Goal: Task Accomplishment & Management: Complete application form

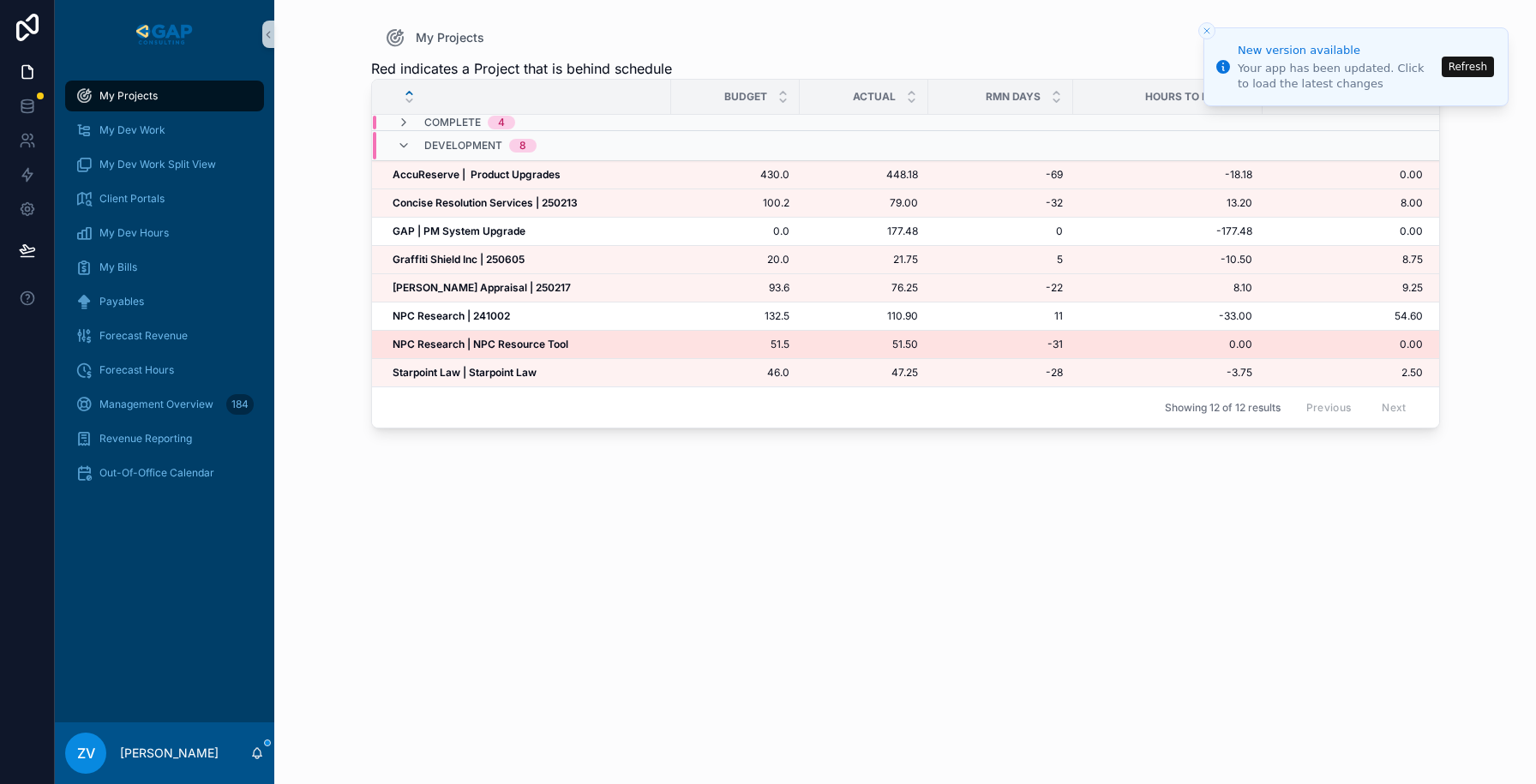
click at [420, 346] on strong "NPC Research | NPC Resource Tool" at bounding box center [481, 343] width 176 height 12
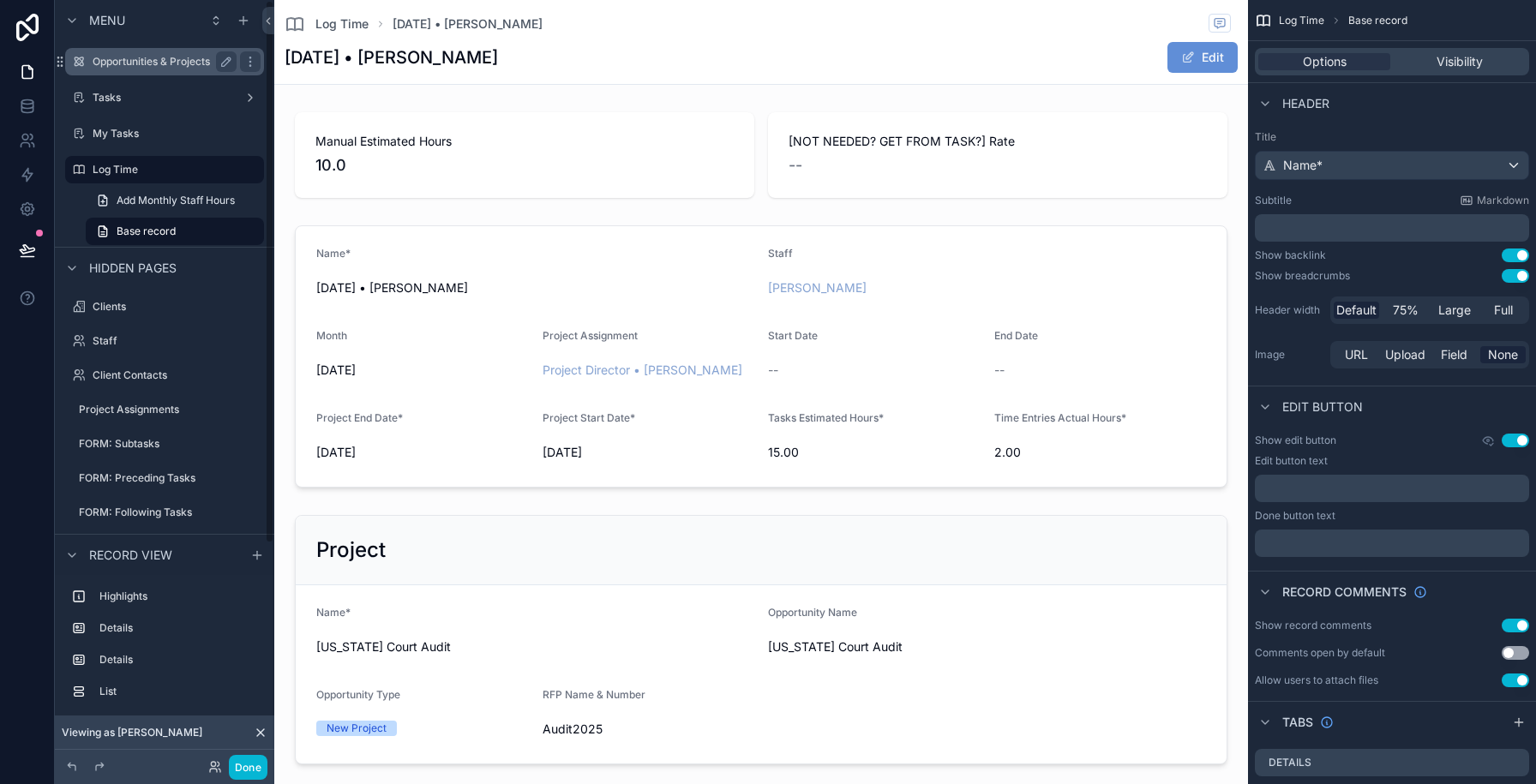
click at [135, 64] on label "Opportunities & Projects" at bounding box center [161, 62] width 137 height 13
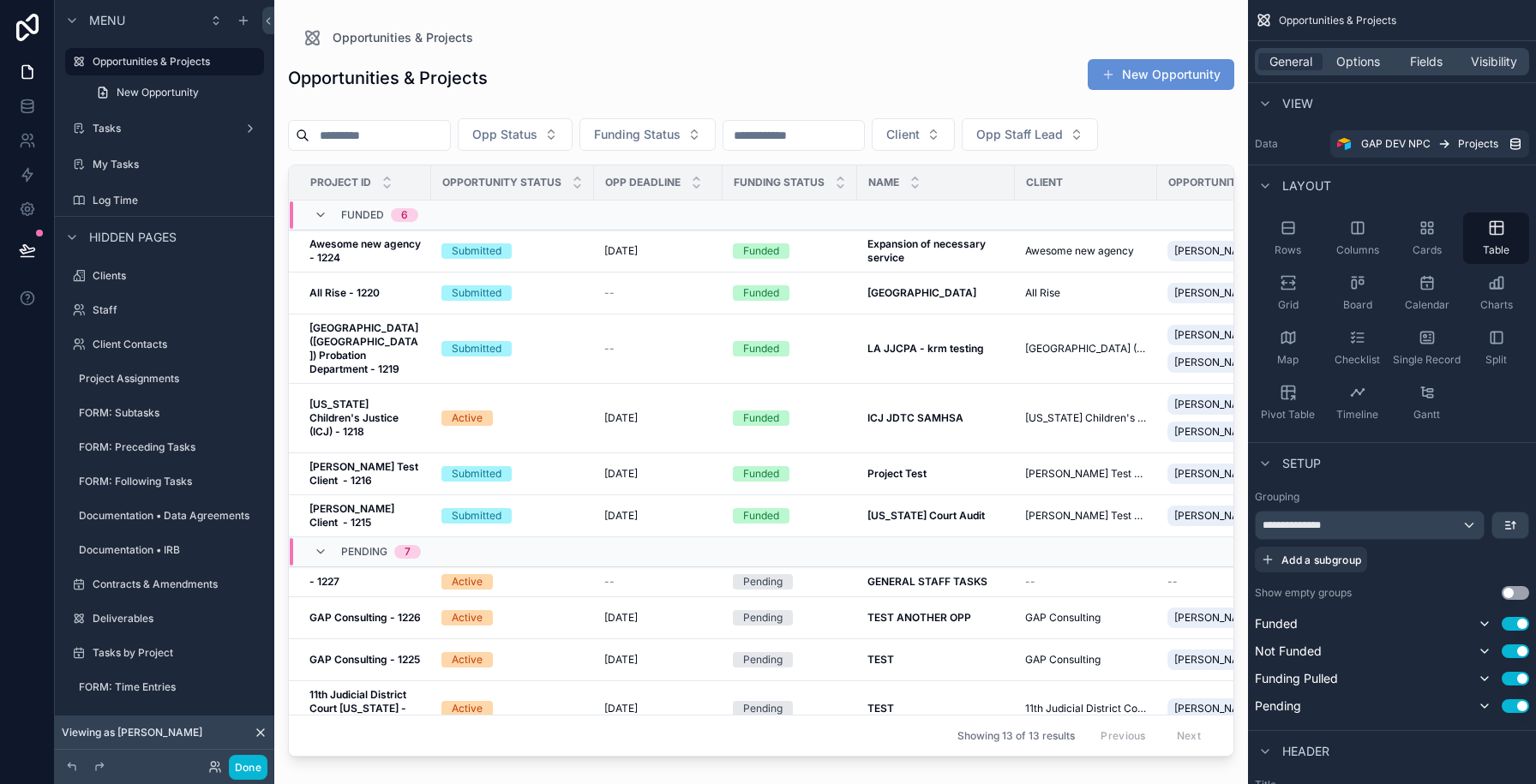
click at [555, 308] on div "scrollable content" at bounding box center [761, 382] width 974 height 764
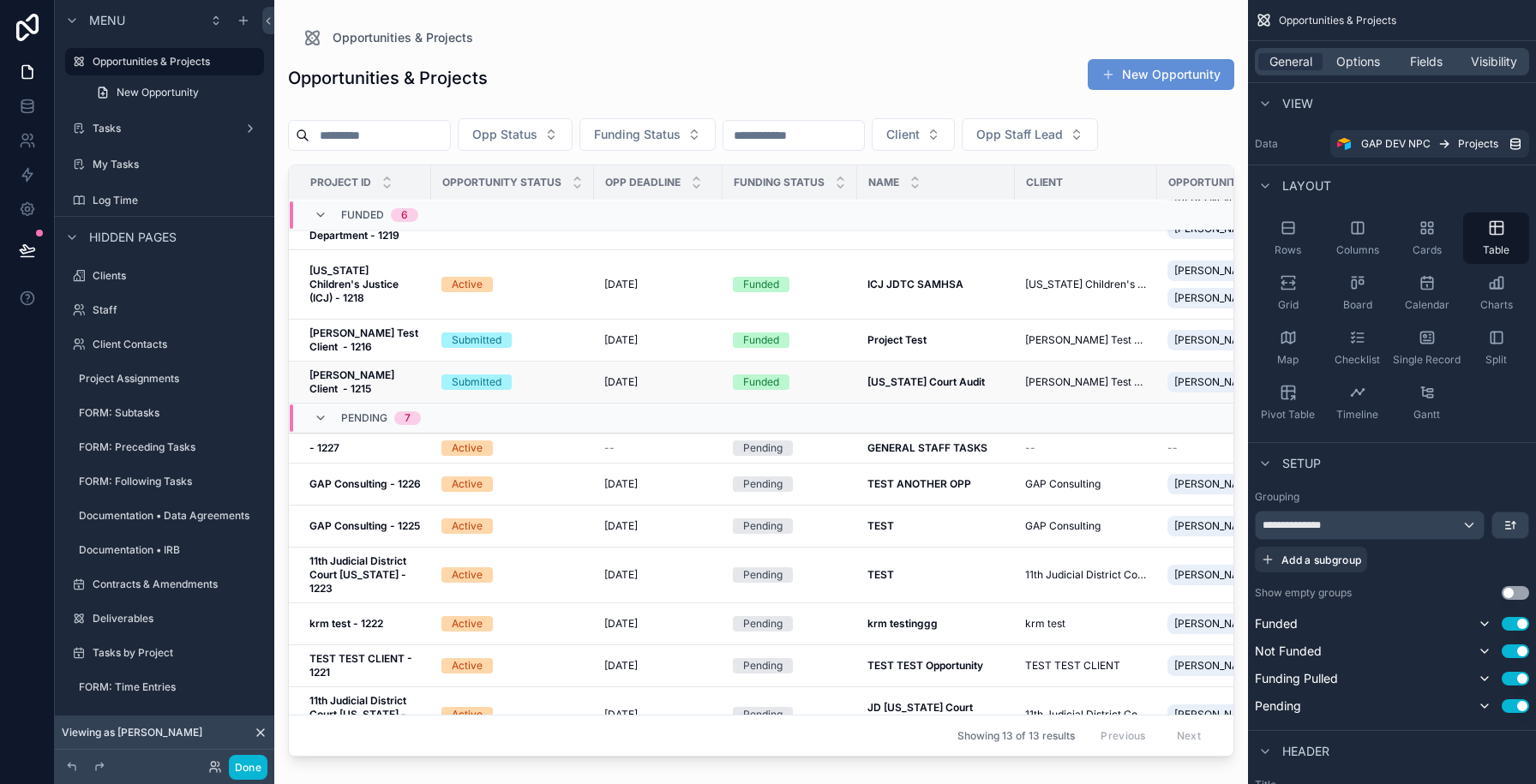
click at [534, 384] on div "Submitted" at bounding box center [512, 382] width 142 height 15
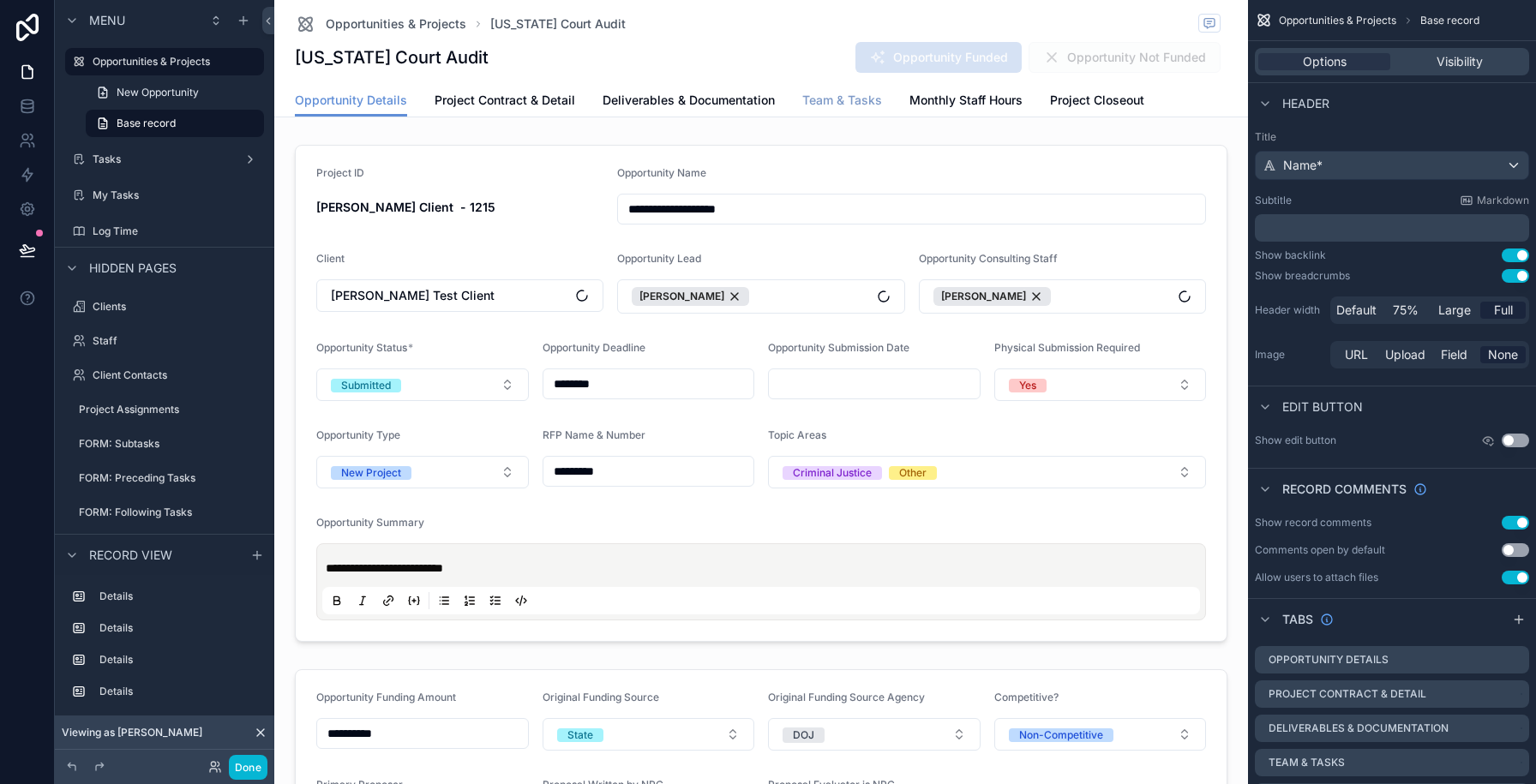
click at [839, 108] on span "Team & Tasks" at bounding box center [842, 100] width 80 height 17
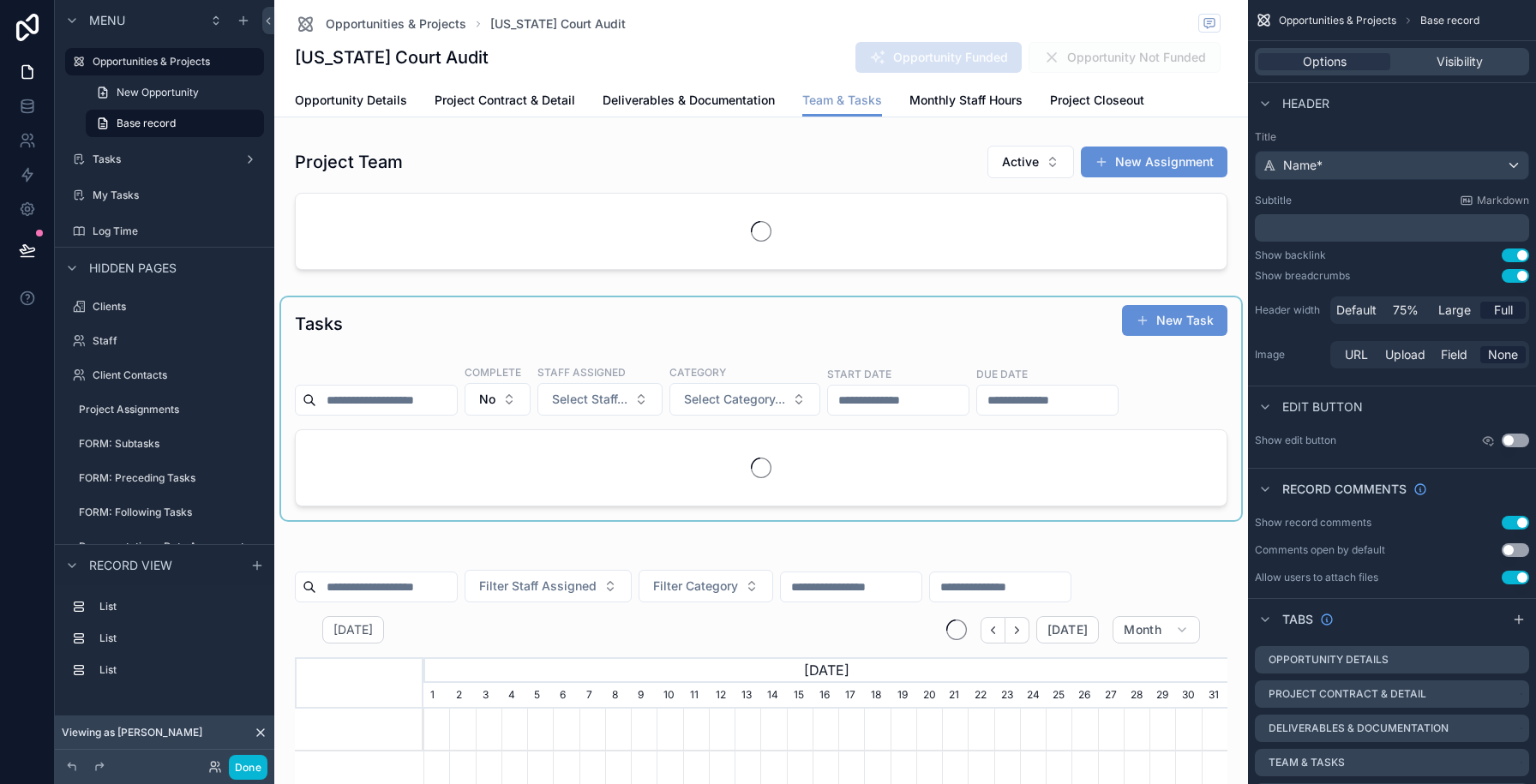
scroll to position [0, 804]
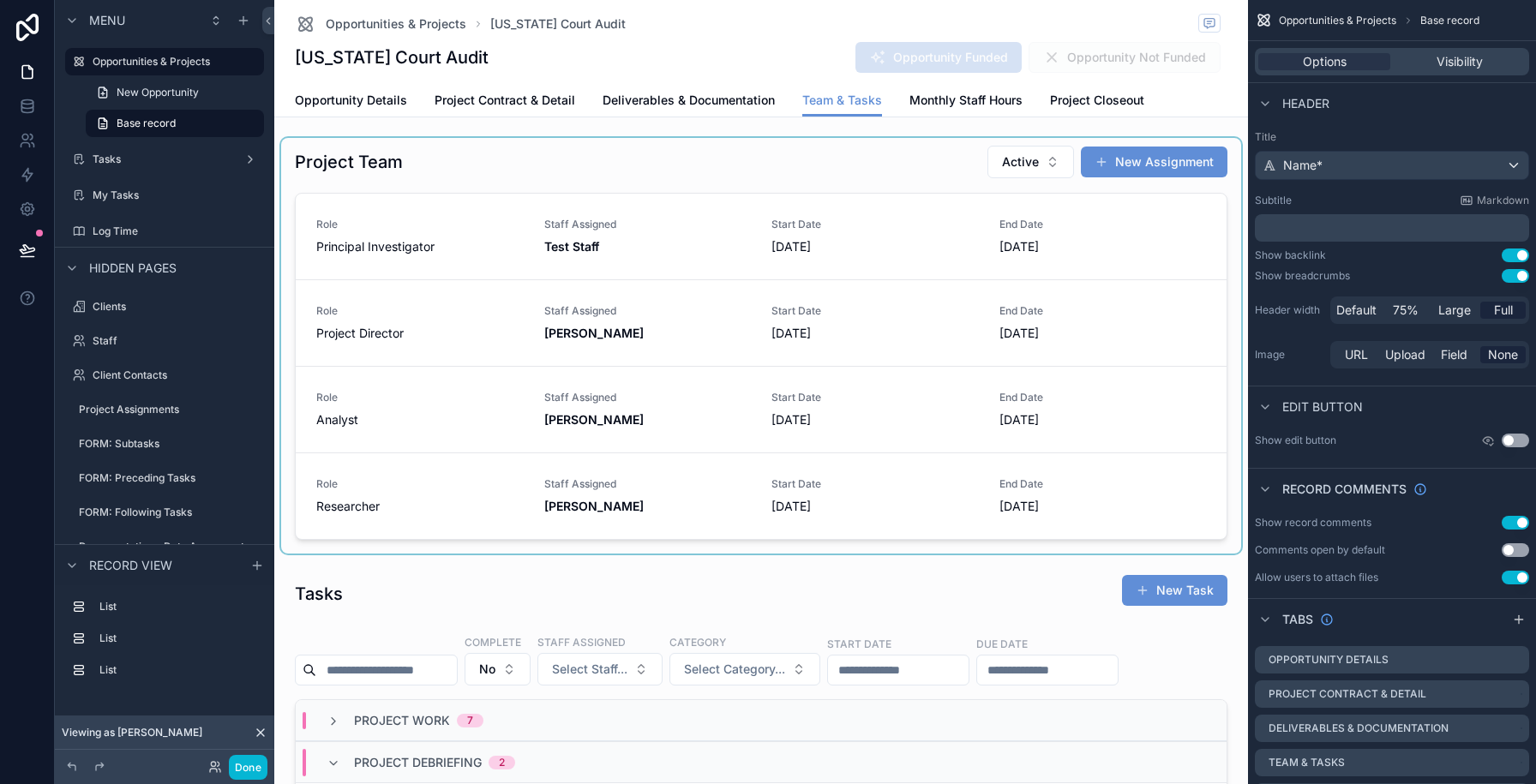
click at [731, 207] on div "scrollable content" at bounding box center [761, 346] width 960 height 416
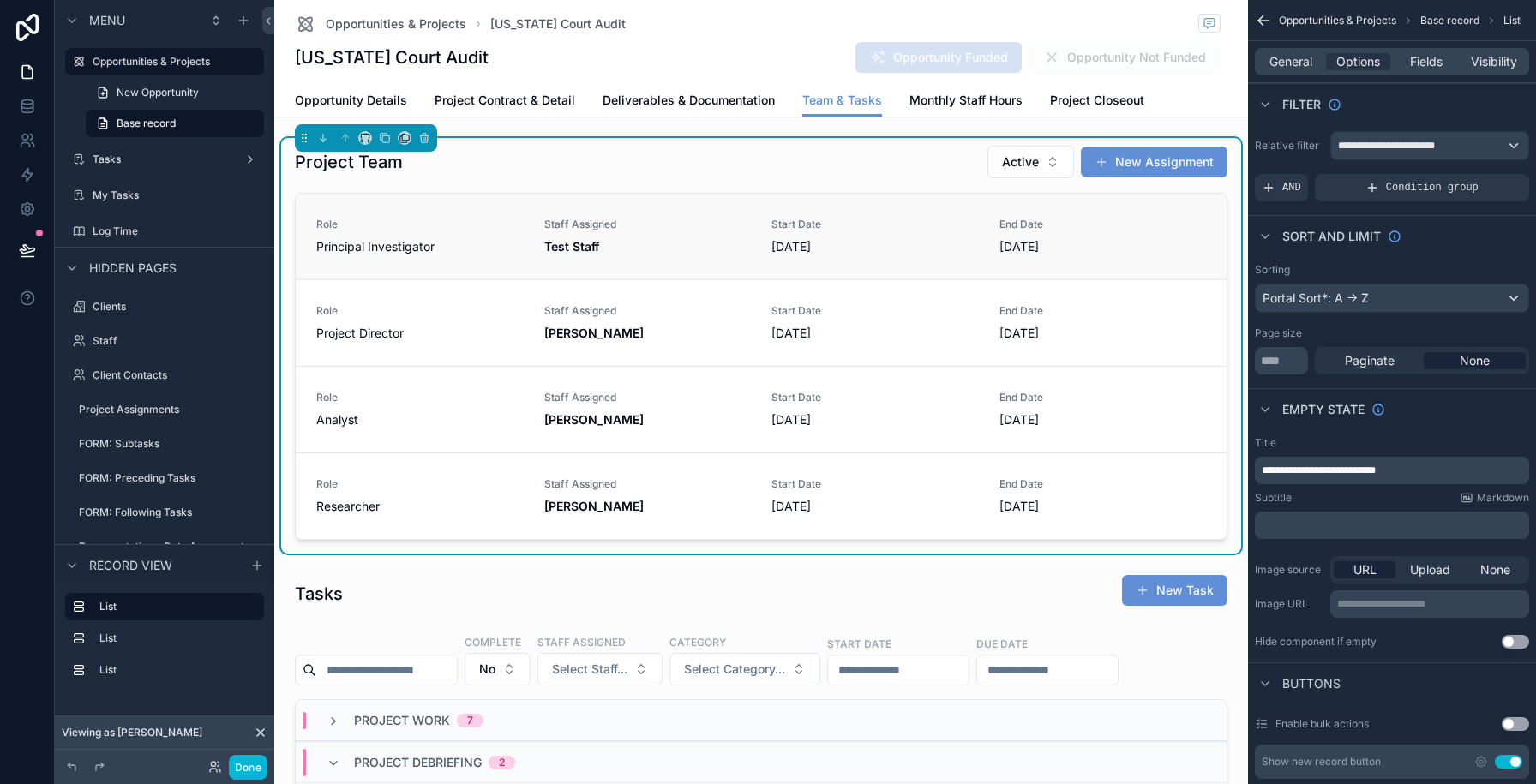
click at [1083, 249] on span "[DATE]" at bounding box center [1103, 247] width 207 height 17
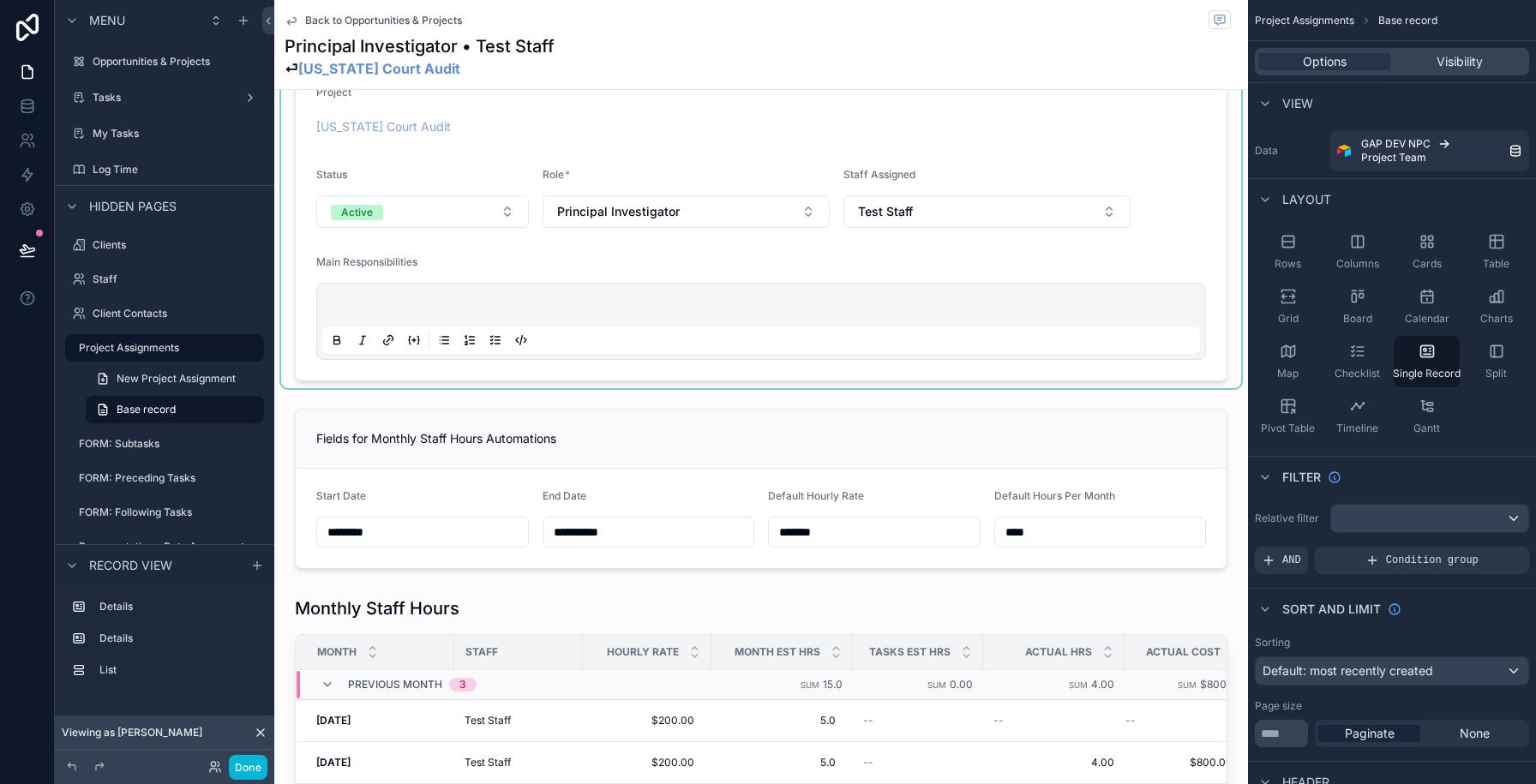
scroll to position [108, 0]
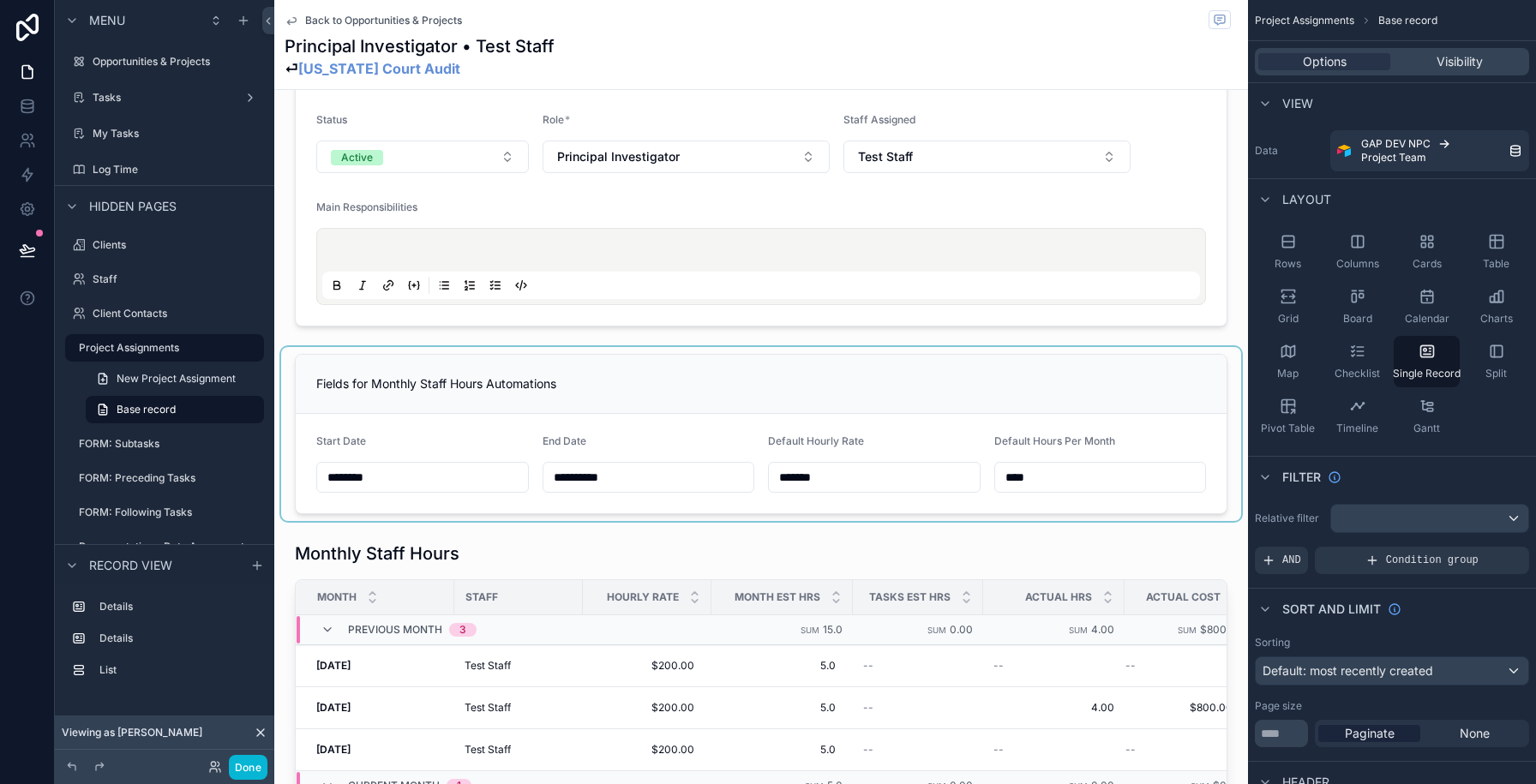
click at [1050, 379] on div "scrollable content" at bounding box center [761, 434] width 960 height 174
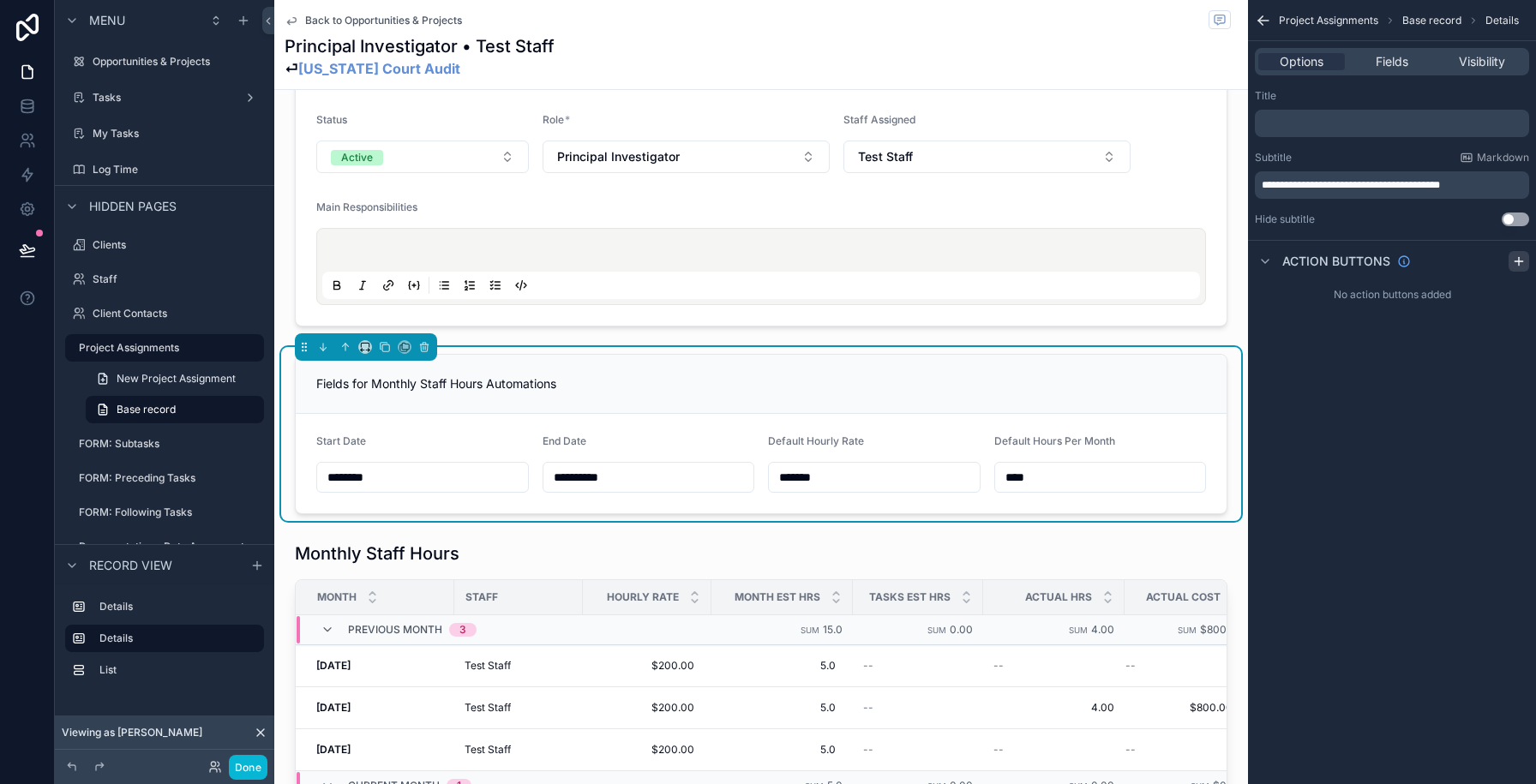
click at [1514, 263] on icon "scrollable content" at bounding box center [1519, 261] width 13 height 13
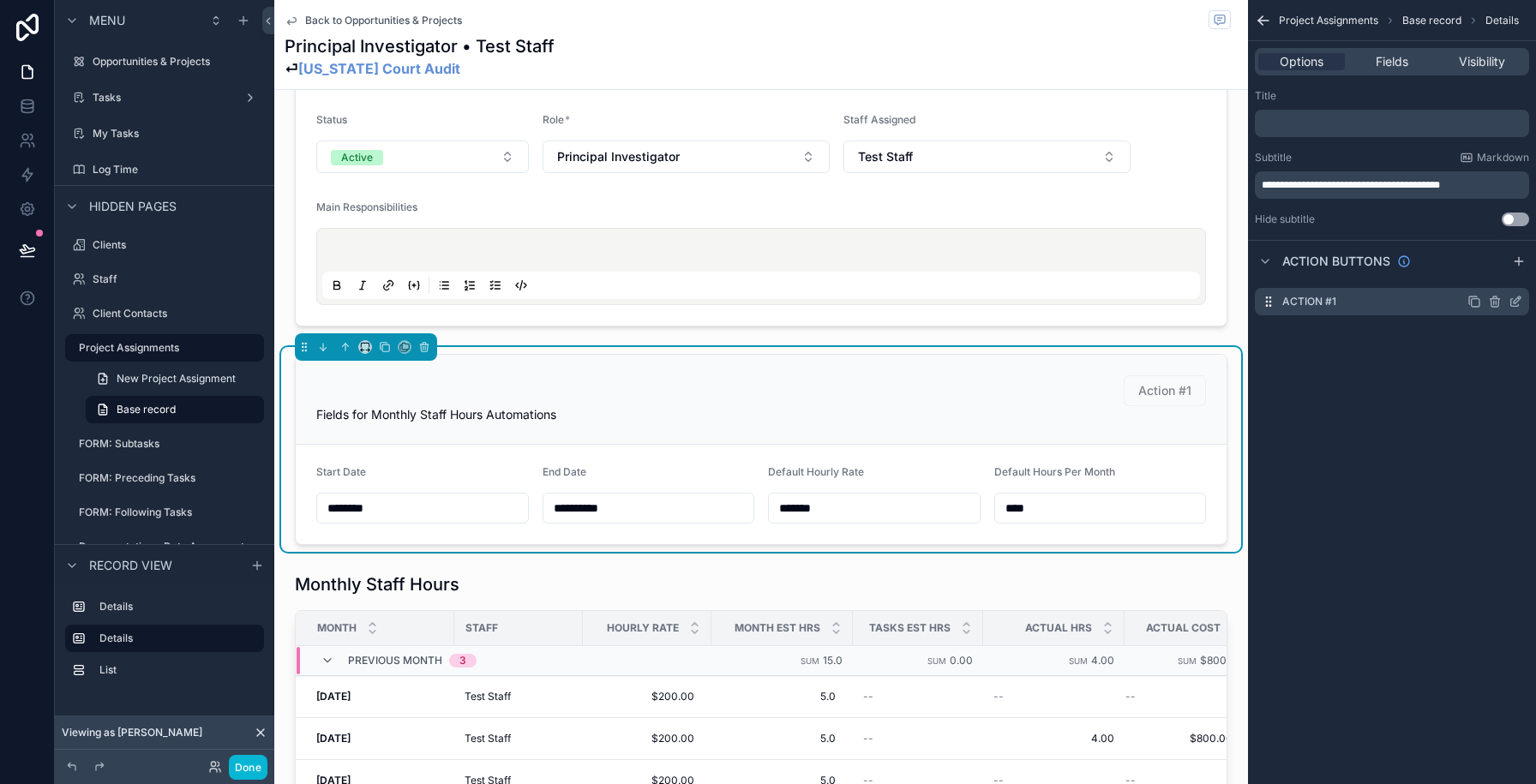
click at [1513, 299] on icon "scrollable content" at bounding box center [1515, 301] width 13 height 13
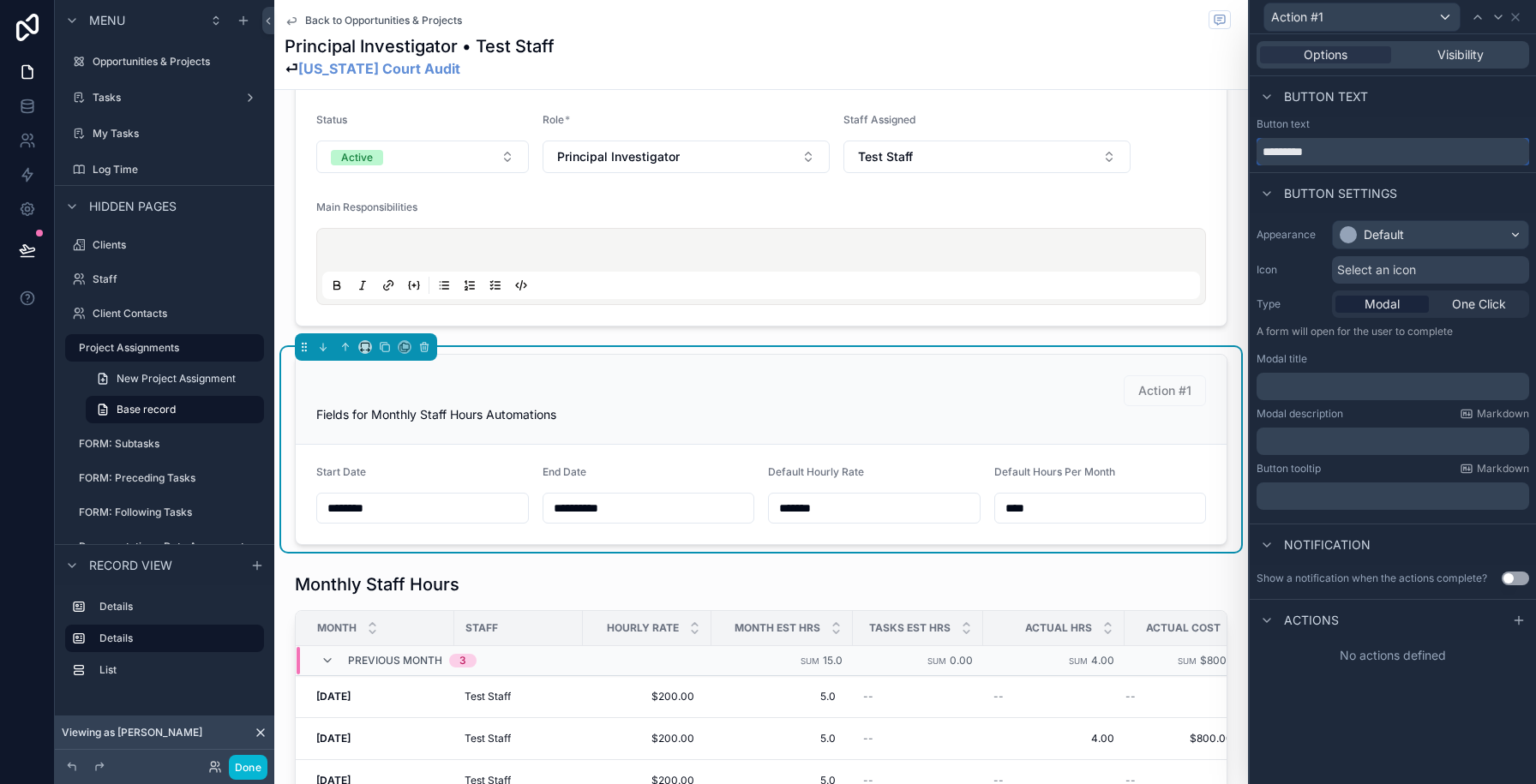
click at [1300, 154] on input "*********" at bounding box center [1393, 152] width 273 height 28
type input "**********"
click at [1465, 303] on span "One Click" at bounding box center [1479, 304] width 54 height 17
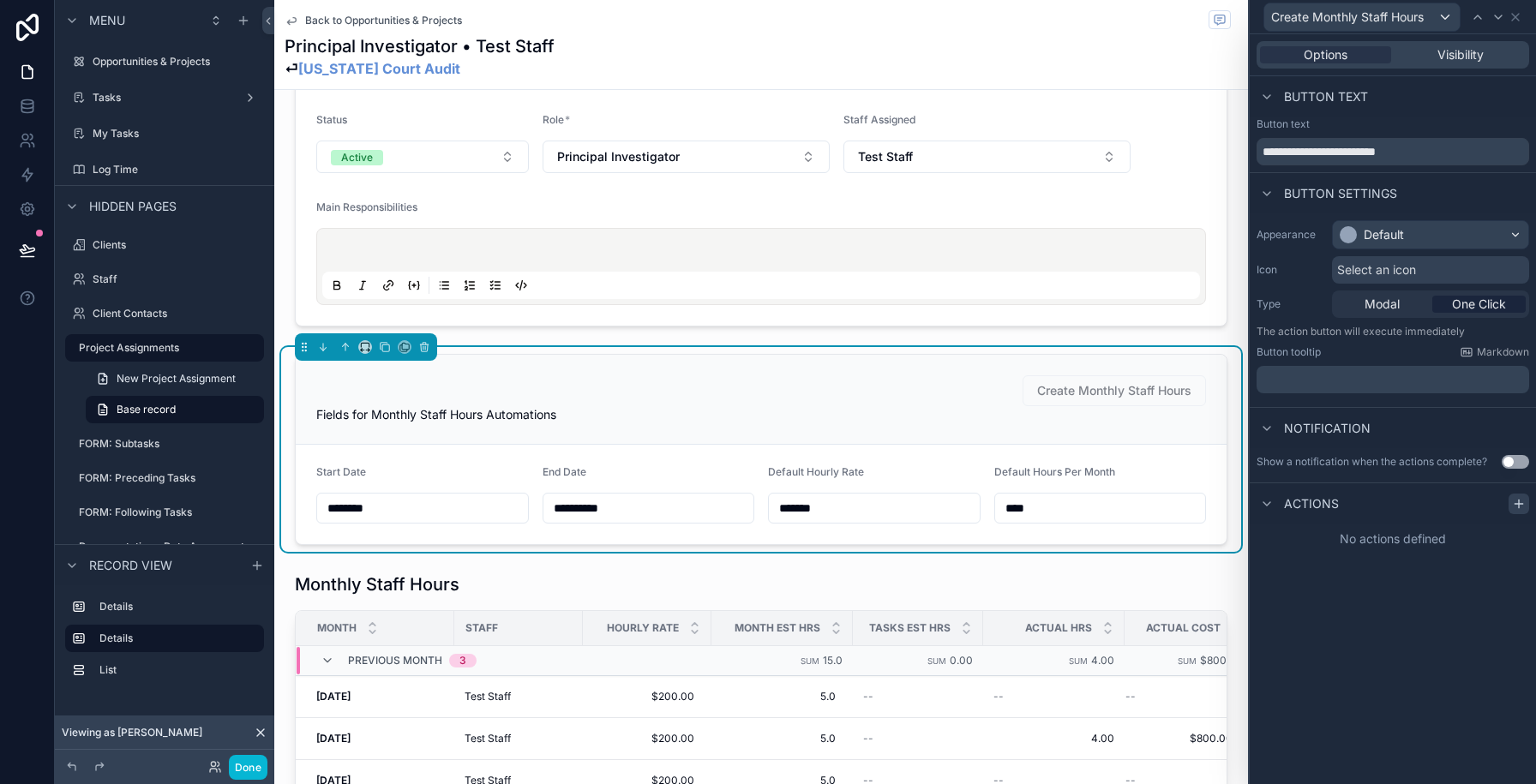
click at [1521, 507] on icon at bounding box center [1519, 504] width 13 height 13
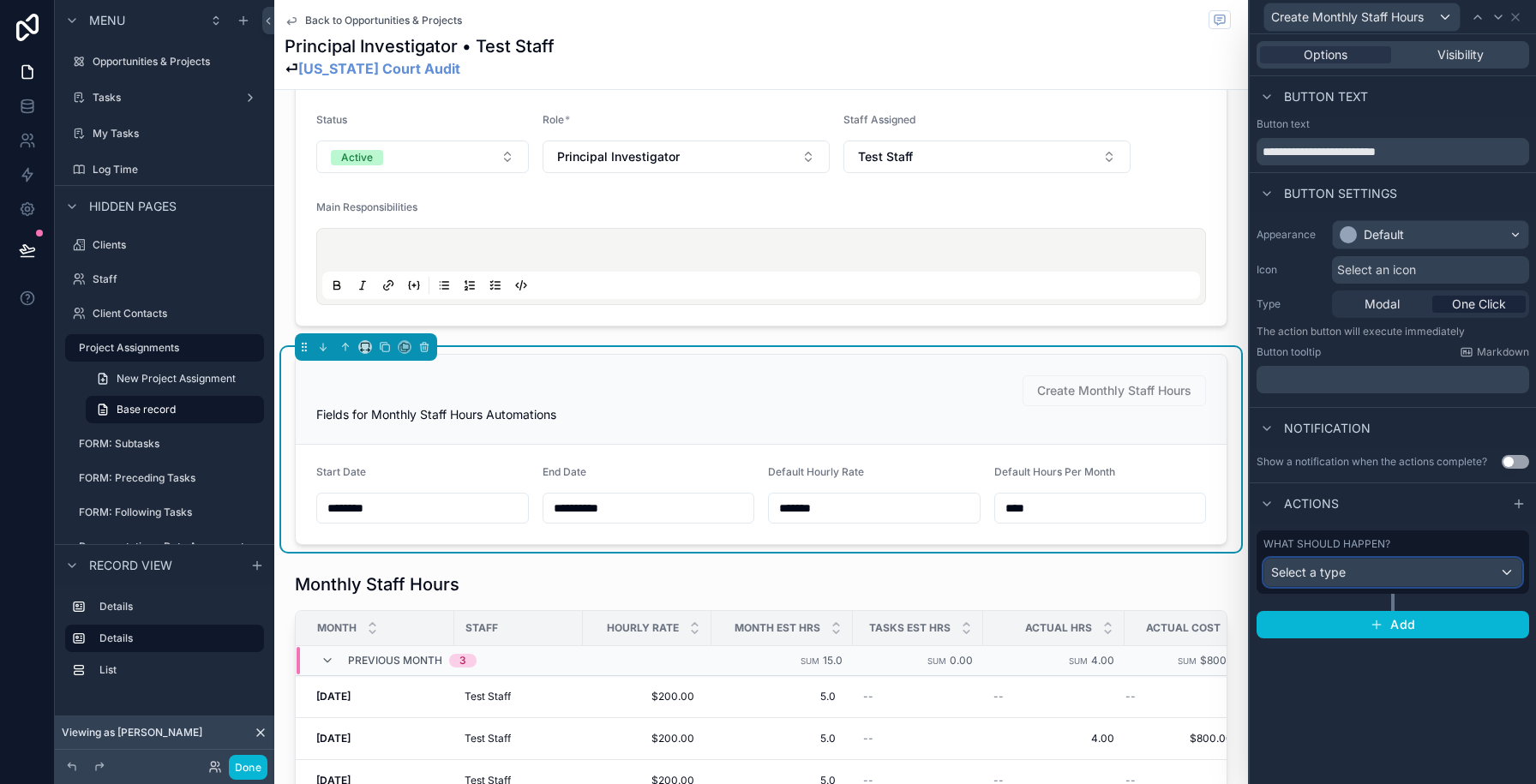
click at [1457, 581] on div "Select a type" at bounding box center [1393, 572] width 258 height 28
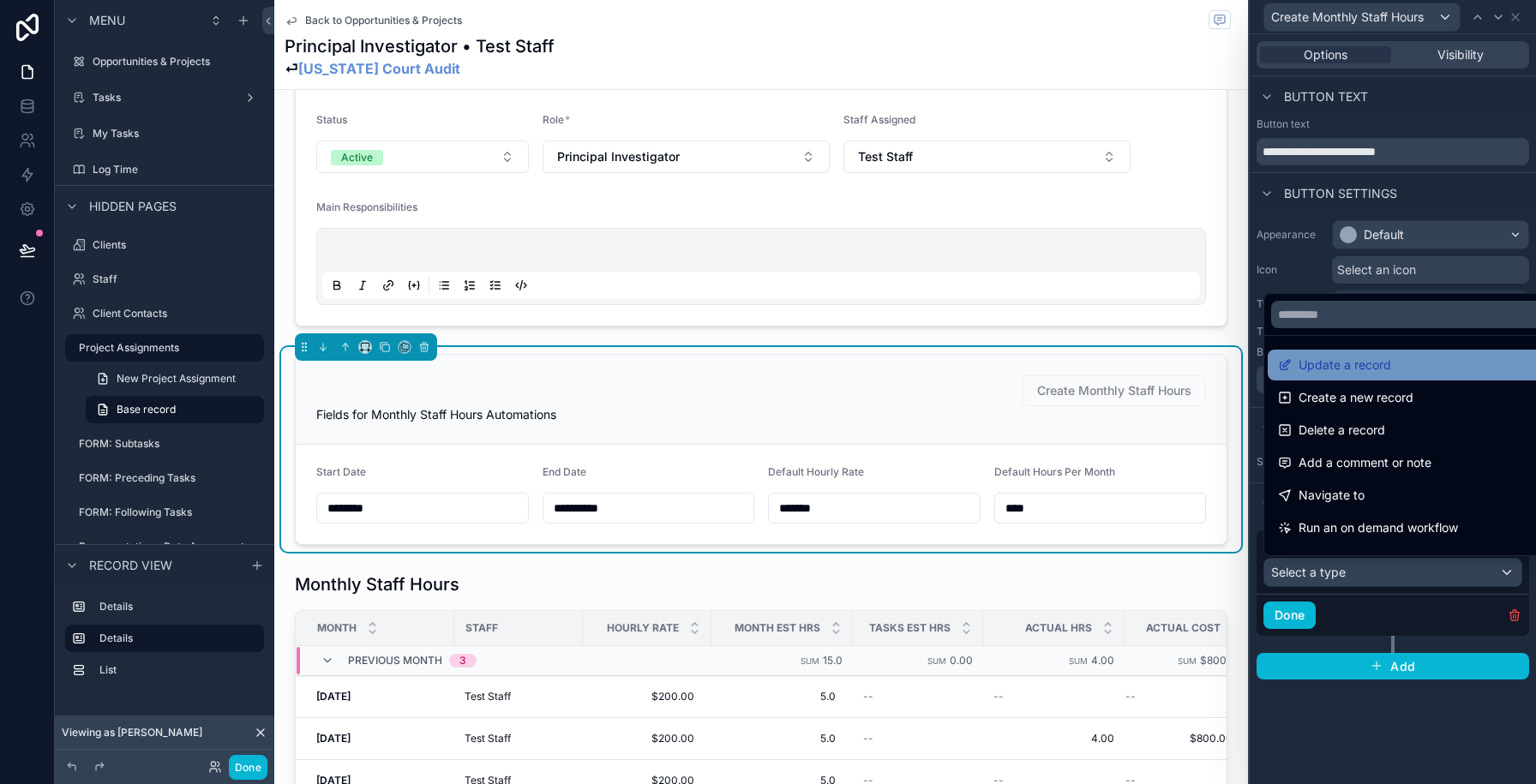
click at [1365, 373] on span "Update a record" at bounding box center [1344, 365] width 93 height 21
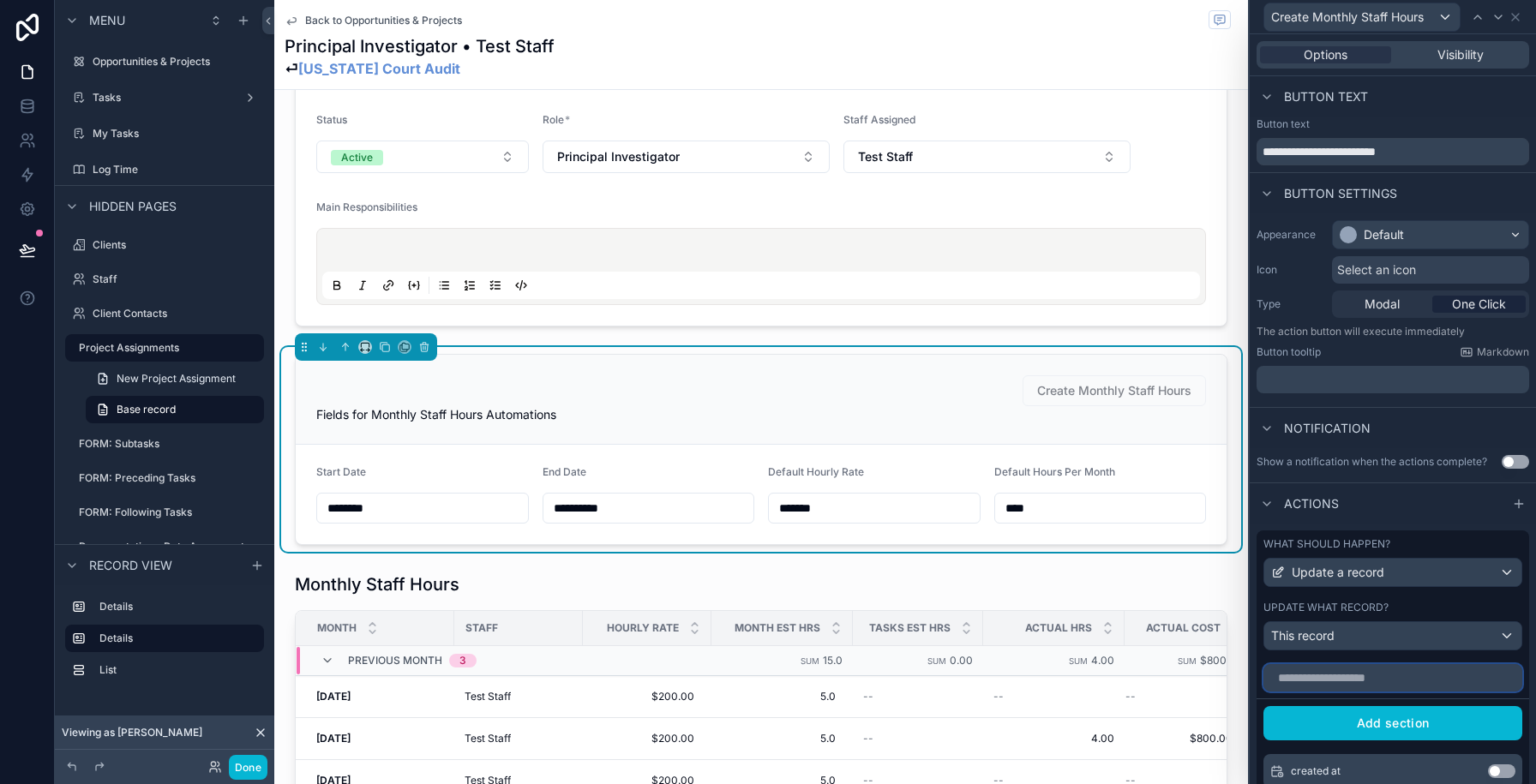
click at [1328, 682] on input "text" at bounding box center [1392, 677] width 259 height 28
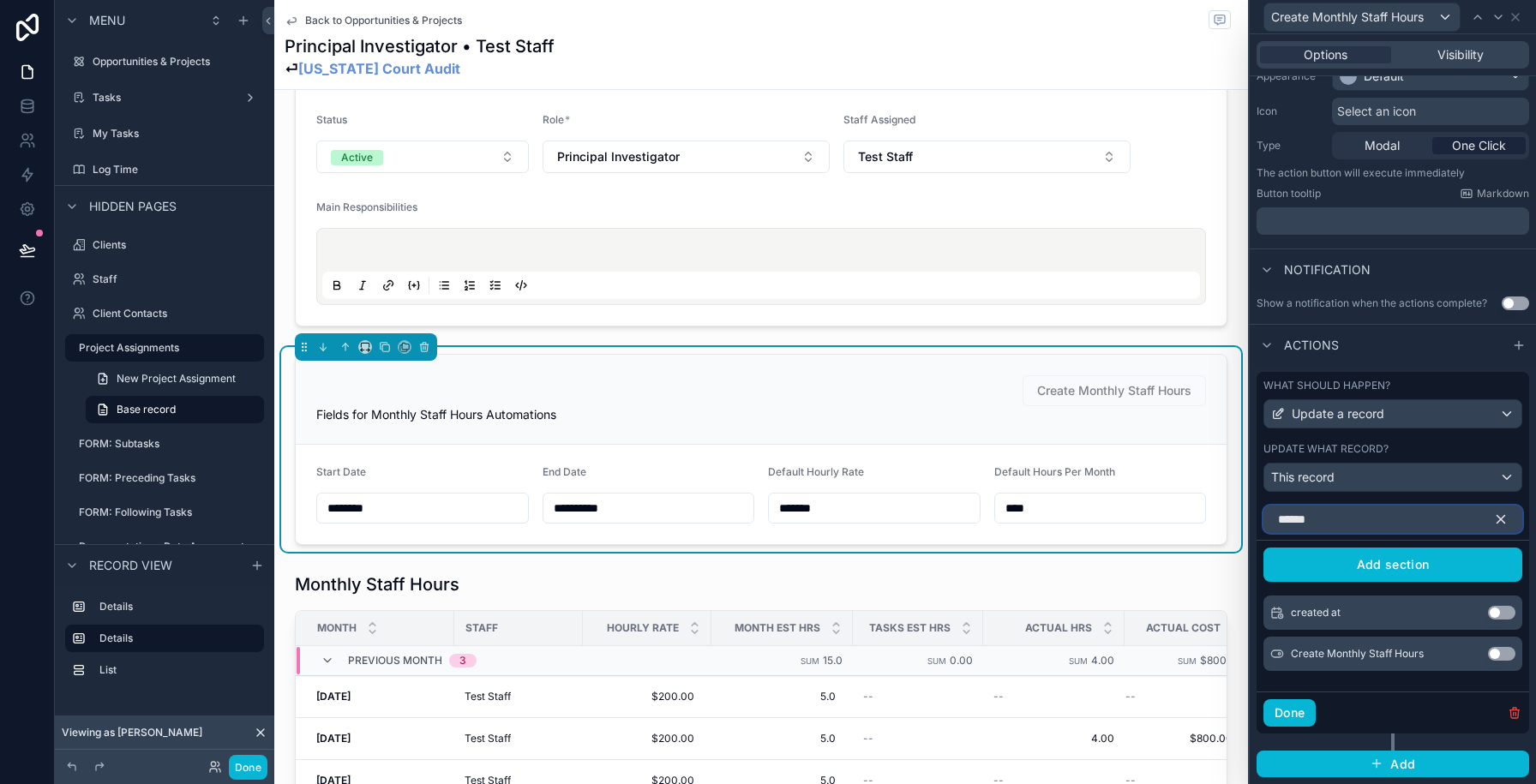
type input "******"
click at [1490, 655] on button "Use setting" at bounding box center [1502, 653] width 28 height 13
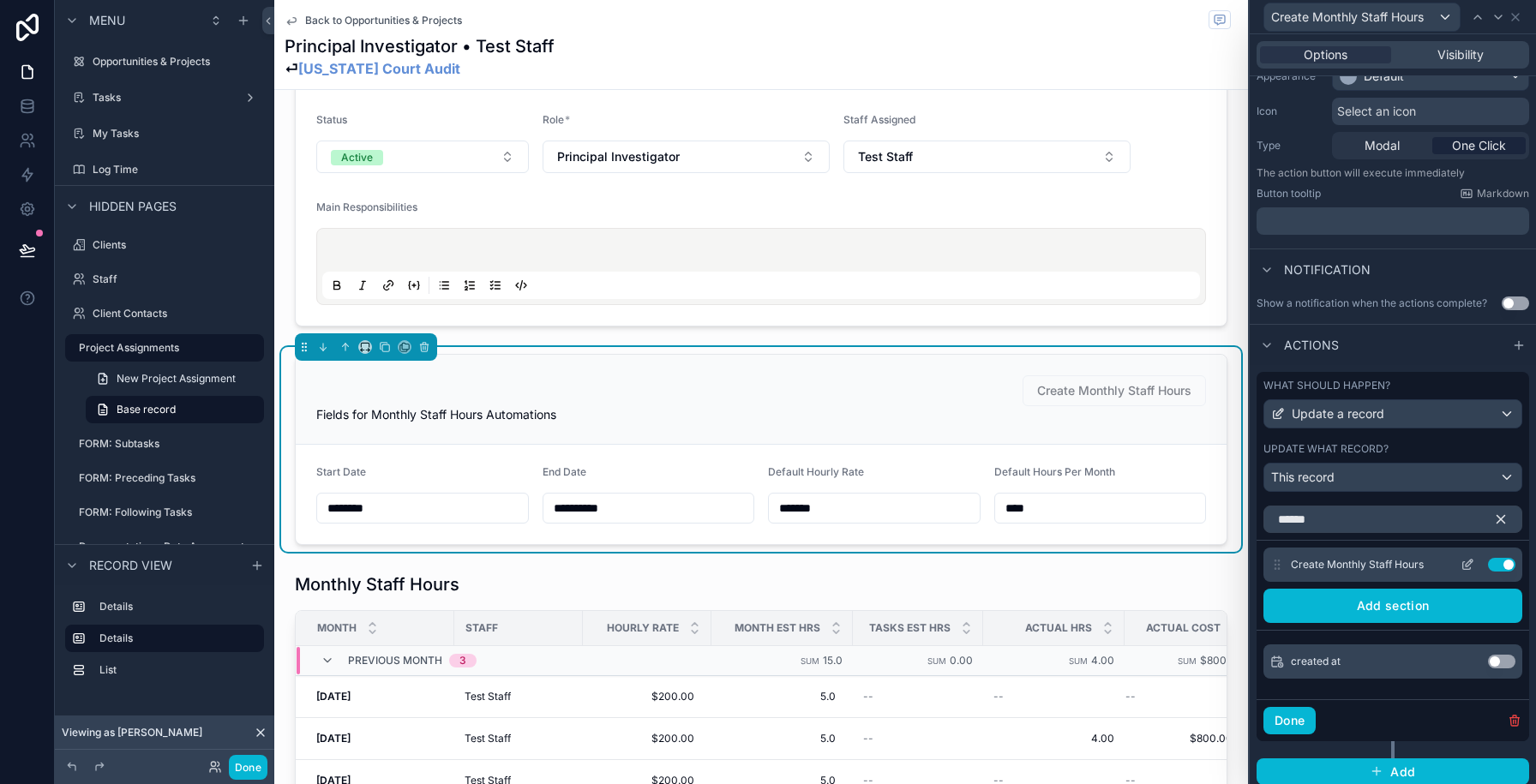
click at [1463, 563] on icon at bounding box center [1467, 566] width 8 height 8
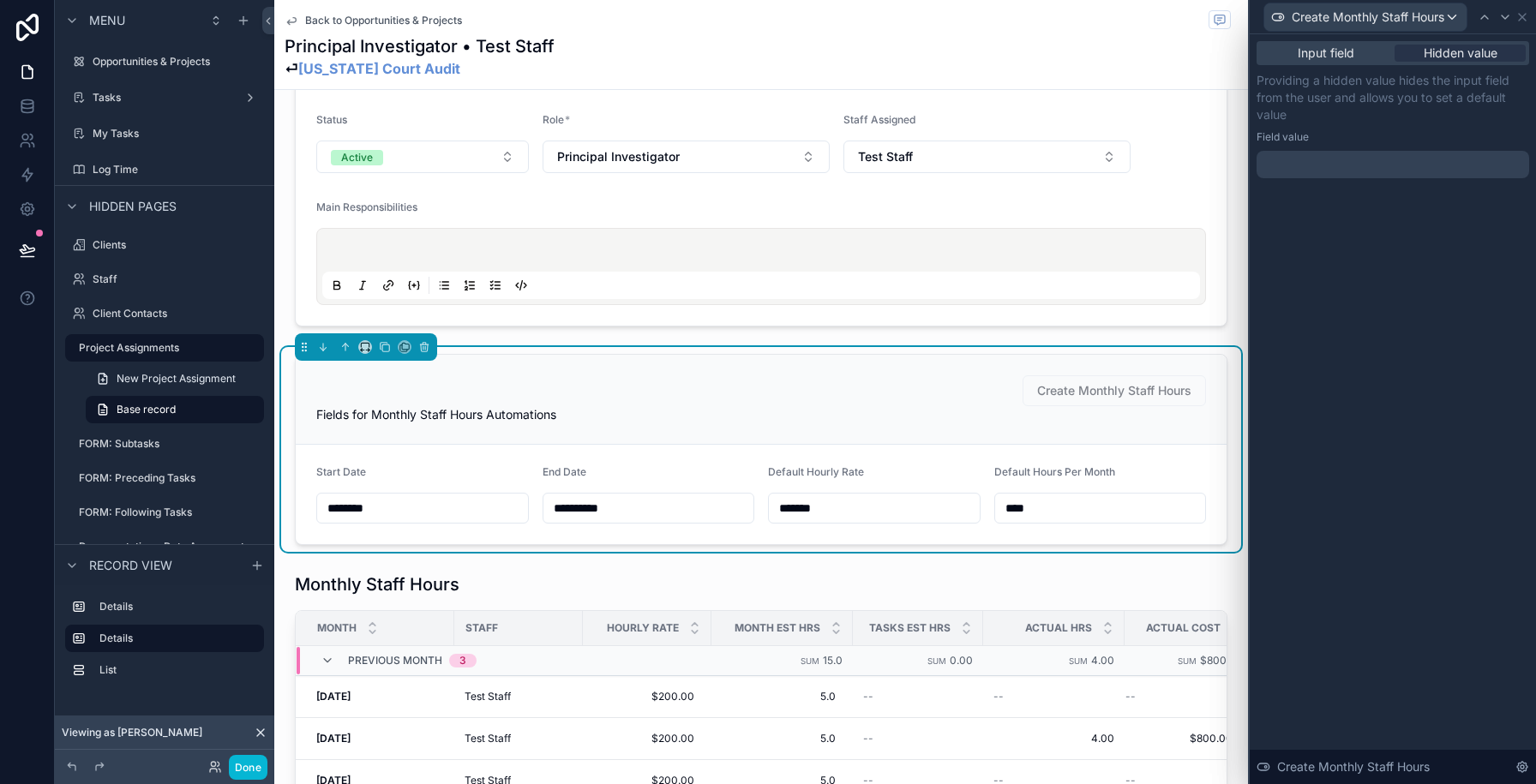
click at [1360, 167] on div at bounding box center [1393, 164] width 273 height 28
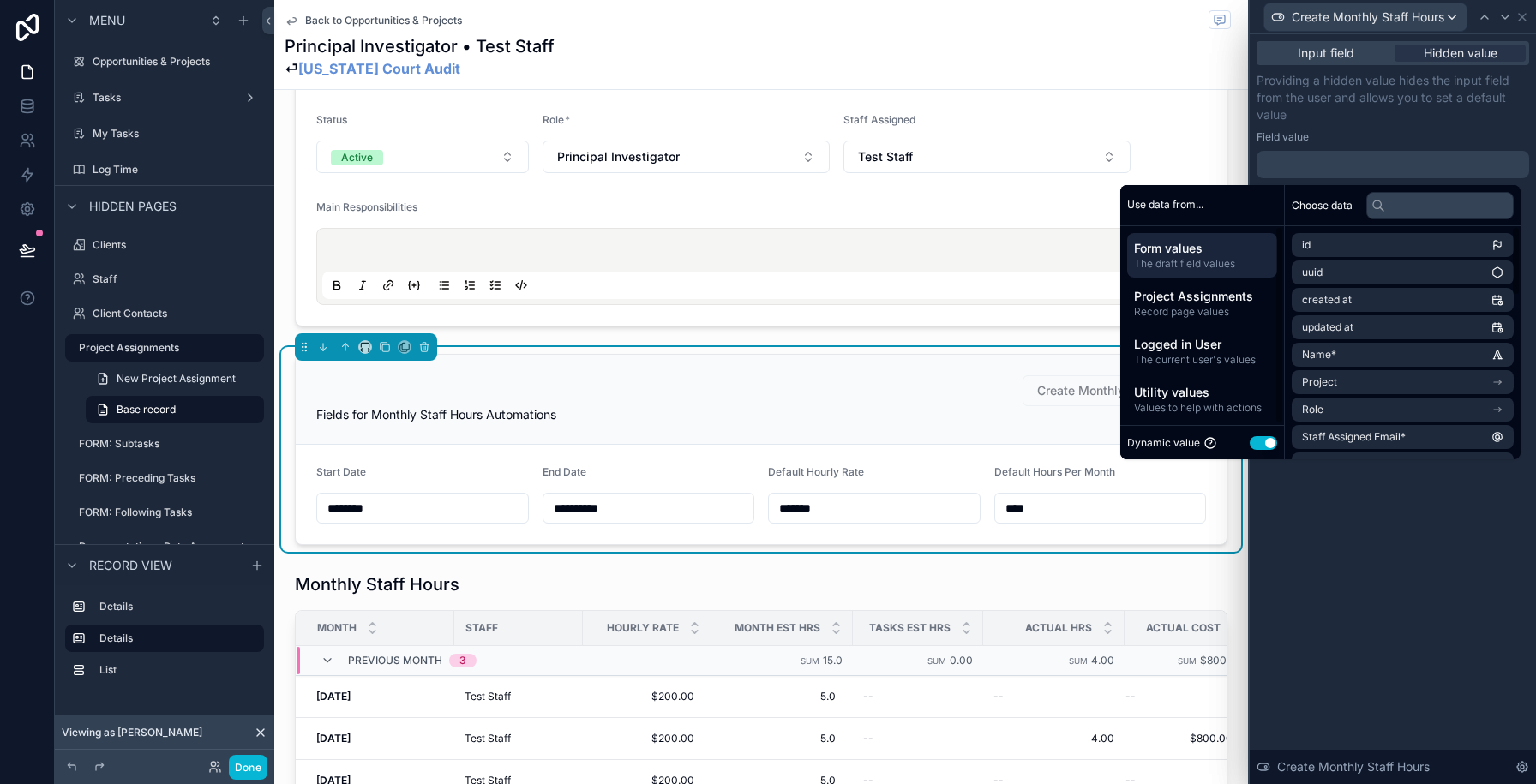
click at [1251, 444] on button "Use setting" at bounding box center [1263, 443] width 28 height 13
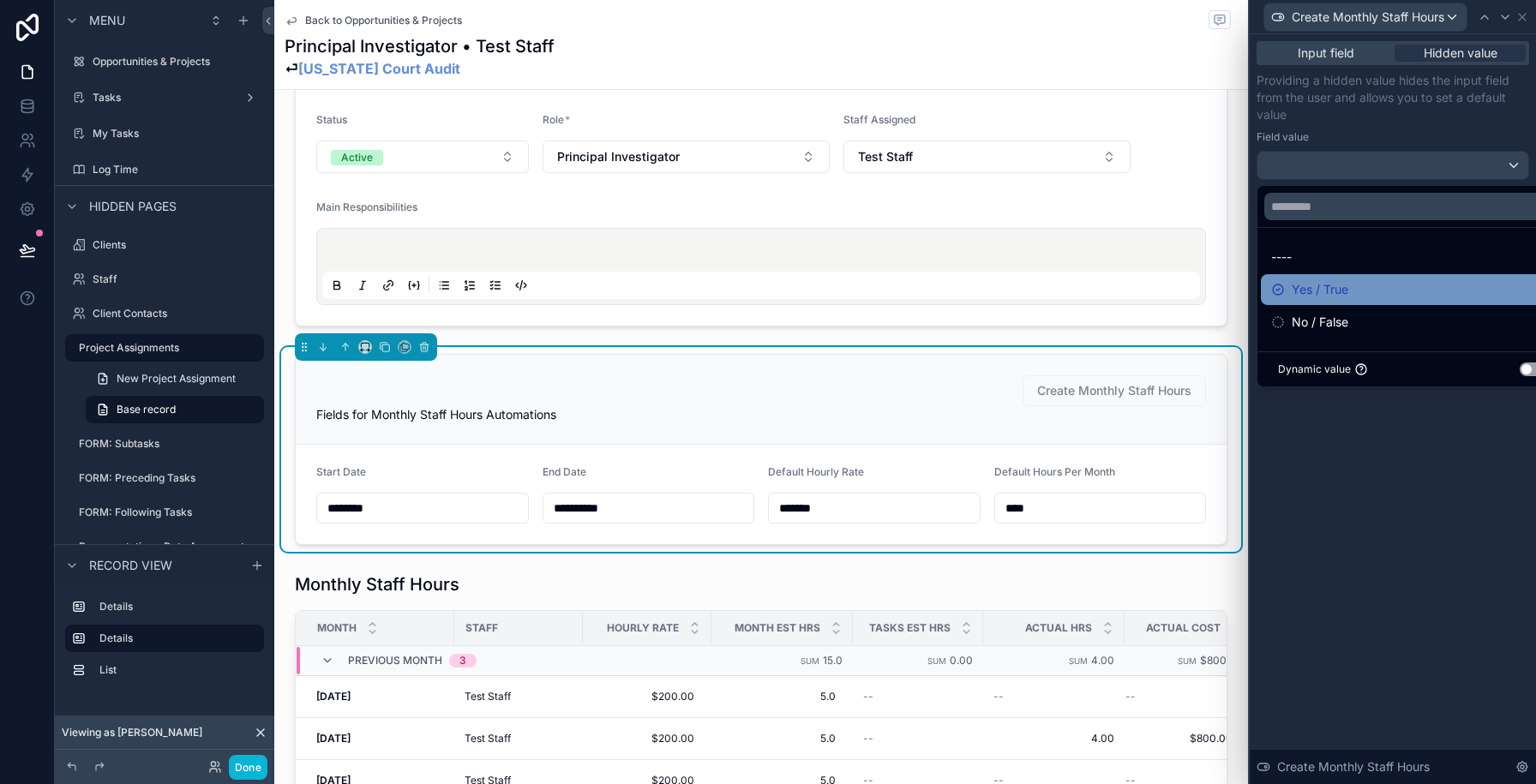
click at [1294, 288] on span "Yes / True" at bounding box center [1319, 290] width 56 height 21
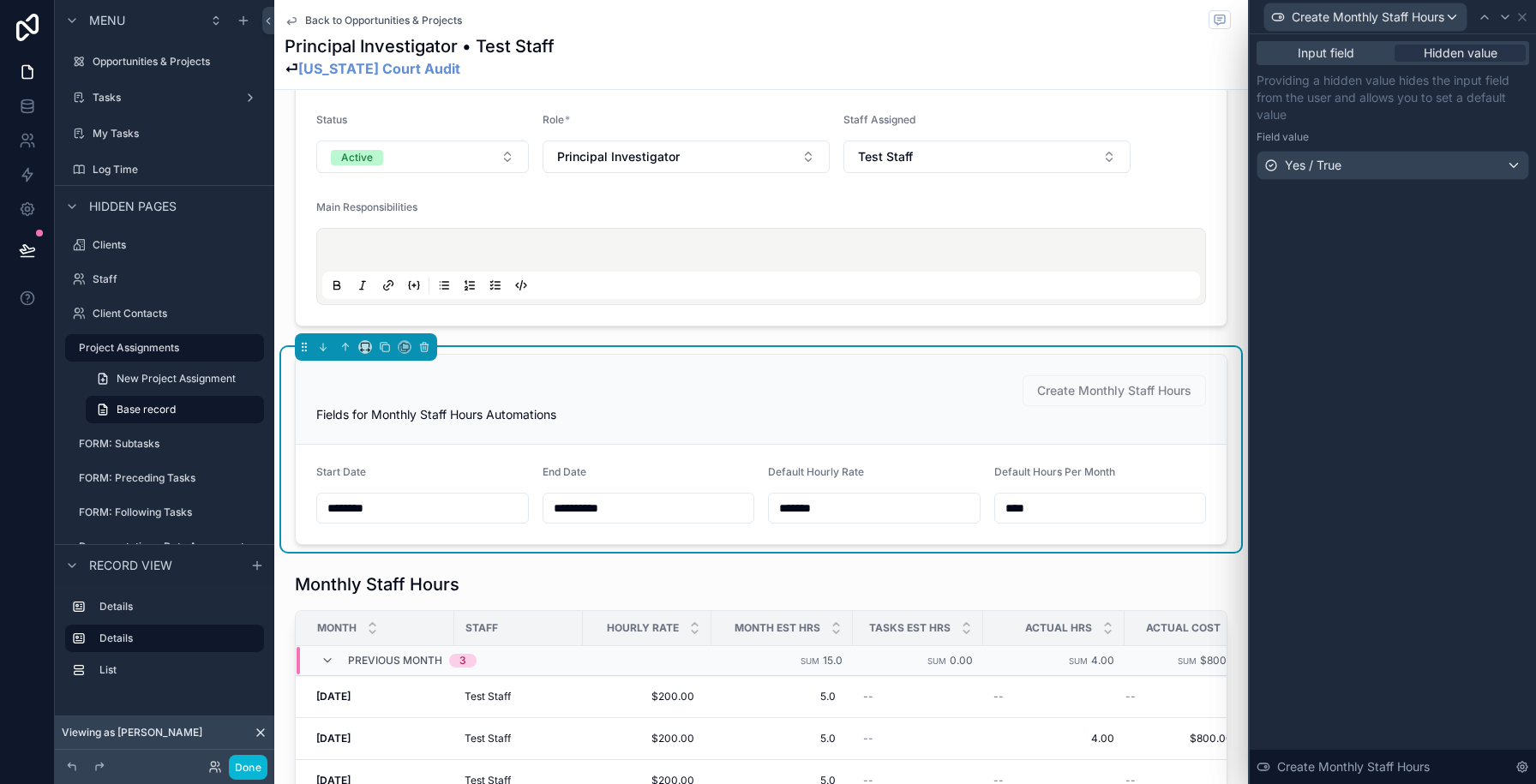
click at [1378, 496] on div "Input field Hidden value Providing a hidden value hides the input field from th…" at bounding box center [1393, 409] width 286 height 750
click at [1526, 18] on icon at bounding box center [1523, 17] width 13 height 13
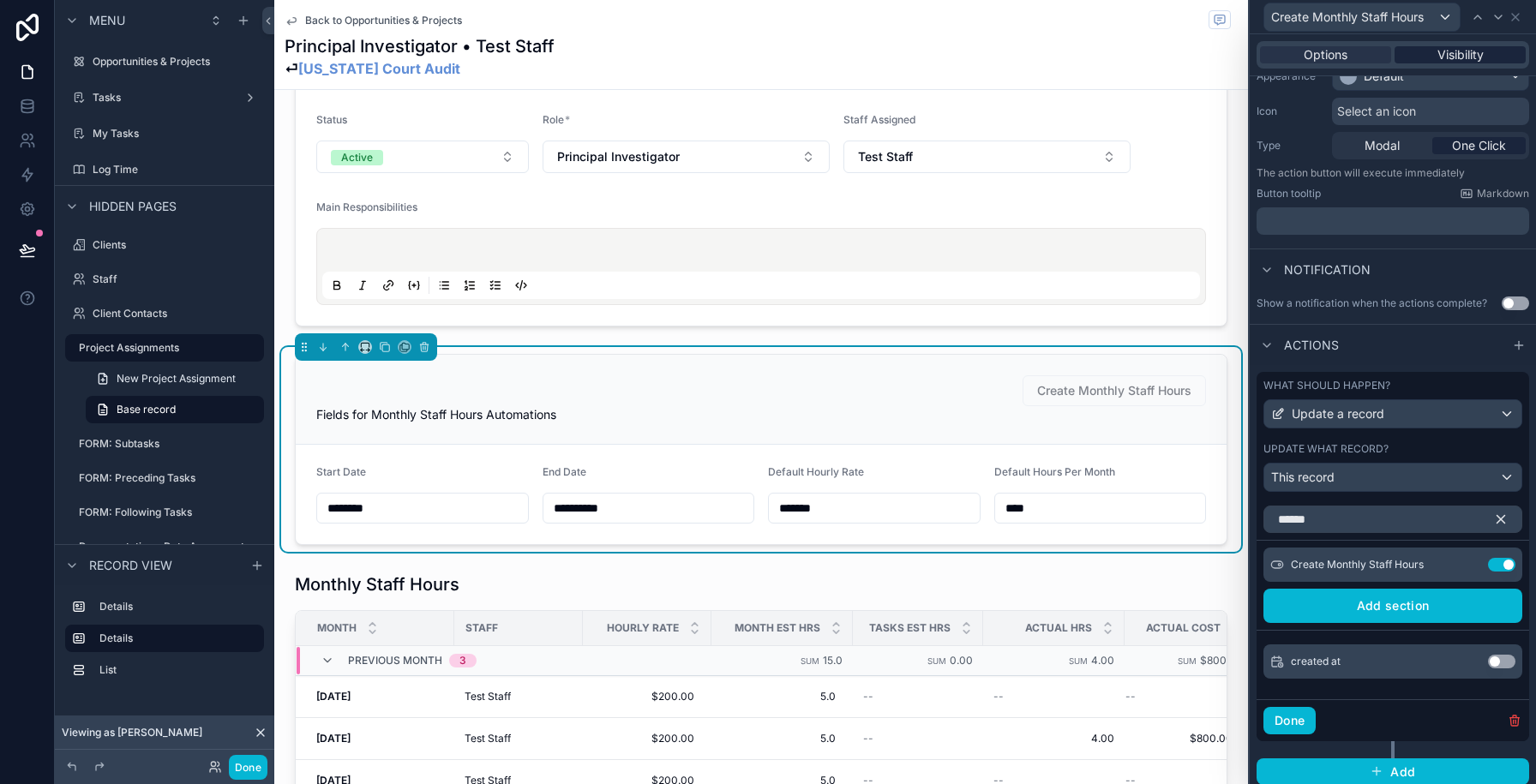
click at [1482, 49] on span "Visibility" at bounding box center [1461, 55] width 47 height 17
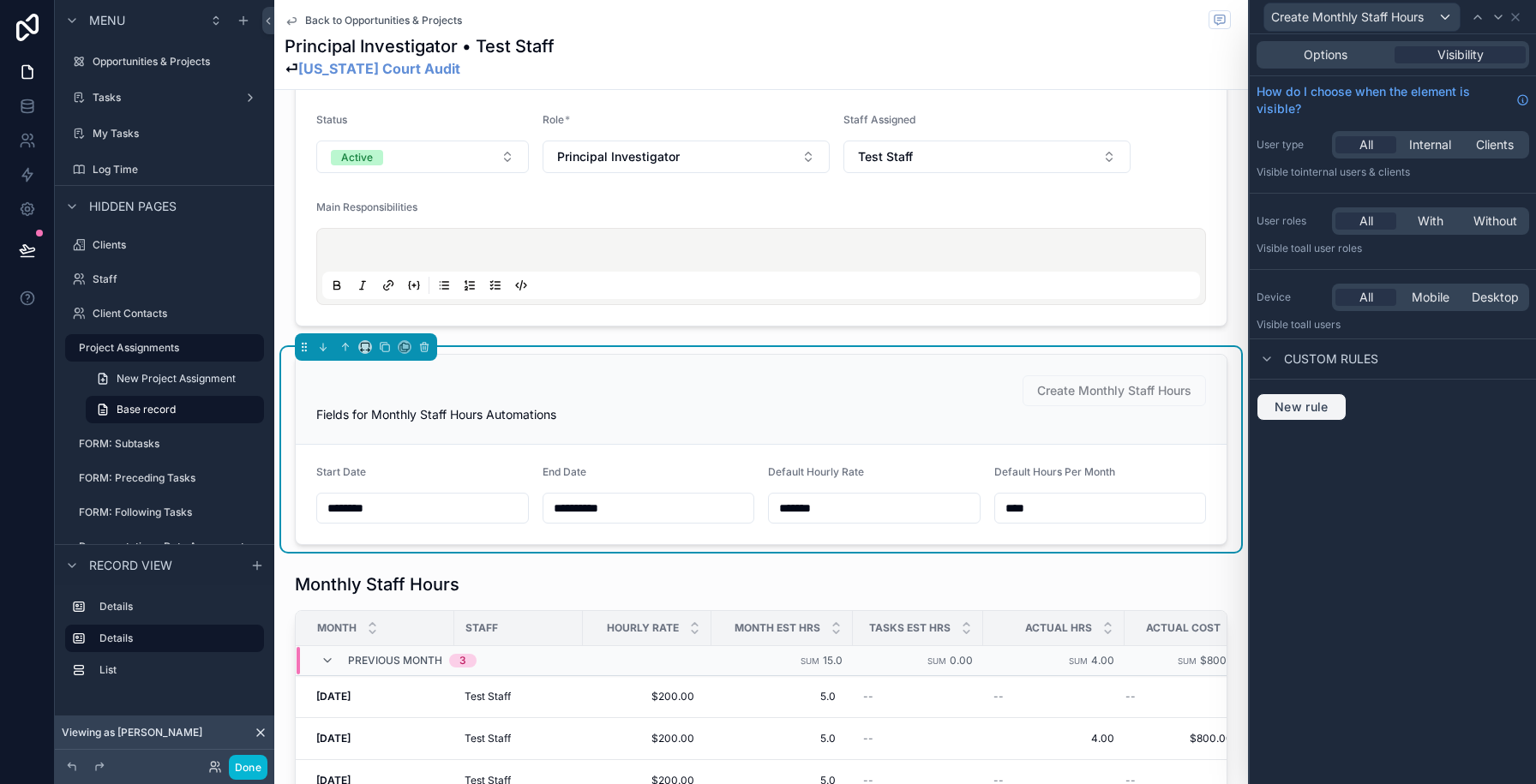
click at [1284, 405] on span "New rule" at bounding box center [1301, 407] width 68 height 15
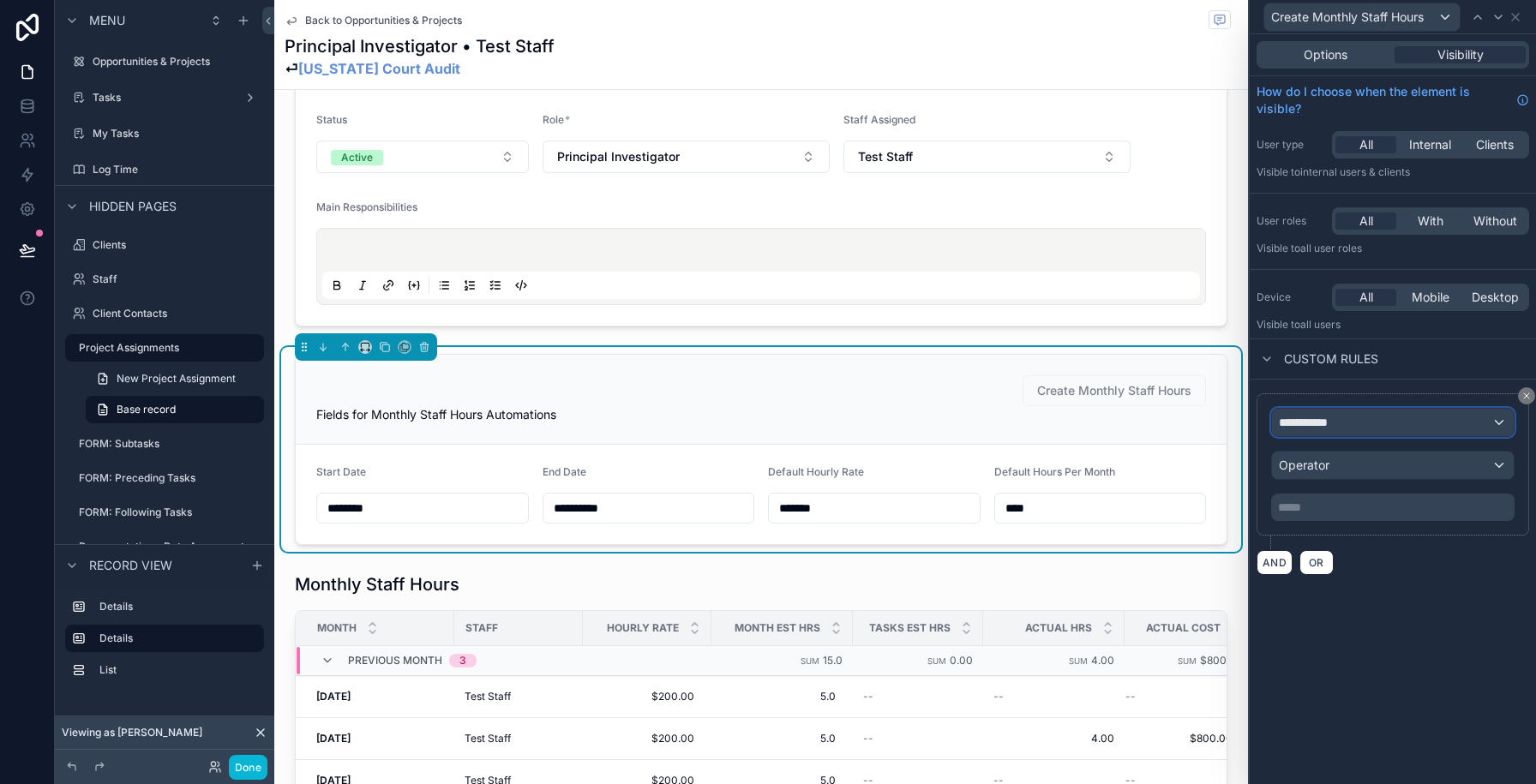
click at [1329, 418] on span "**********" at bounding box center [1311, 423] width 63 height 17
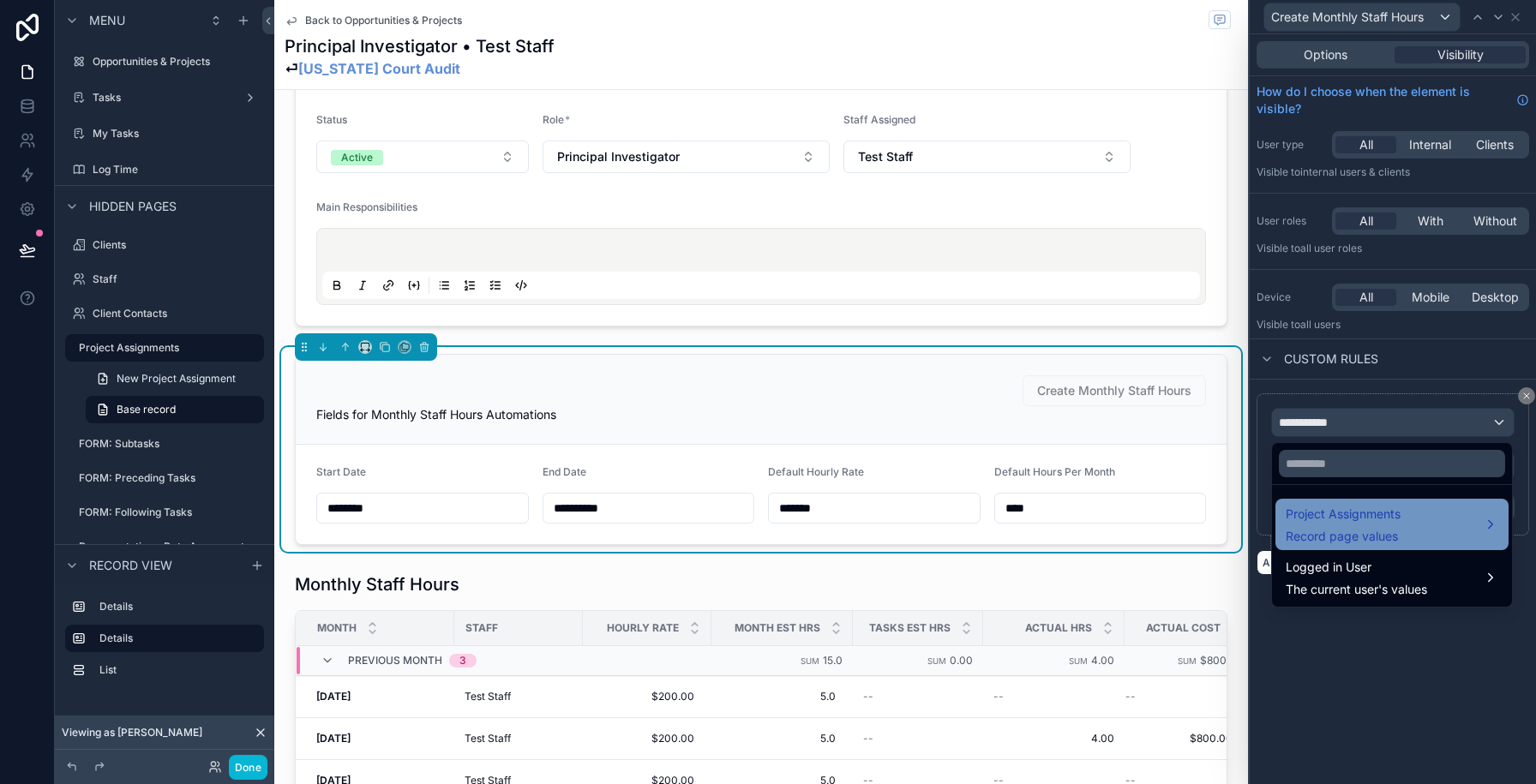
click at [1312, 511] on span "Project Assignments" at bounding box center [1343, 514] width 114 height 21
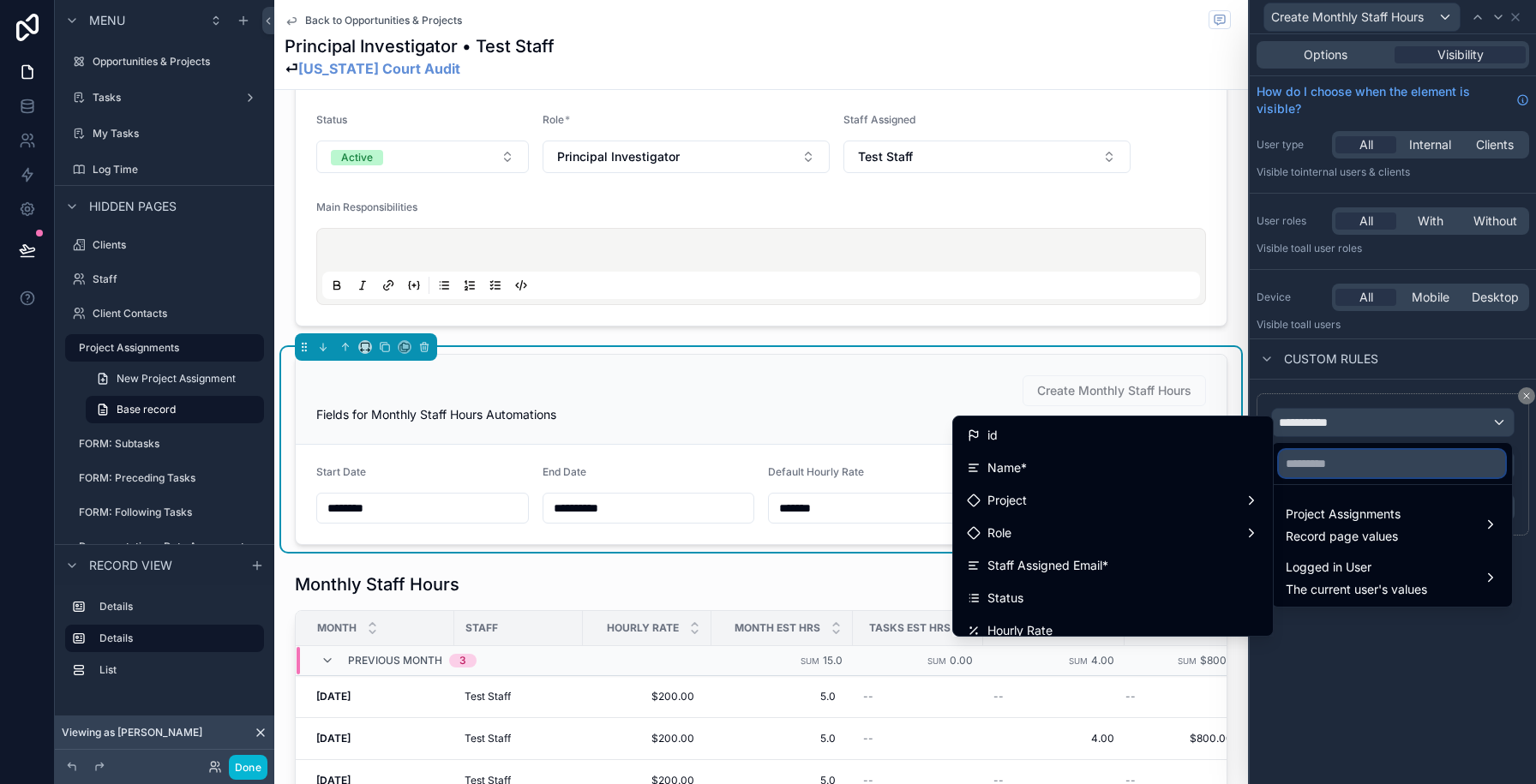
click at [1323, 464] on input "text" at bounding box center [1392, 464] width 226 height 28
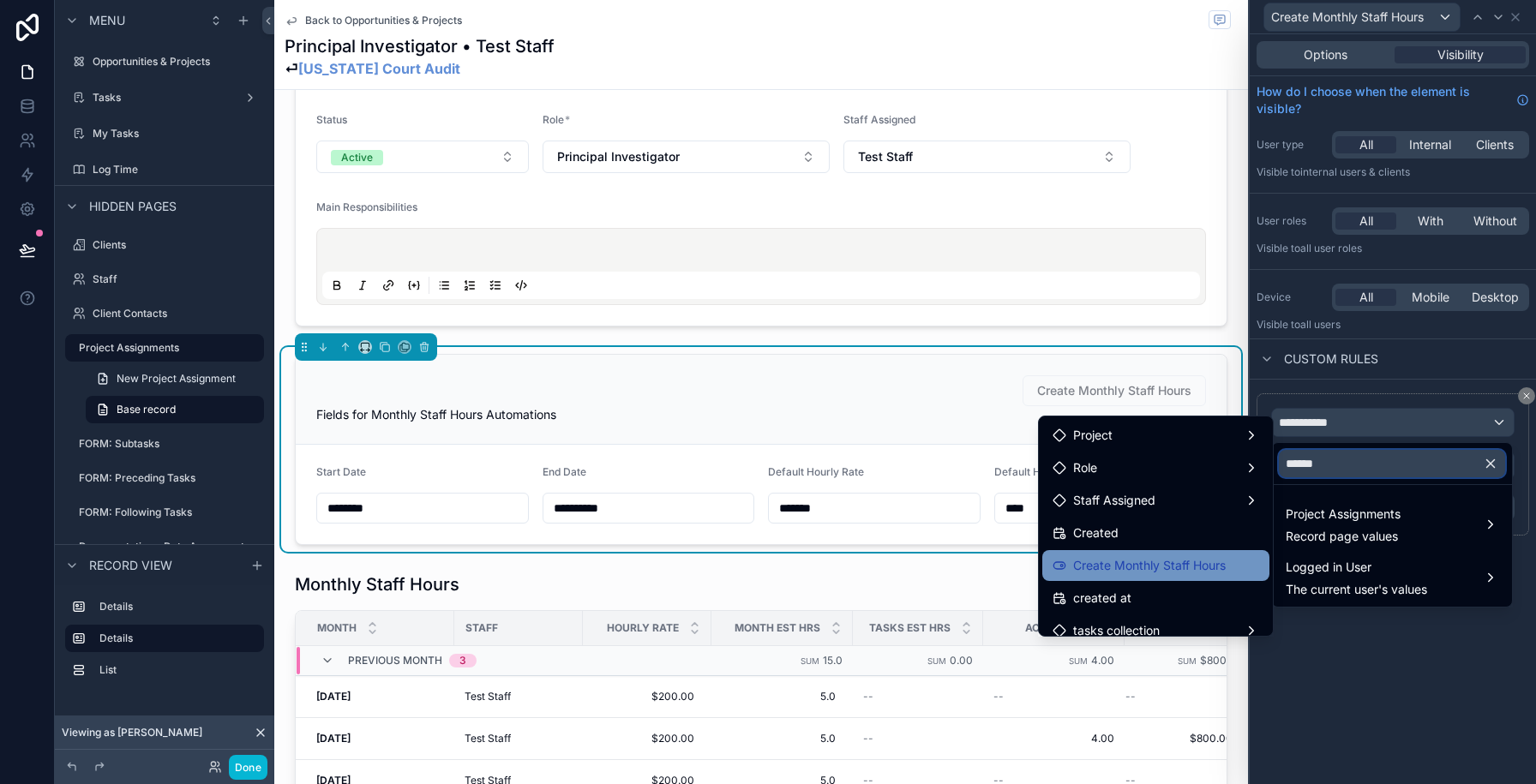
type input "******"
click at [1214, 557] on span "Create Monthly Staff Hours" at bounding box center [1150, 566] width 153 height 21
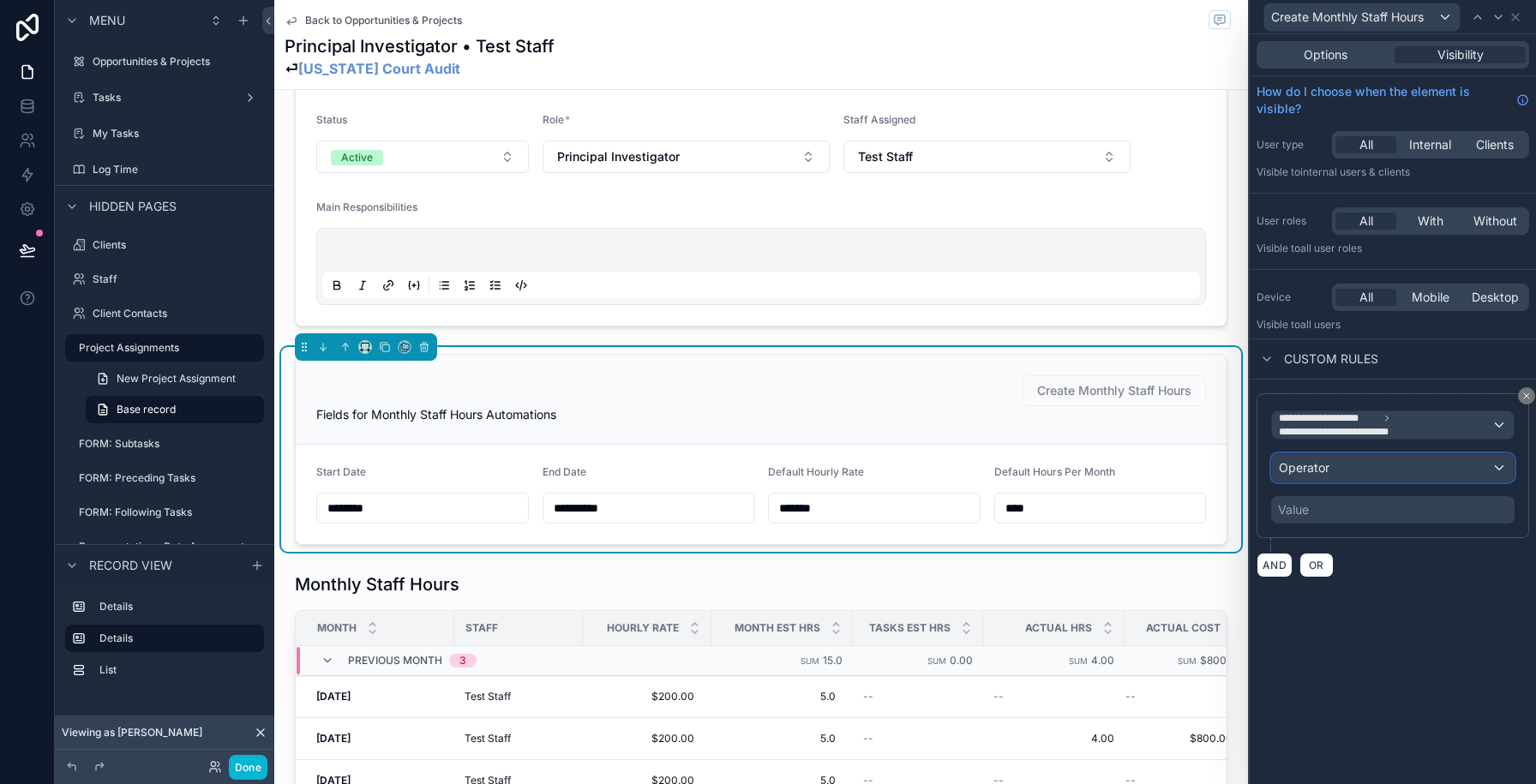
click at [1313, 470] on span "Operator" at bounding box center [1304, 466] width 51 height 14
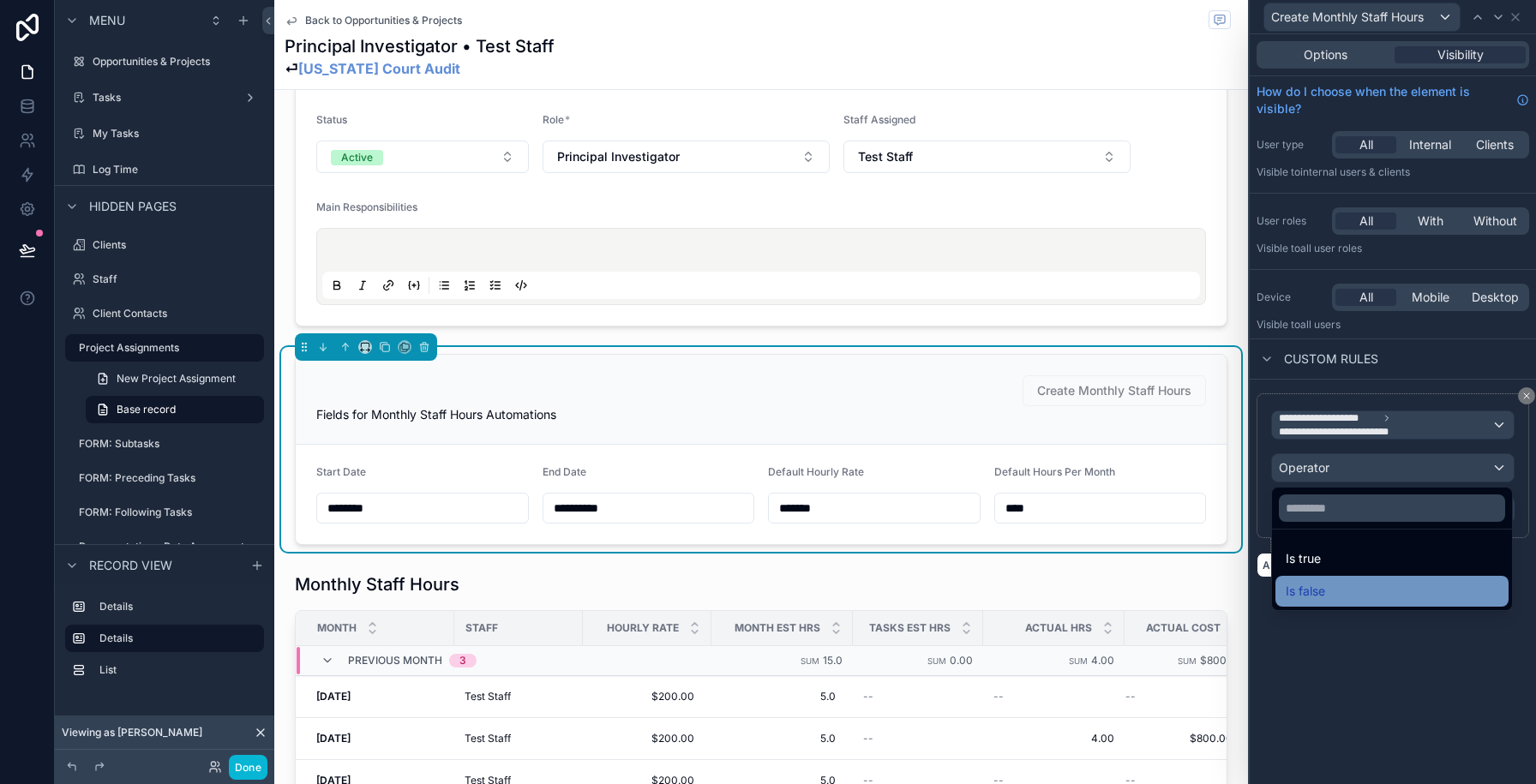
click at [1309, 584] on span "Is false" at bounding box center [1305, 591] width 39 height 21
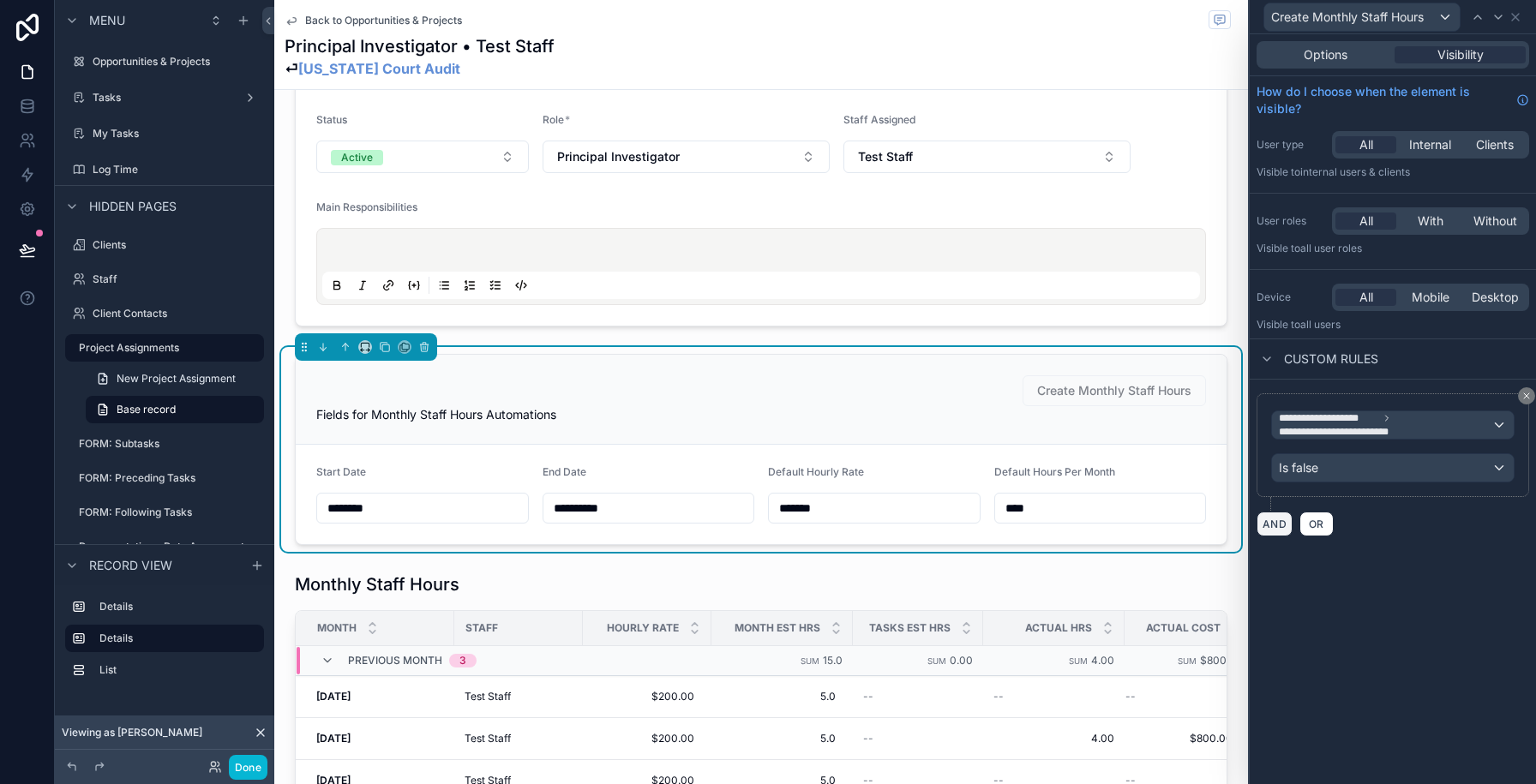
click at [1276, 524] on button "AND" at bounding box center [1275, 524] width 36 height 25
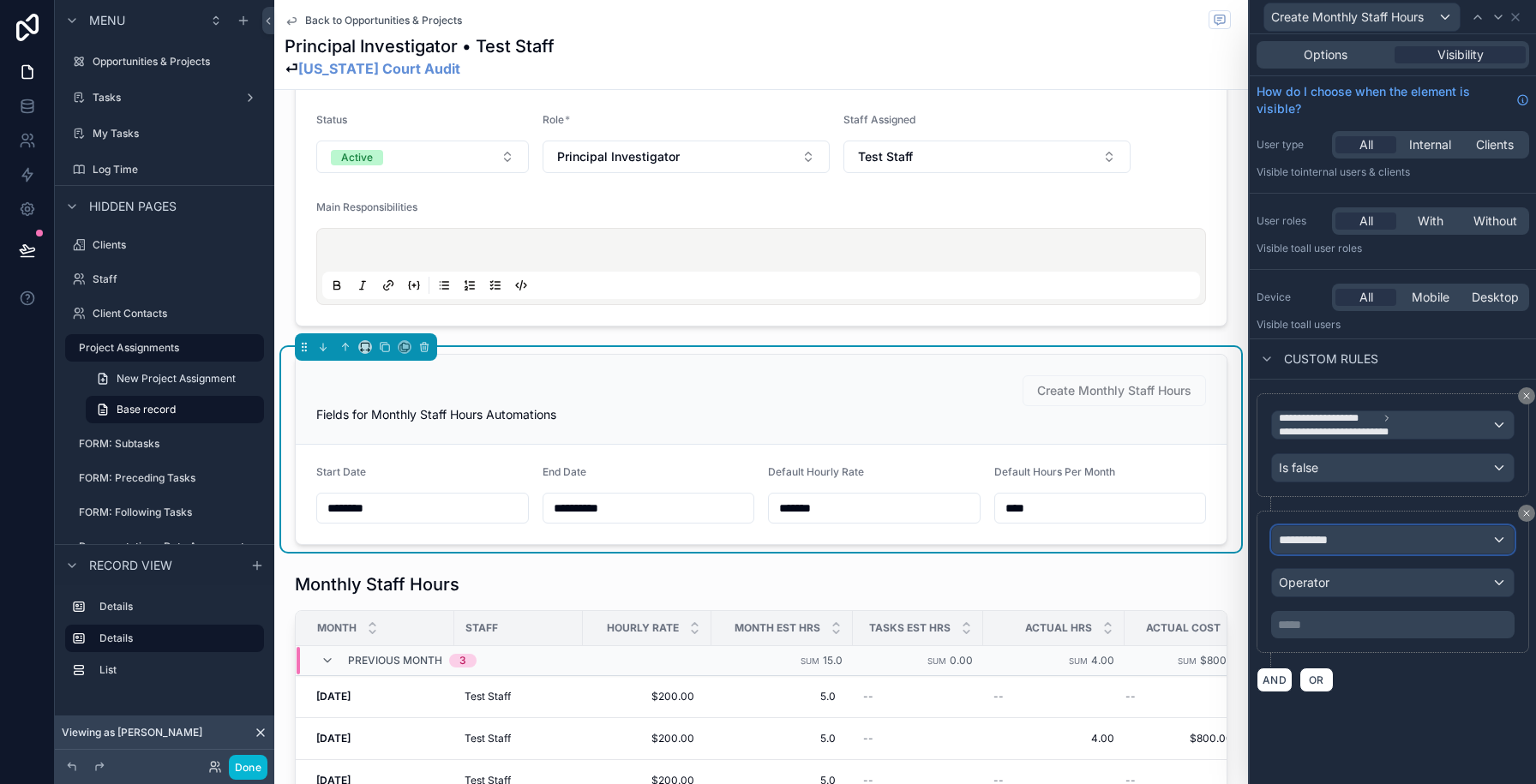
click at [1318, 537] on span "**********" at bounding box center [1311, 540] width 63 height 17
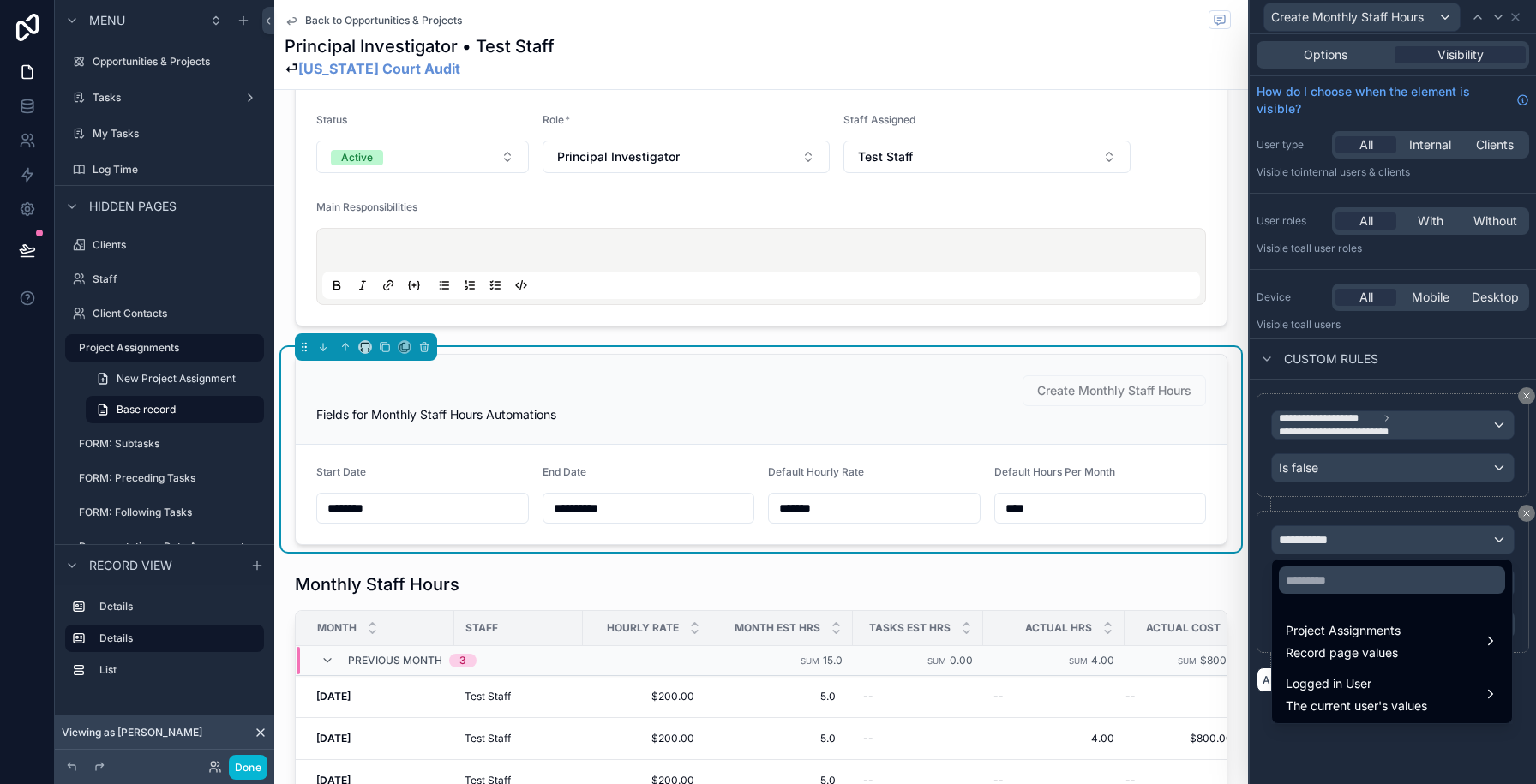
click at [1323, 595] on div at bounding box center [1392, 580] width 240 height 41
click at [1321, 582] on input "text" at bounding box center [1392, 580] width 226 height 28
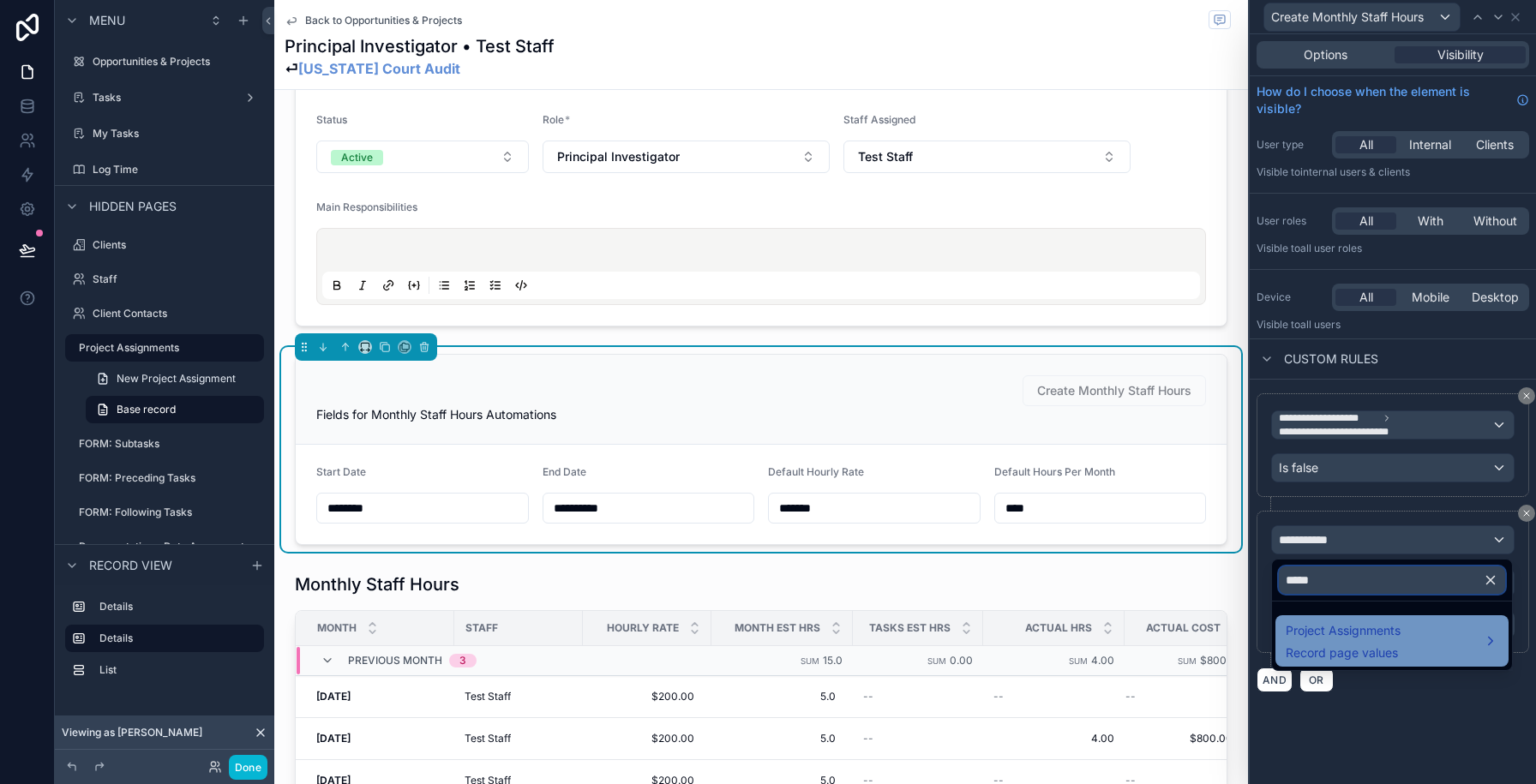
type input "*****"
click at [1329, 621] on span "Project Assignments" at bounding box center [1343, 631] width 114 height 21
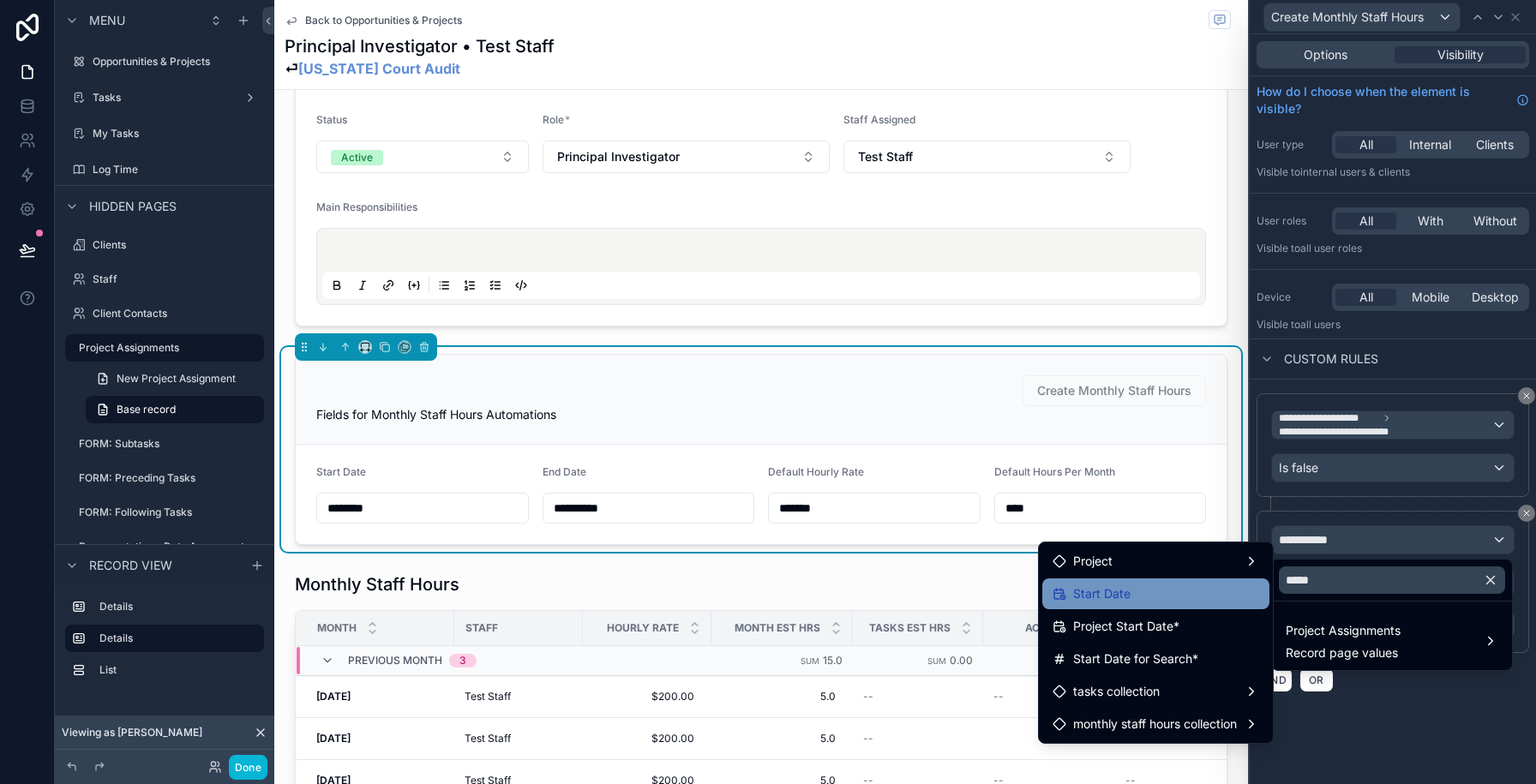
click at [1203, 600] on div "Start Date" at bounding box center [1155, 594] width 207 height 21
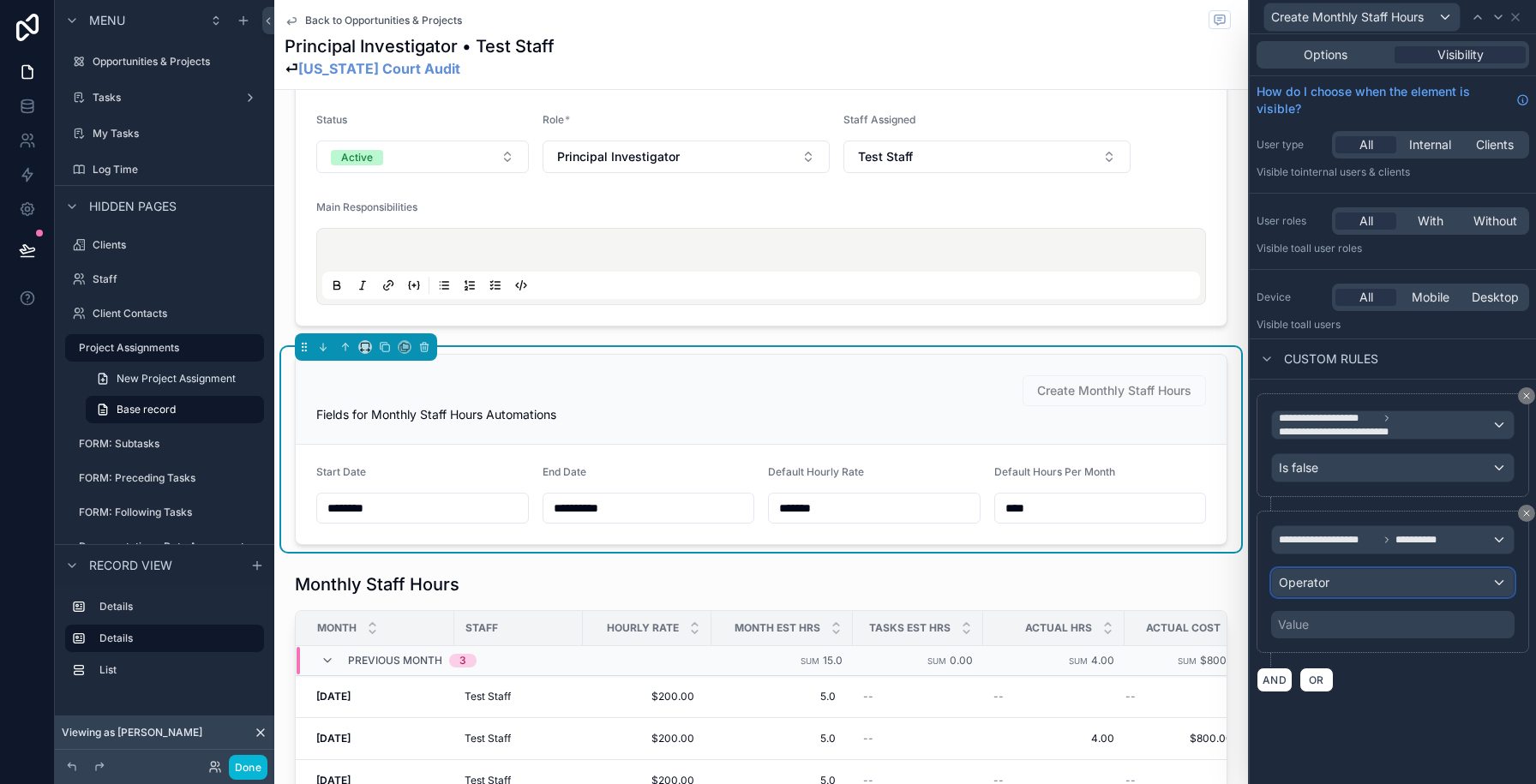
click at [1336, 585] on div "Operator" at bounding box center [1392, 583] width 241 height 28
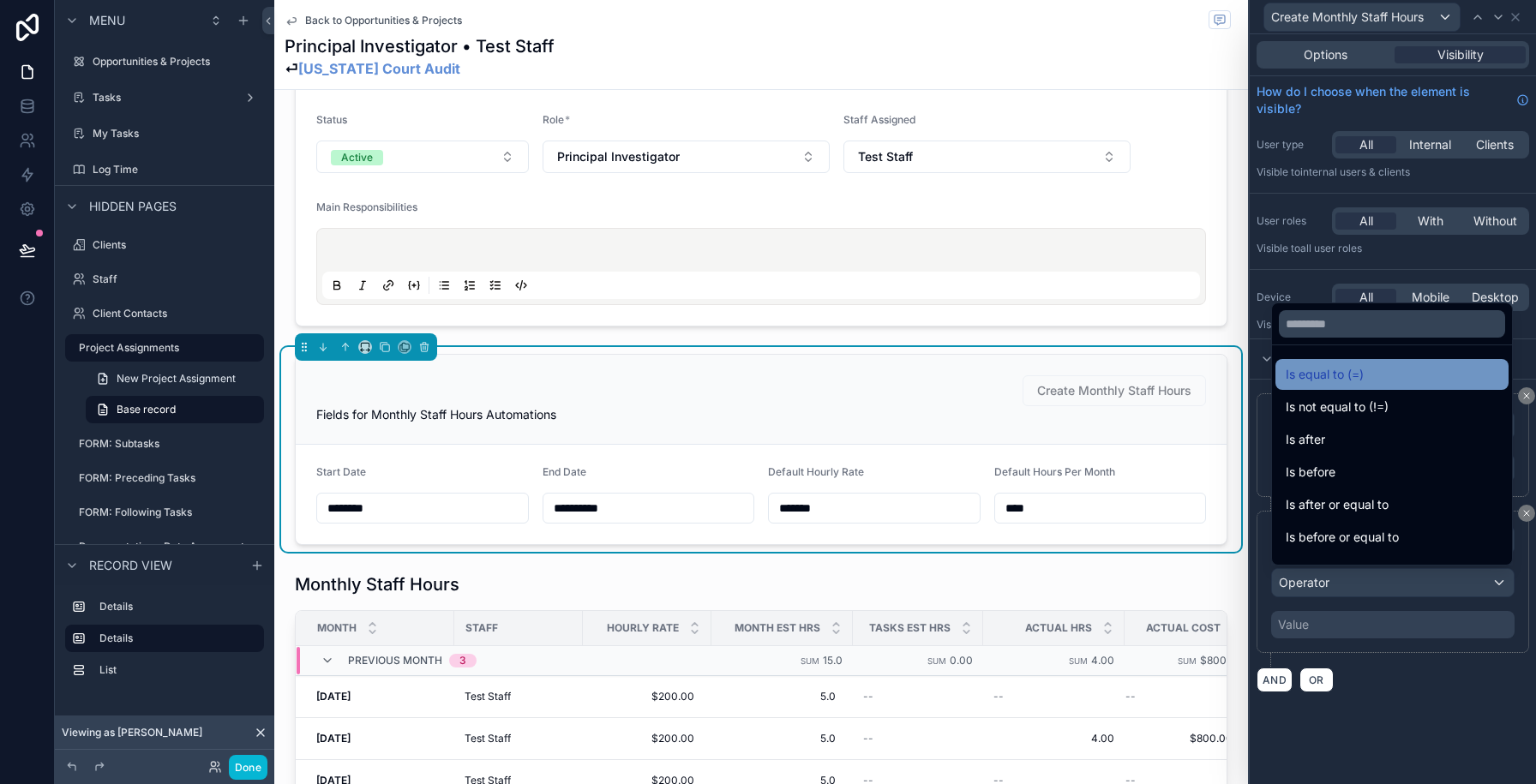
click at [1319, 370] on span "Is equal to (=)" at bounding box center [1325, 375] width 78 height 21
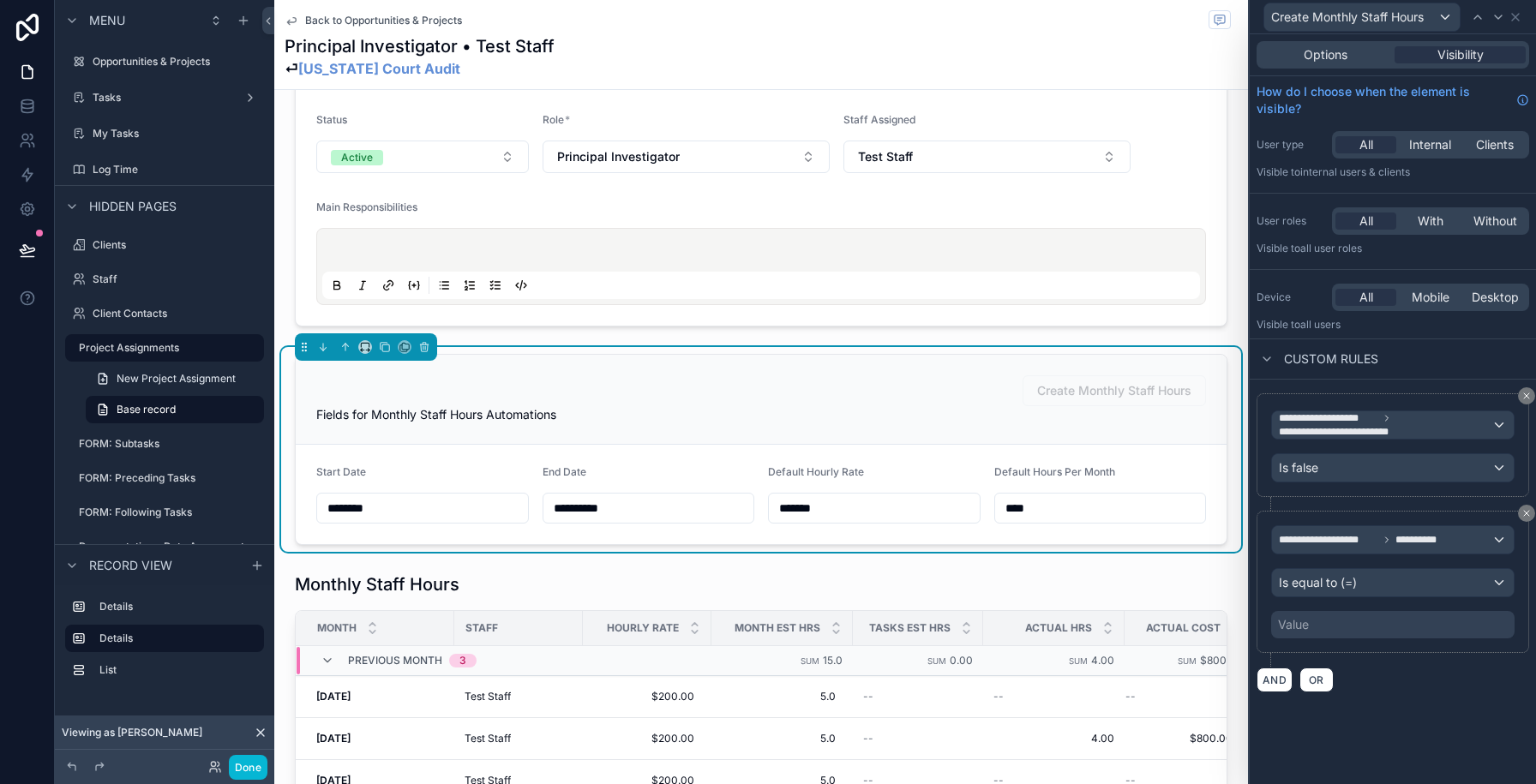
click at [1316, 620] on div "Value" at bounding box center [1392, 625] width 243 height 28
click at [1322, 654] on div "**********" at bounding box center [1393, 589] width 273 height 156
click at [1325, 578] on span "Is equal to (=)" at bounding box center [1318, 583] width 78 height 17
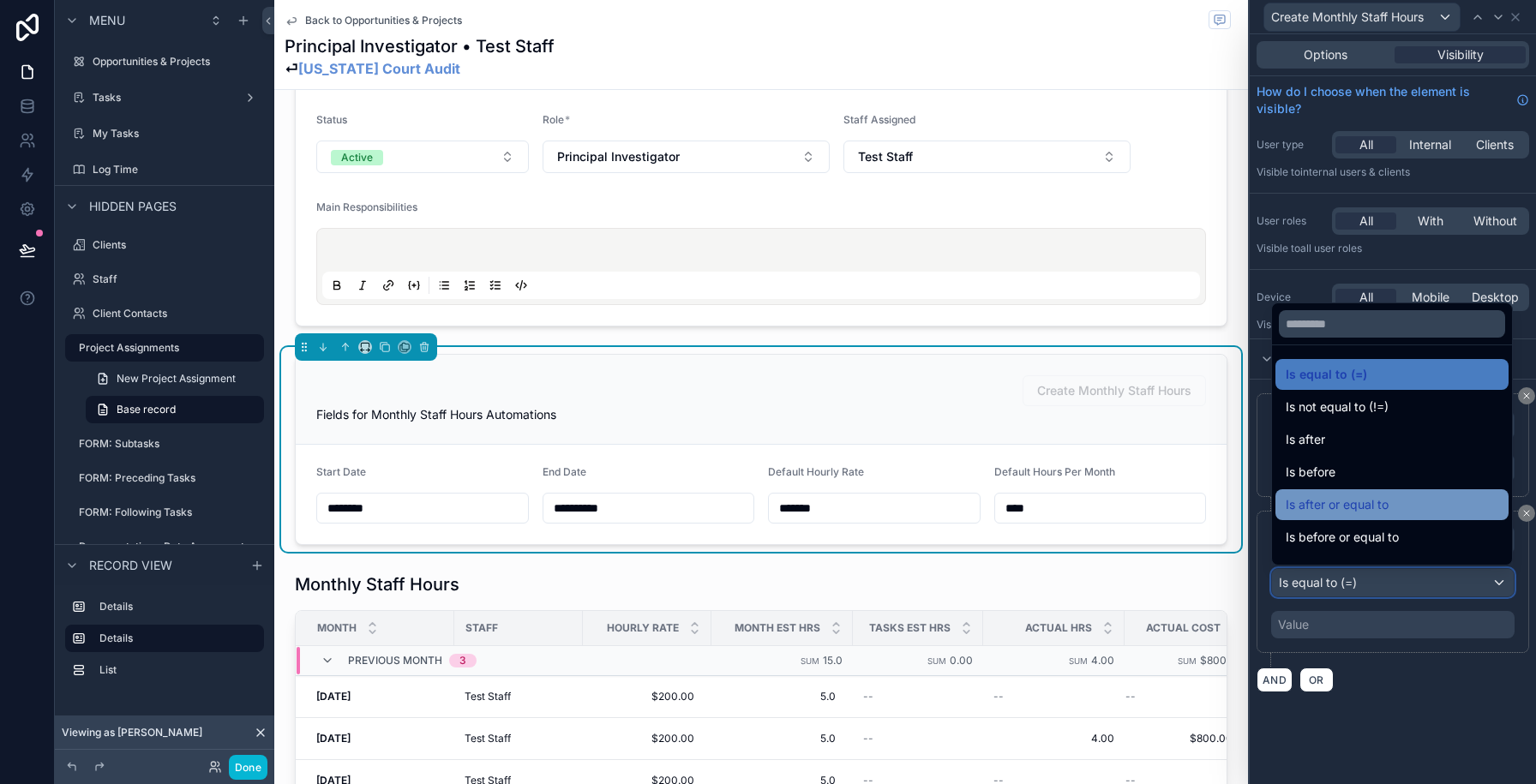
scroll to position [56, 0]
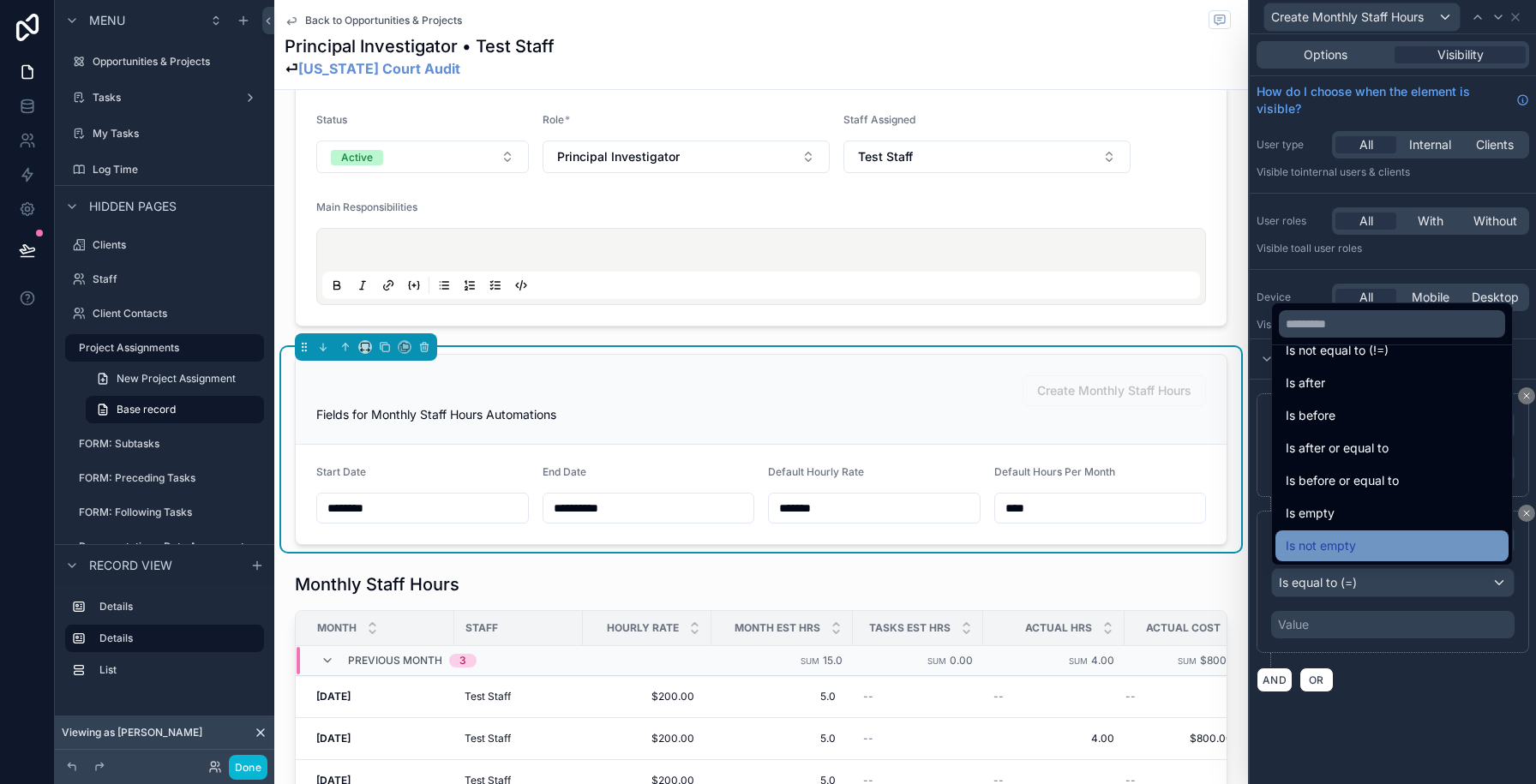
click at [1324, 542] on span "Is not empty" at bounding box center [1321, 547] width 71 height 21
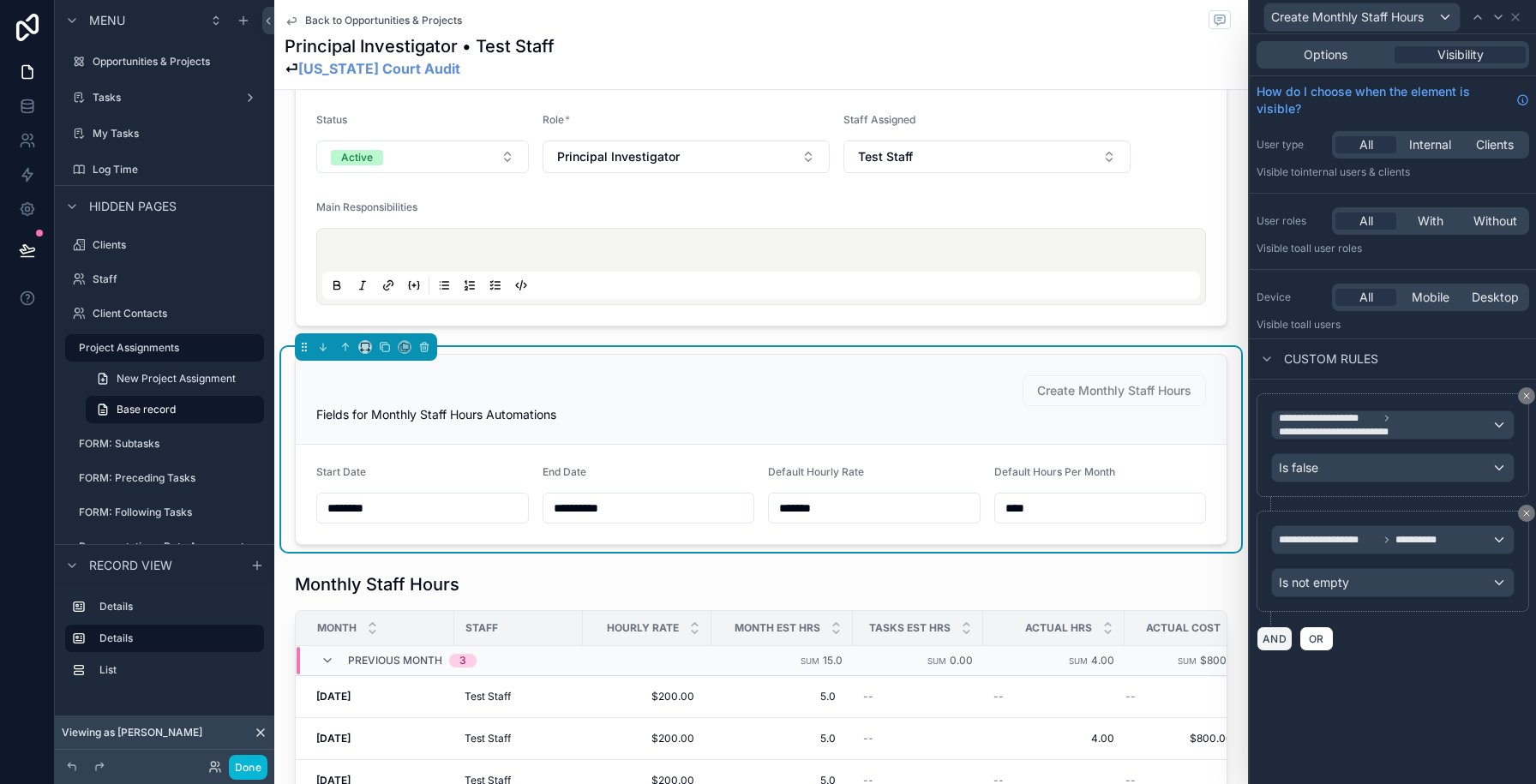
click at [1275, 637] on button "AND" at bounding box center [1275, 639] width 36 height 25
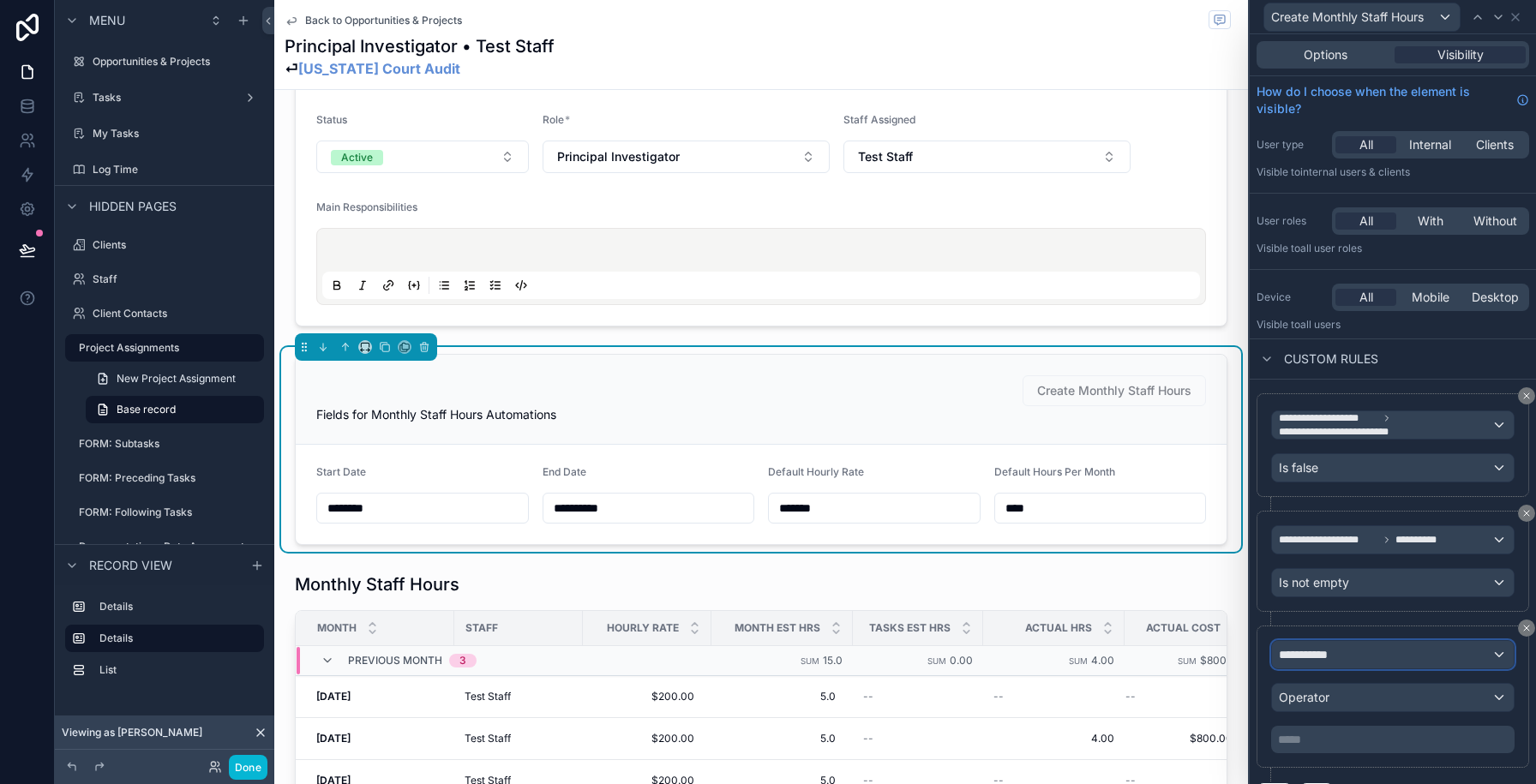
click at [1306, 647] on span "**********" at bounding box center [1311, 654] width 63 height 17
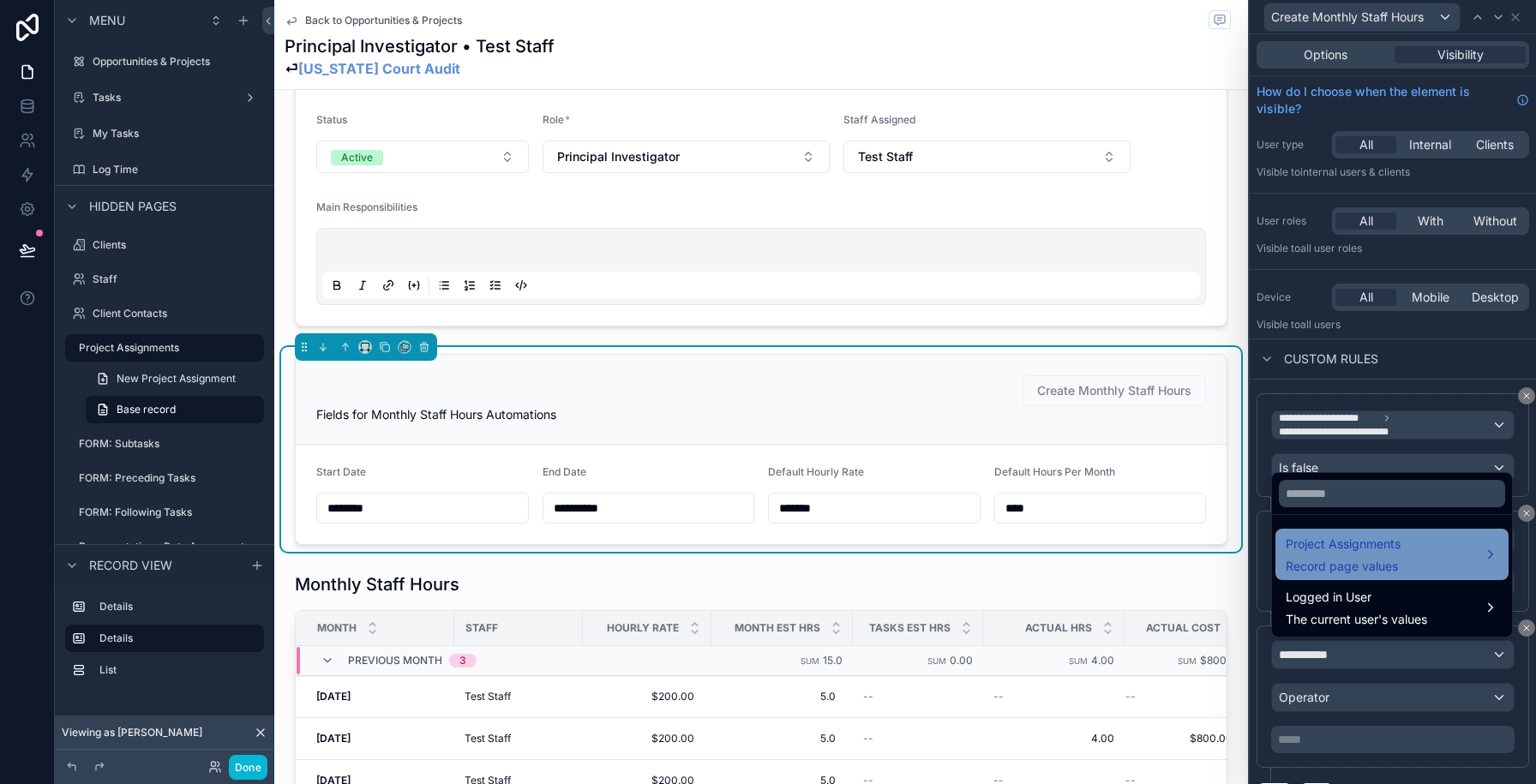
click at [1318, 552] on span "Project Assignments" at bounding box center [1343, 545] width 114 height 21
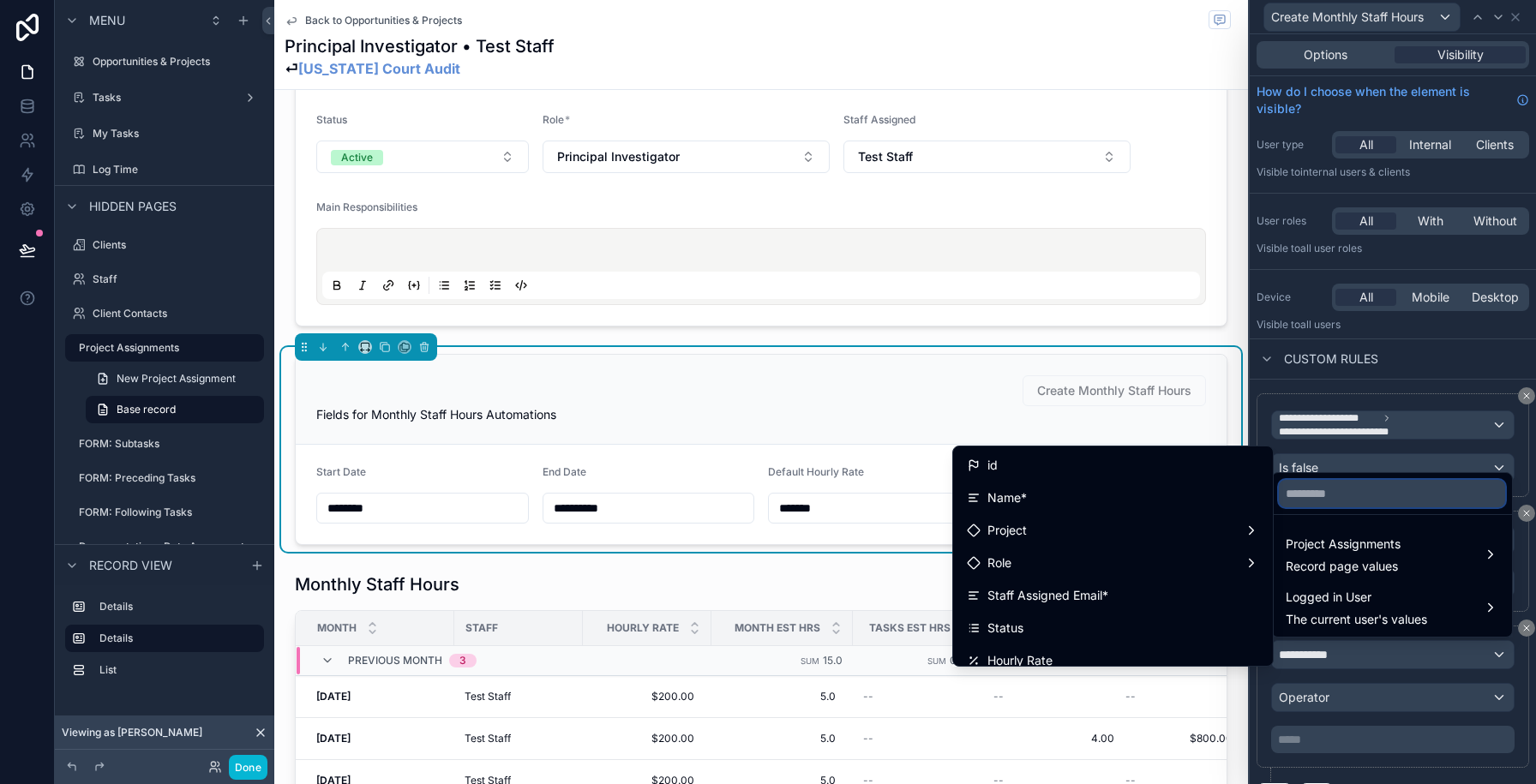
click at [1319, 503] on input "text" at bounding box center [1392, 493] width 226 height 28
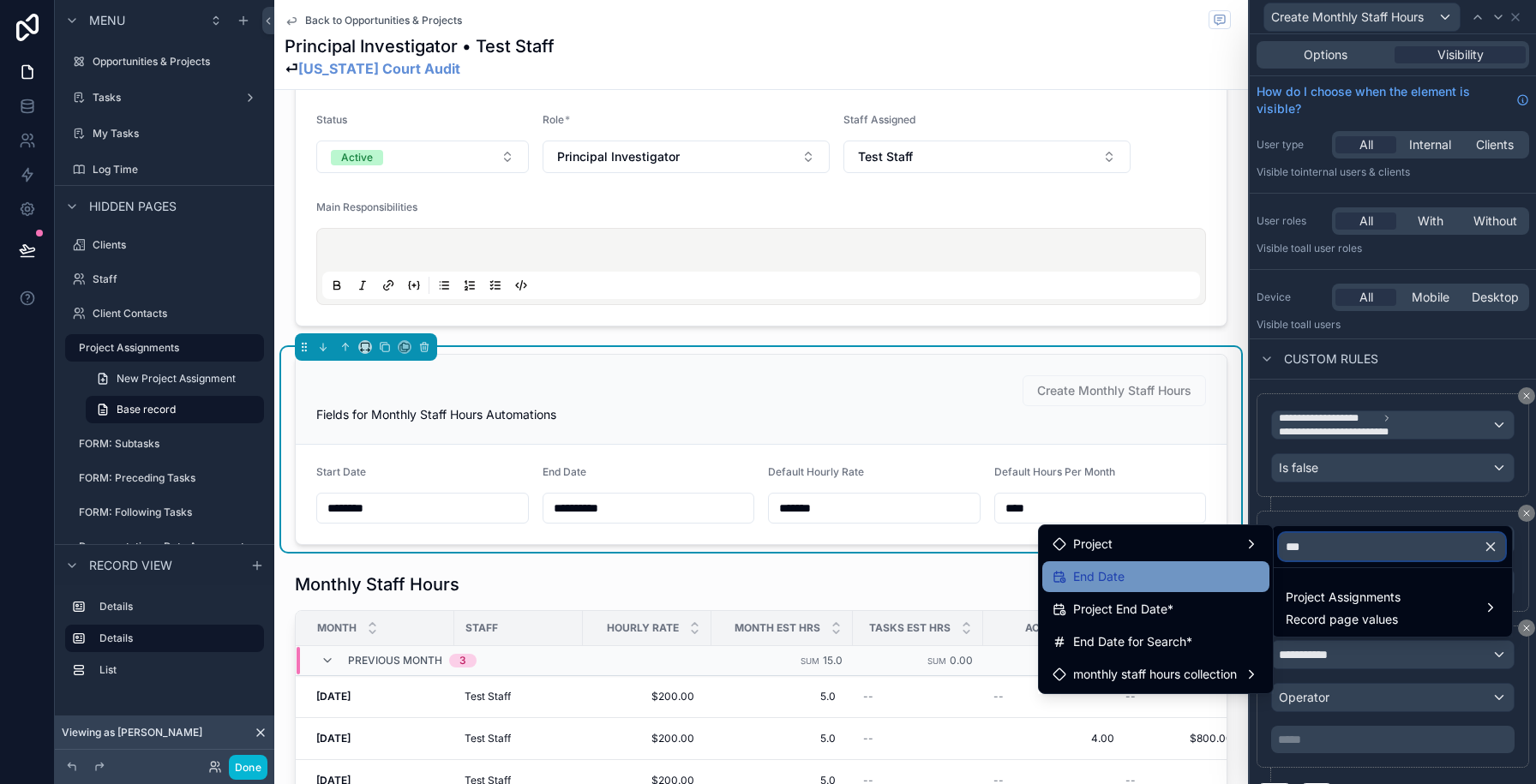
type input "***"
click at [1179, 572] on div "End Date" at bounding box center [1155, 577] width 207 height 21
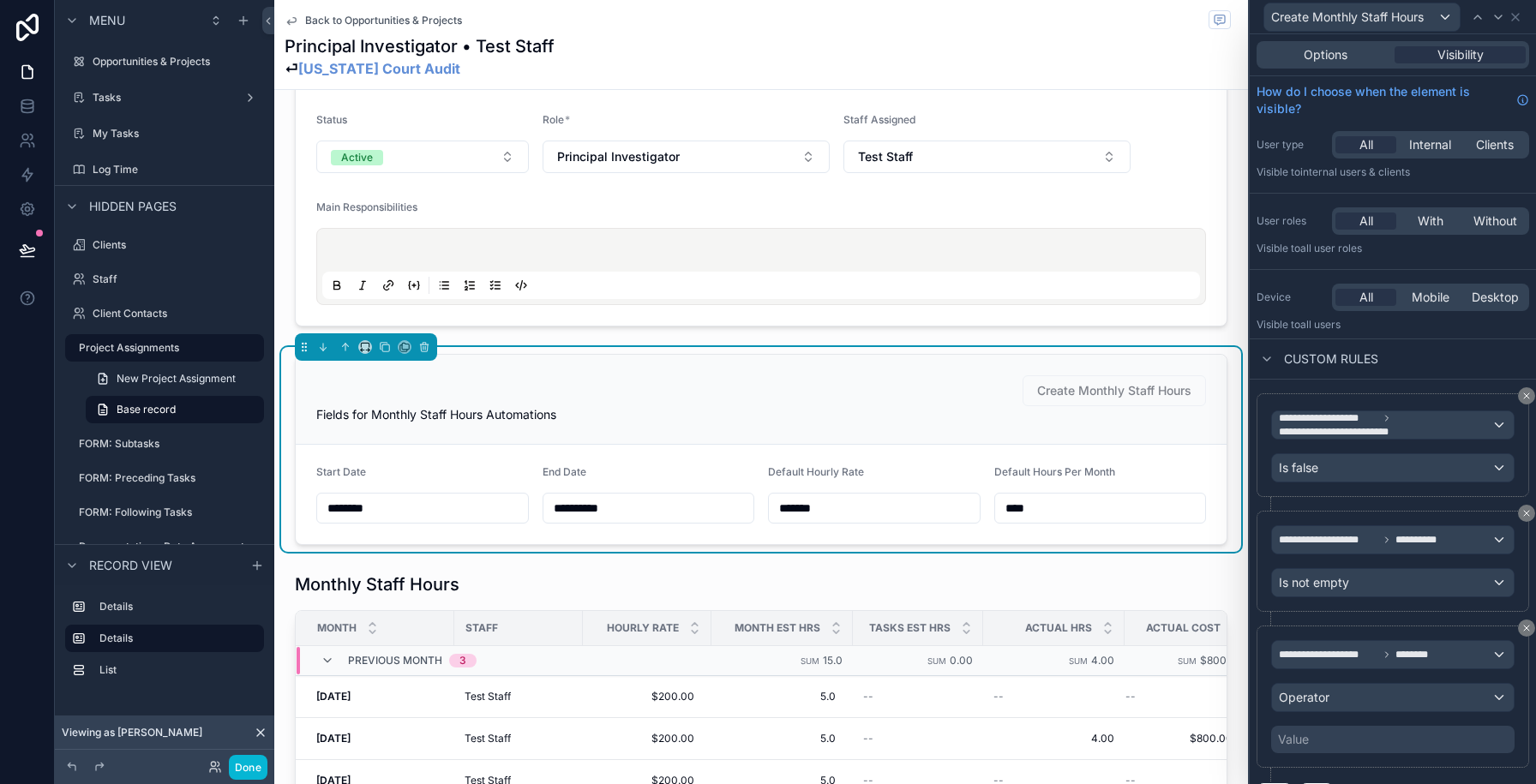
scroll to position [36, 0]
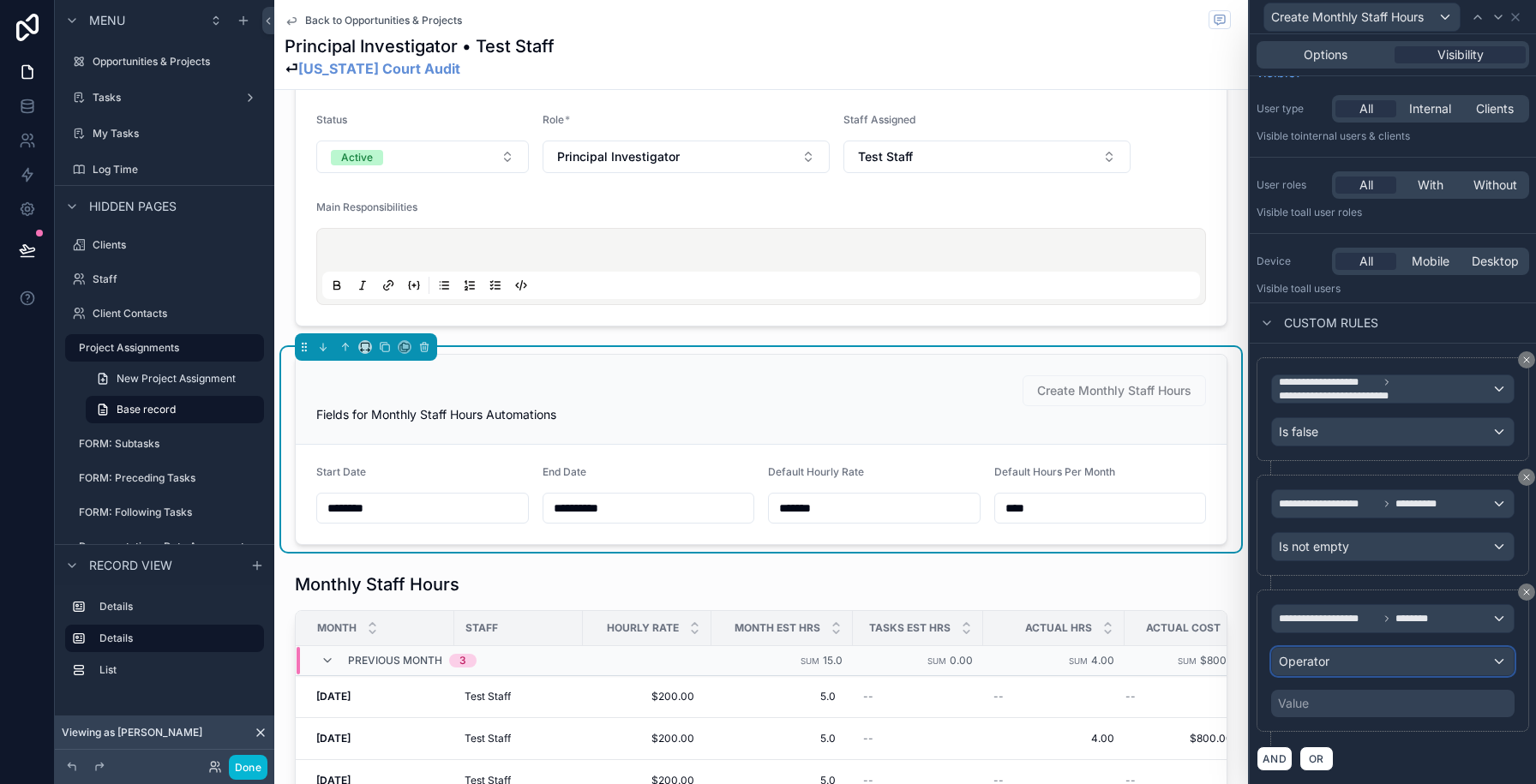
click at [1341, 658] on div "Operator" at bounding box center [1392, 661] width 241 height 28
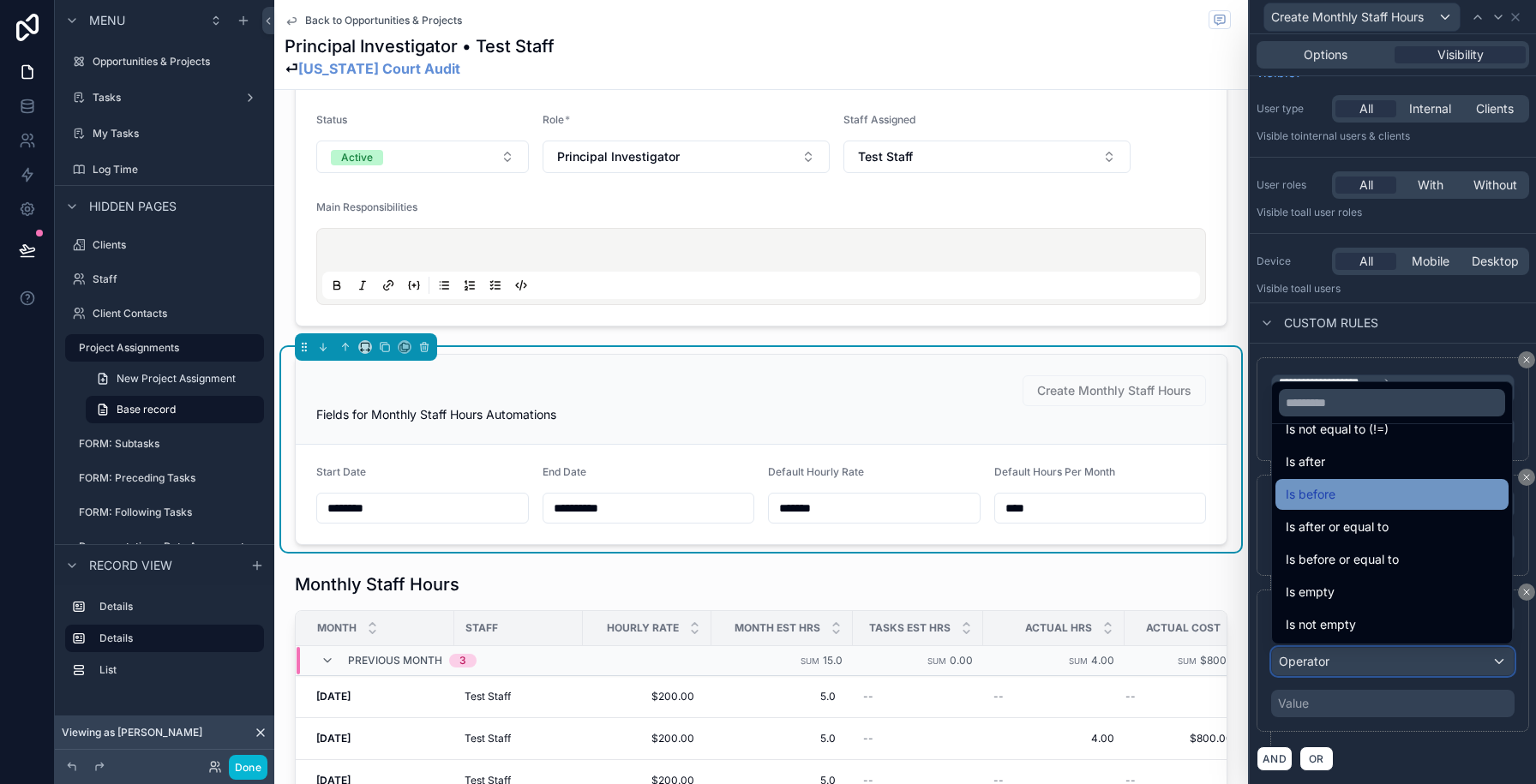
scroll to position [51, 0]
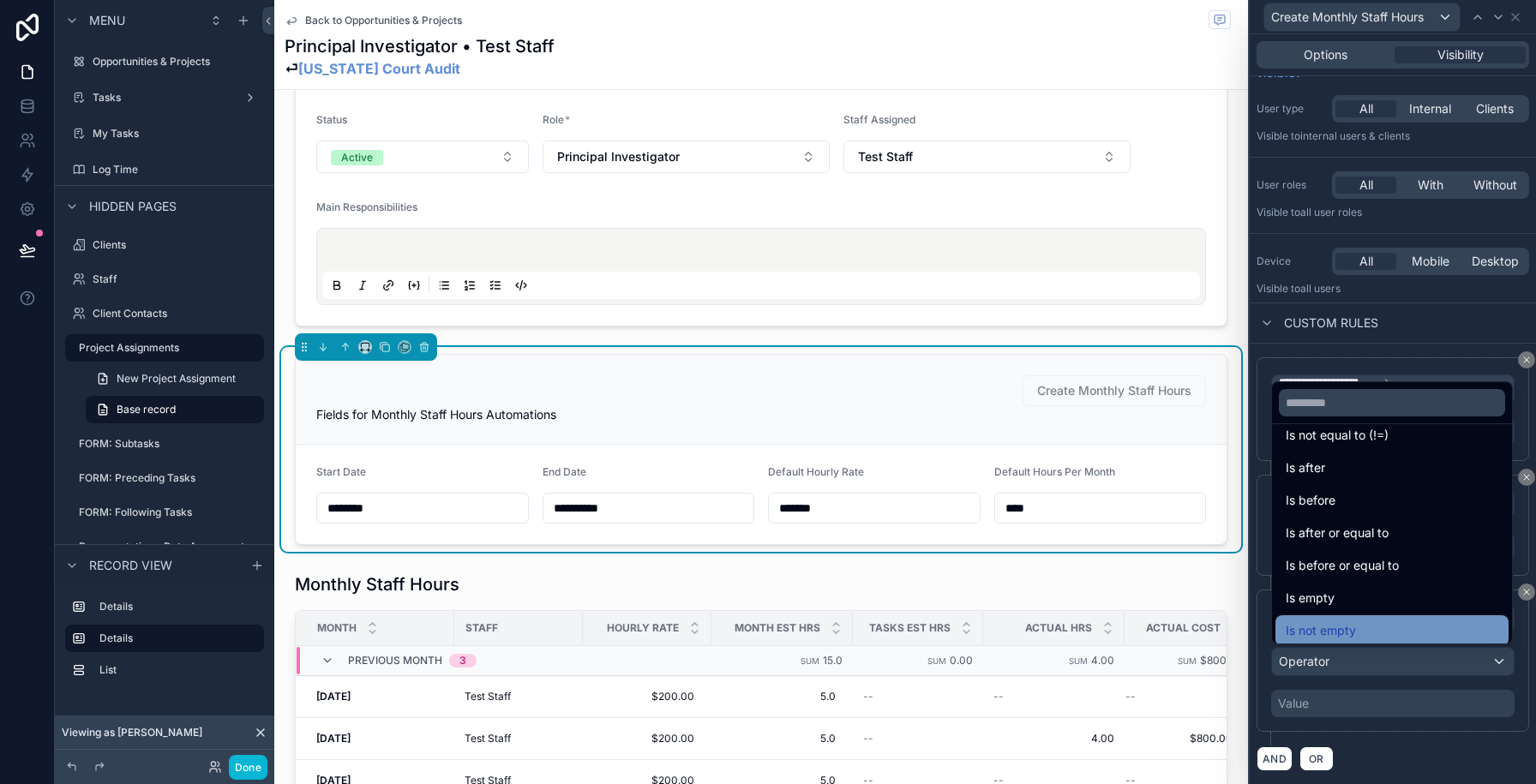
click at [1336, 628] on span "Is not empty" at bounding box center [1321, 631] width 71 height 21
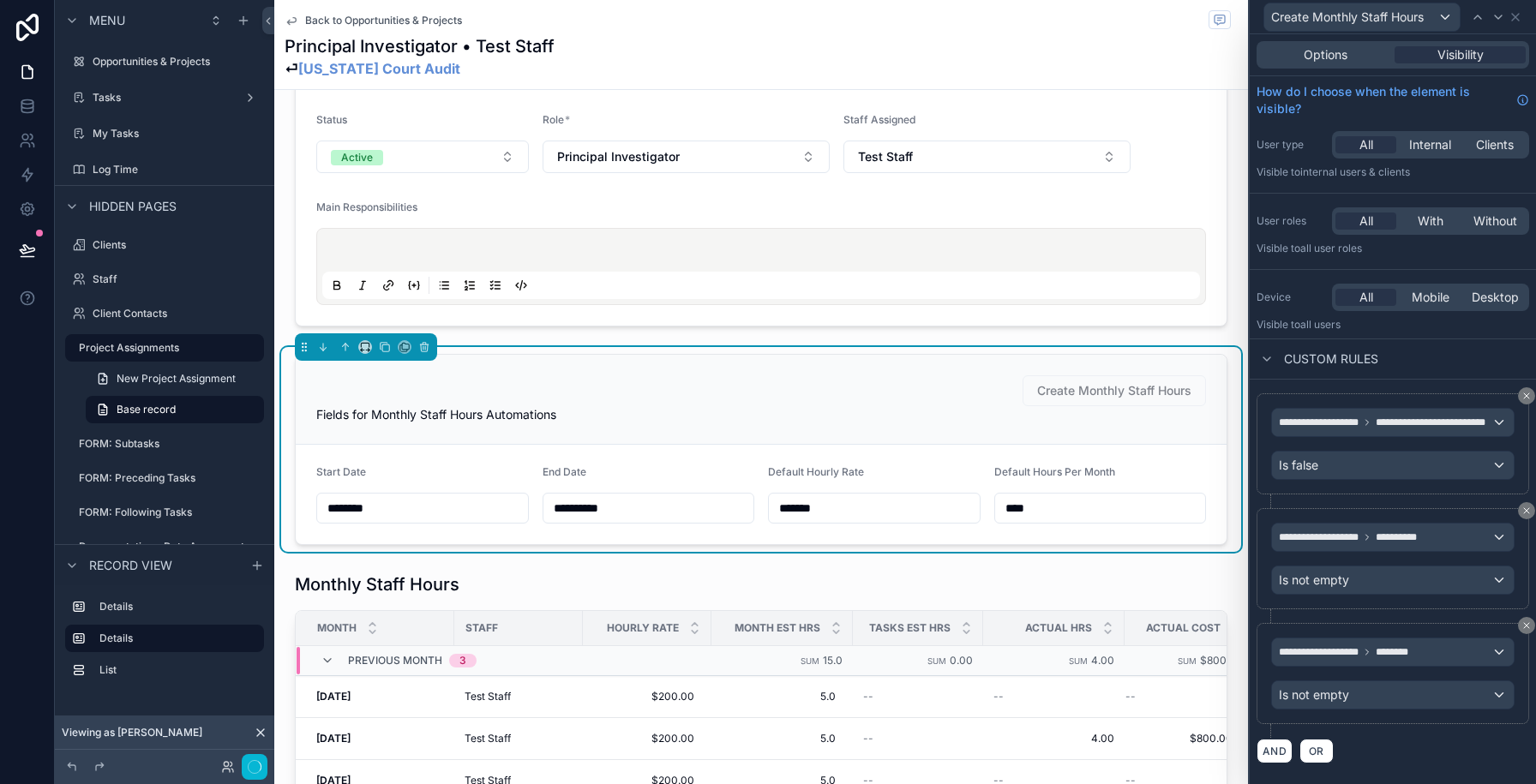
scroll to position [0, 0]
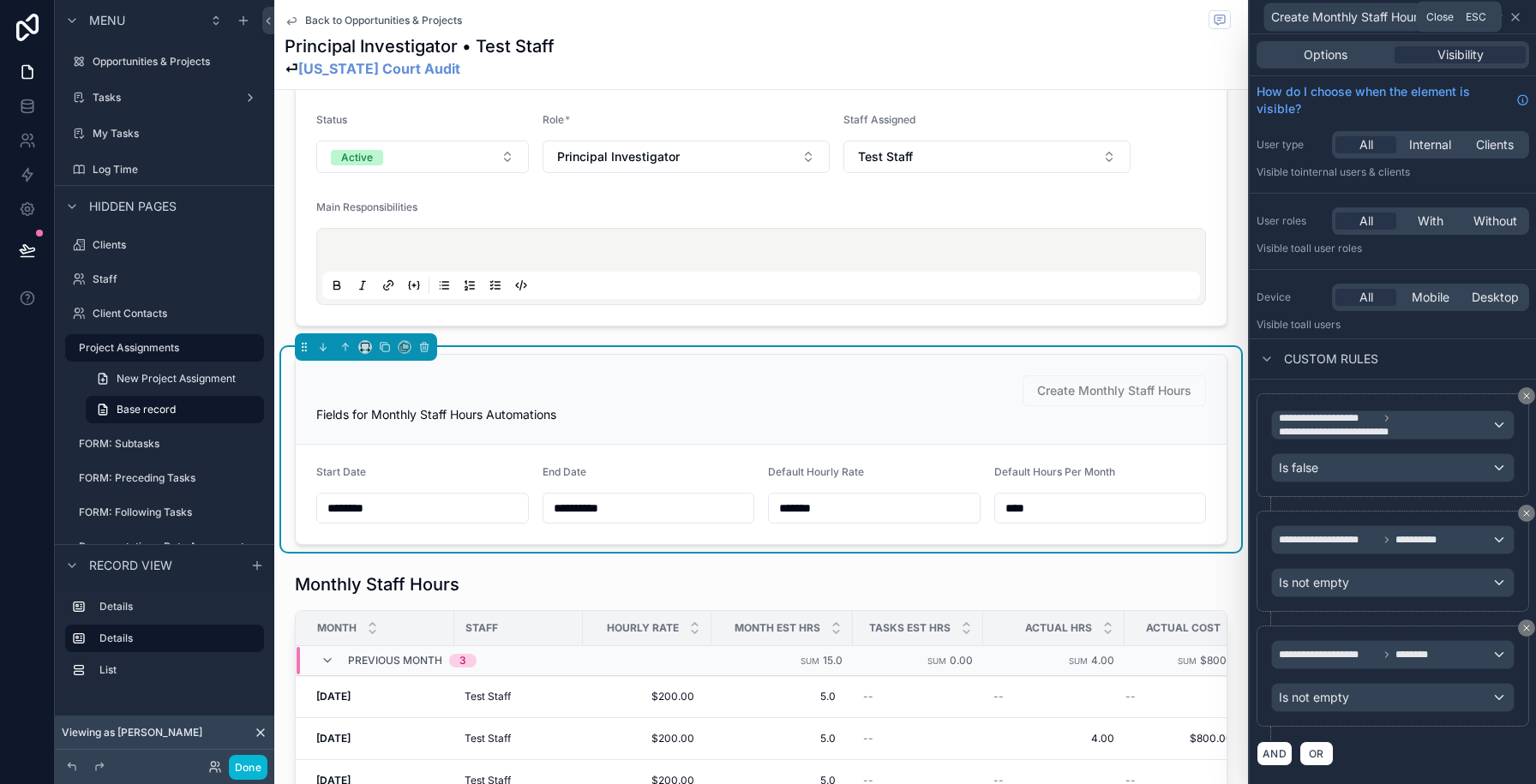
click at [1516, 10] on icon at bounding box center [1515, 17] width 13 height 13
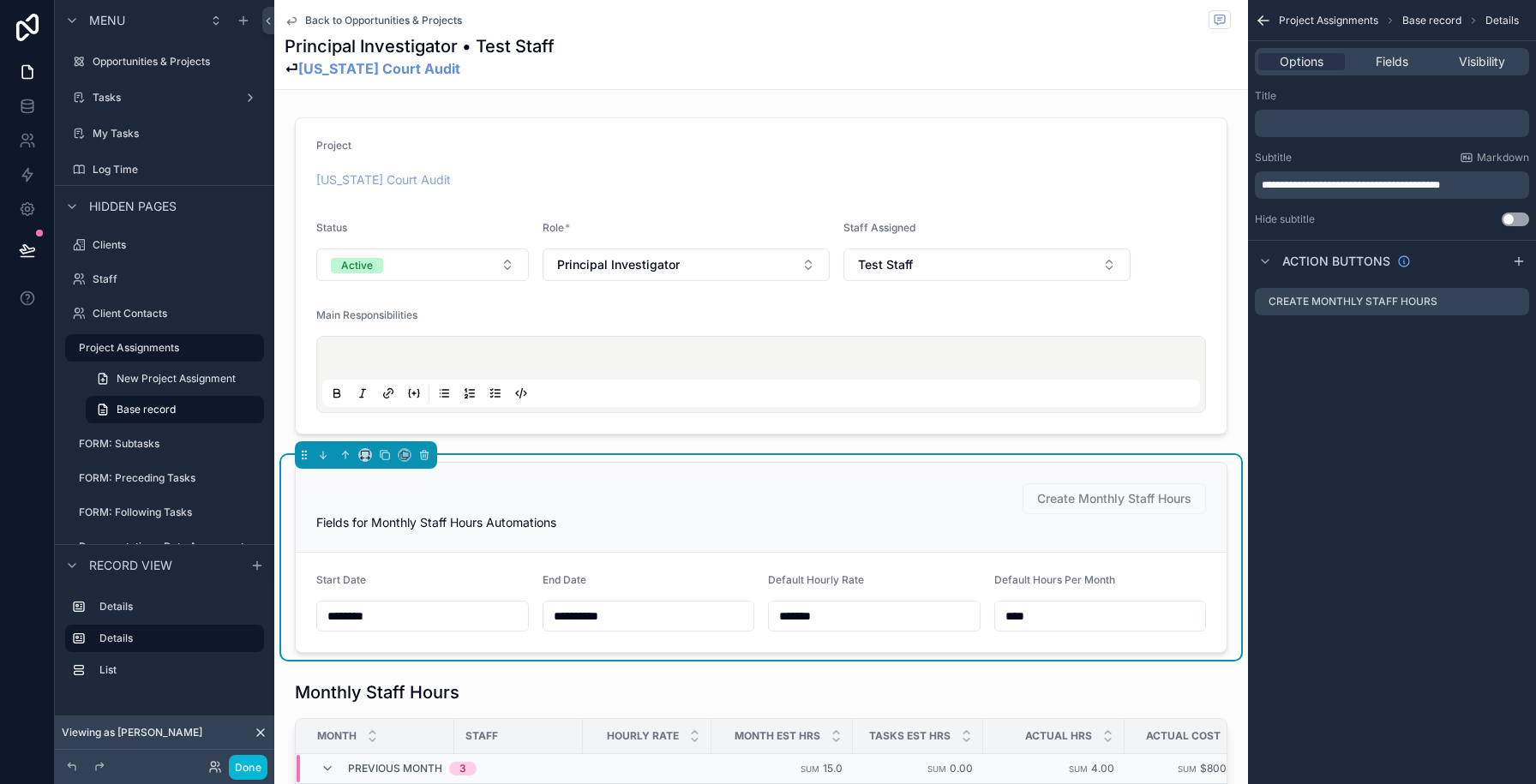
click at [357, 18] on span "Back to Opportunities & Projects" at bounding box center [384, 20] width 156 height 13
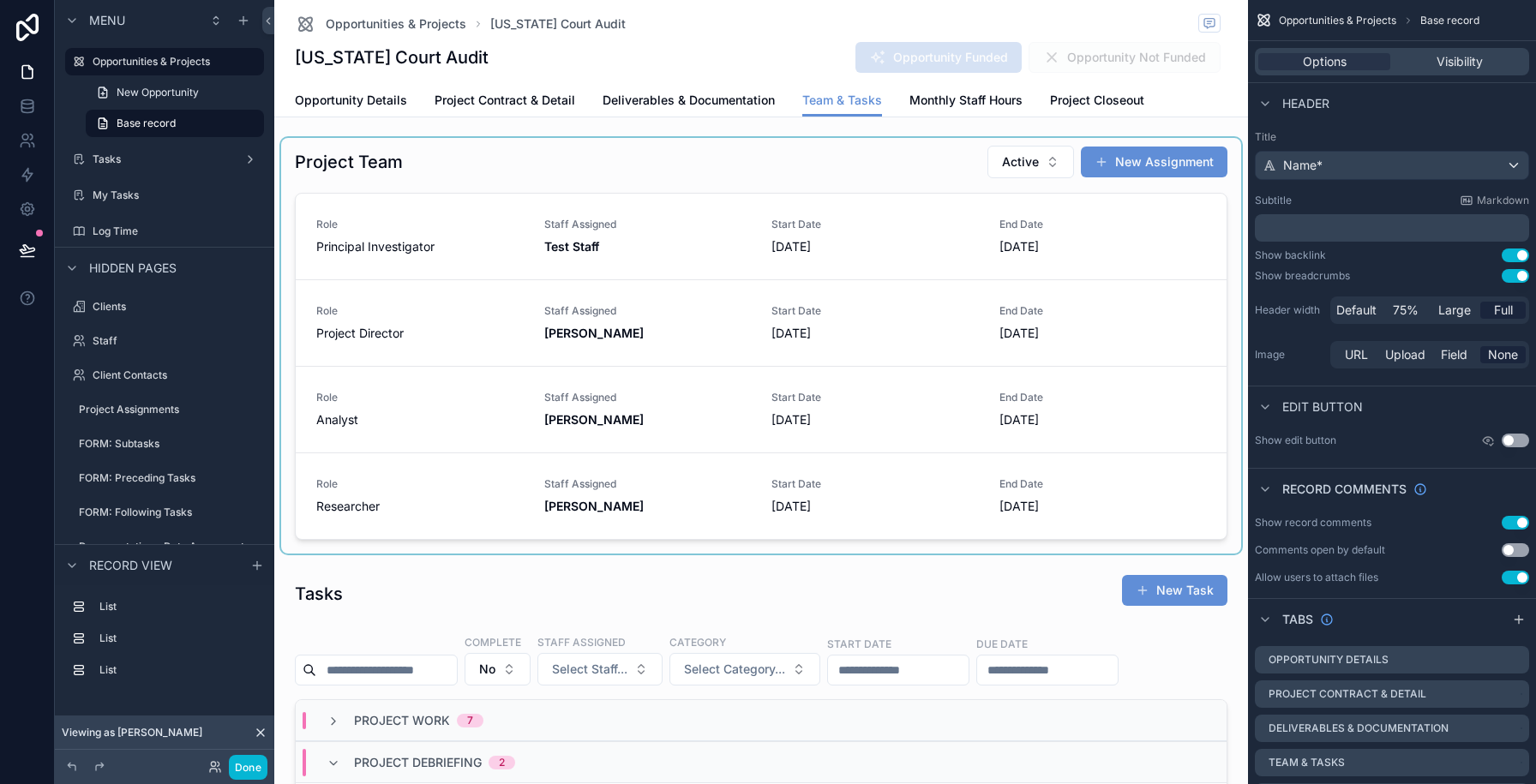
click at [1136, 144] on div "scrollable content" at bounding box center [761, 346] width 960 height 416
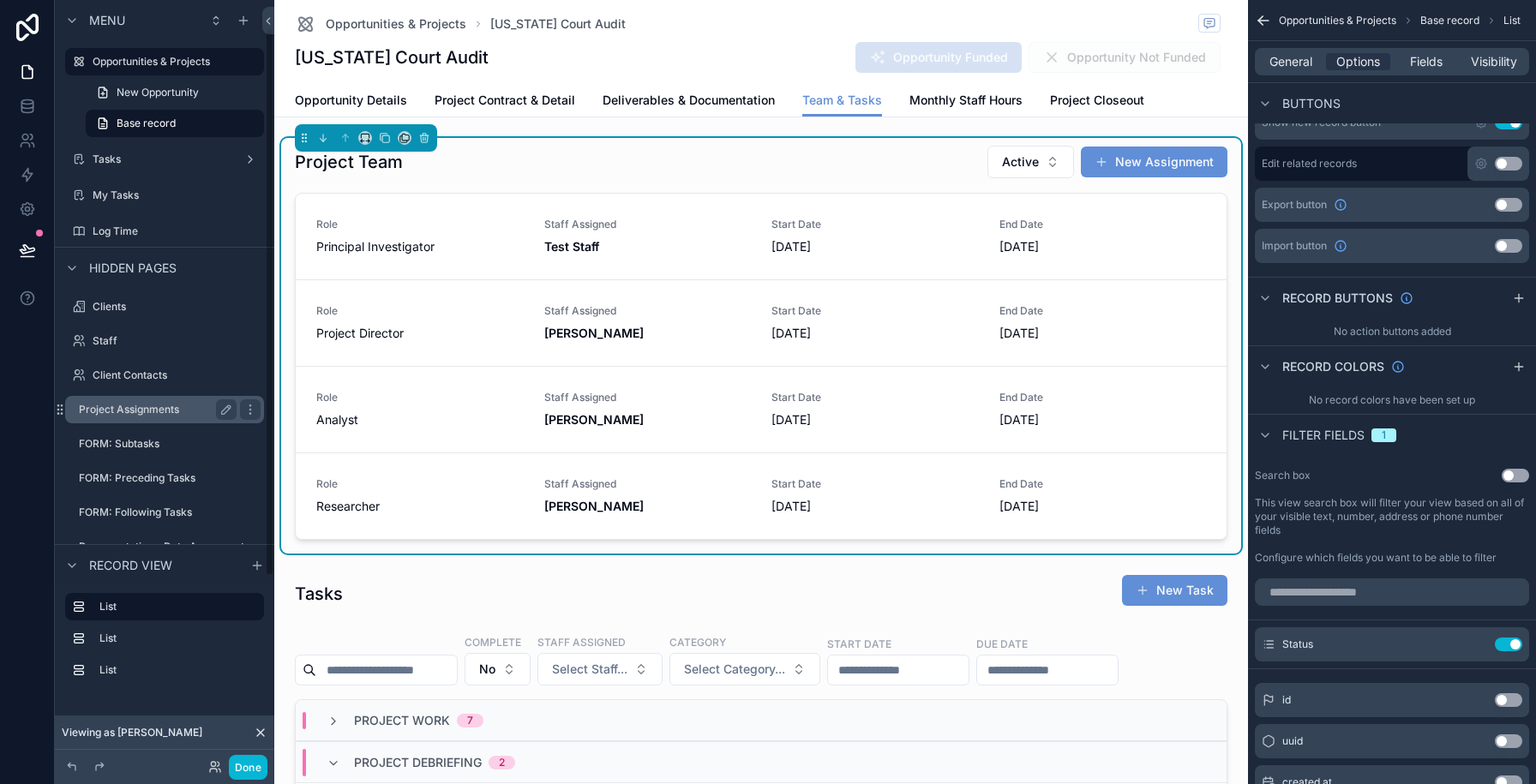
scroll to position [38, 0]
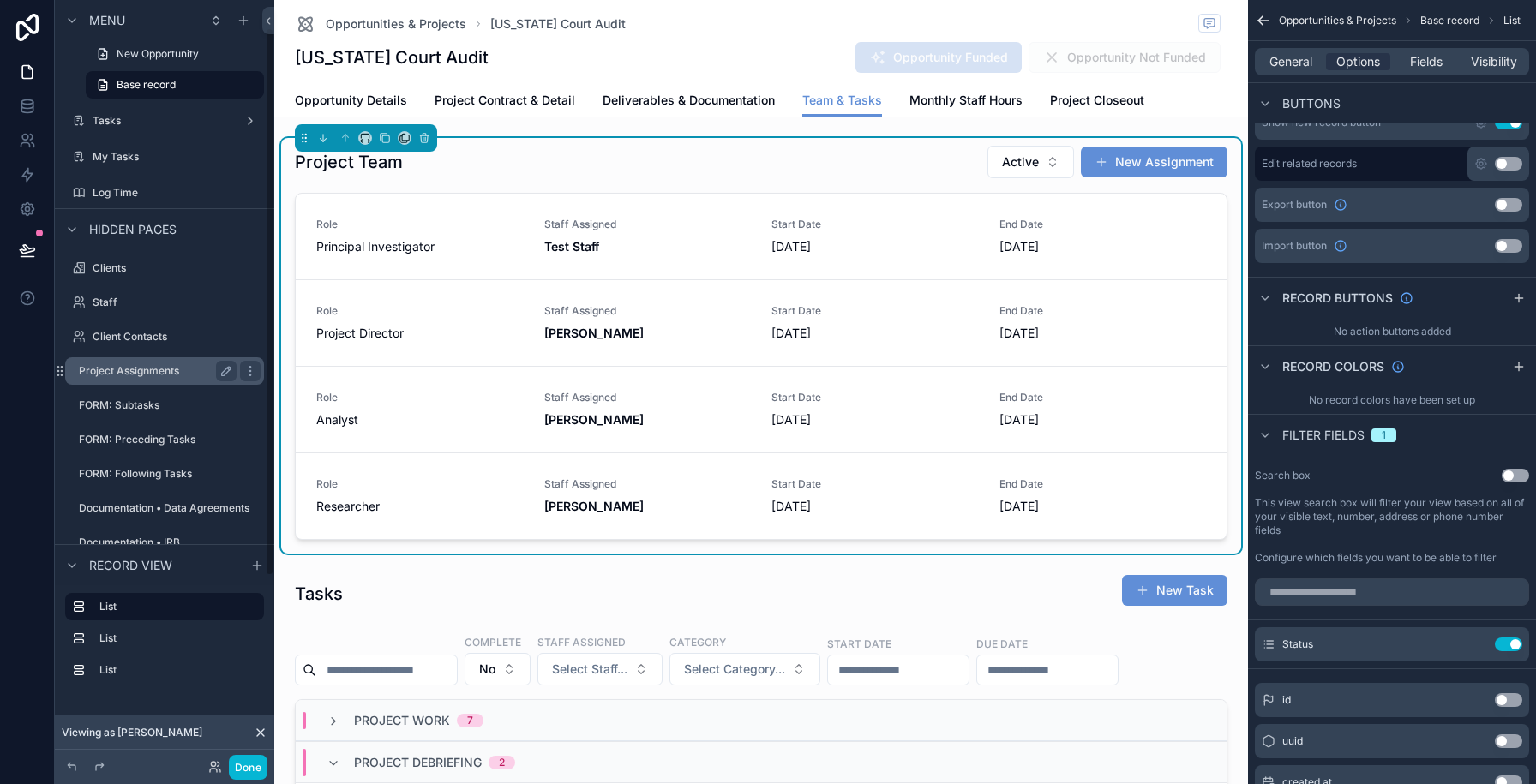
click at [148, 378] on div "Project Assignments" at bounding box center [157, 371] width 157 height 21
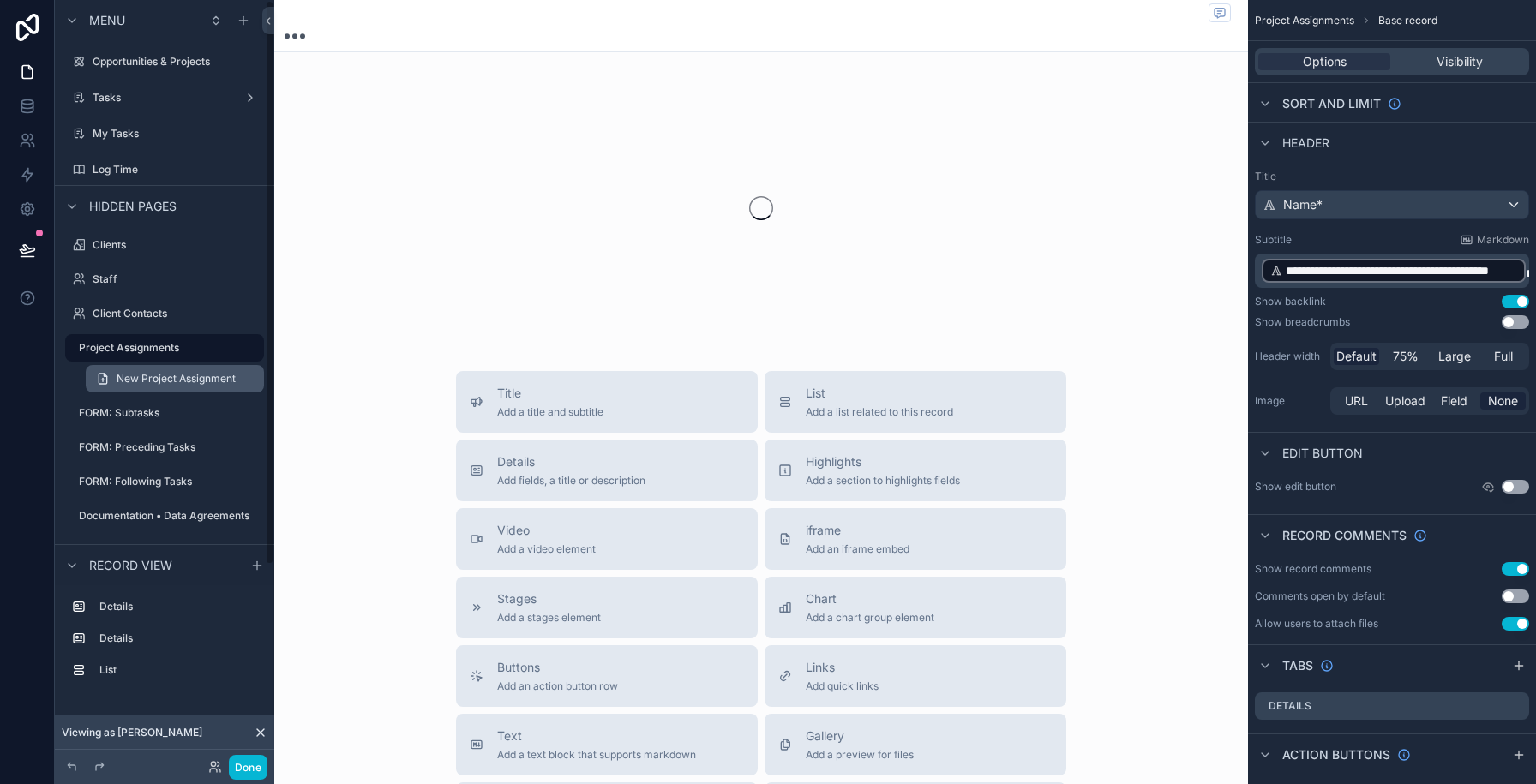
click at [142, 377] on span "New Project Assignment" at bounding box center [176, 379] width 119 height 13
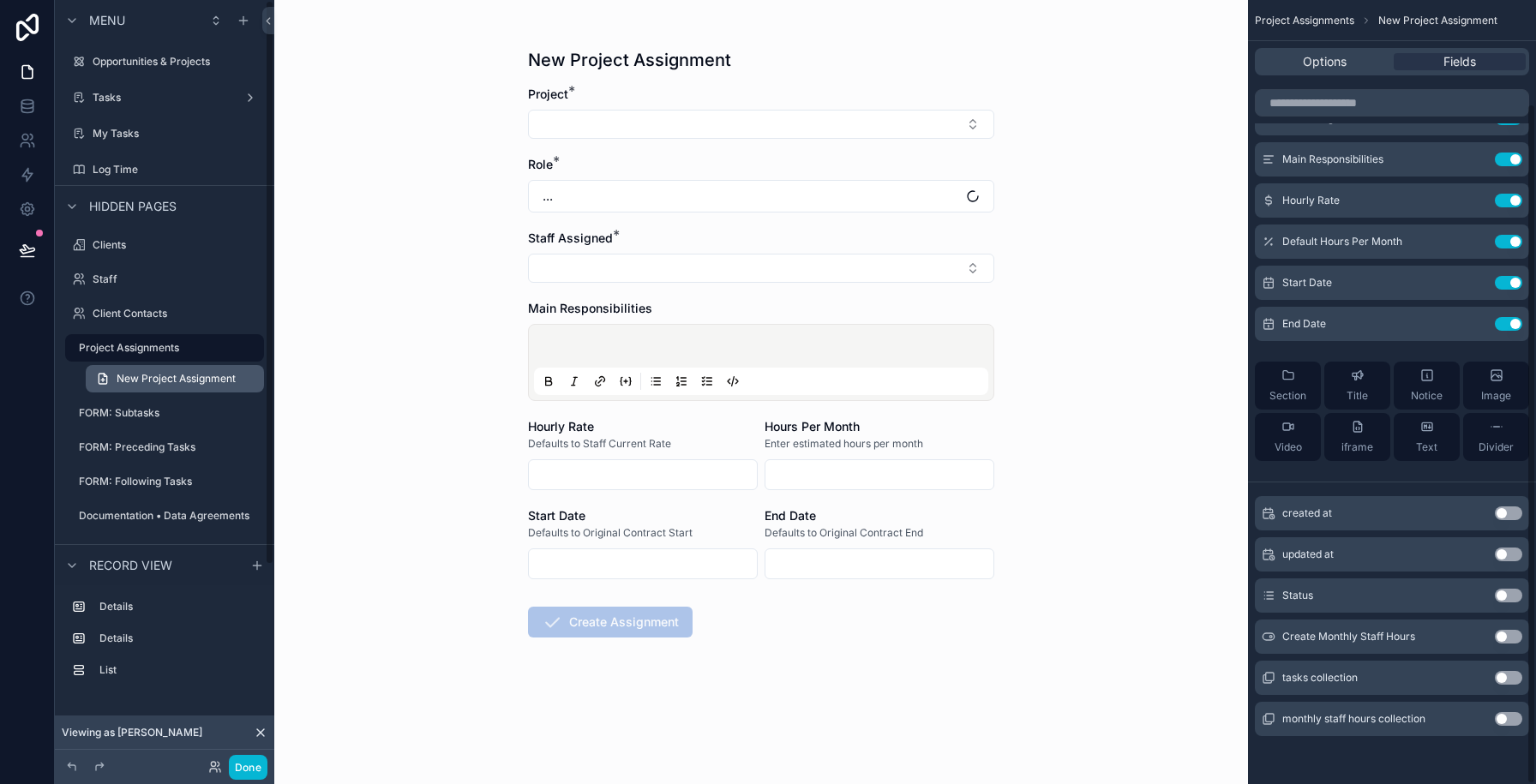
scroll to position [119, 0]
click at [251, 762] on button "Done" at bounding box center [248, 768] width 38 height 25
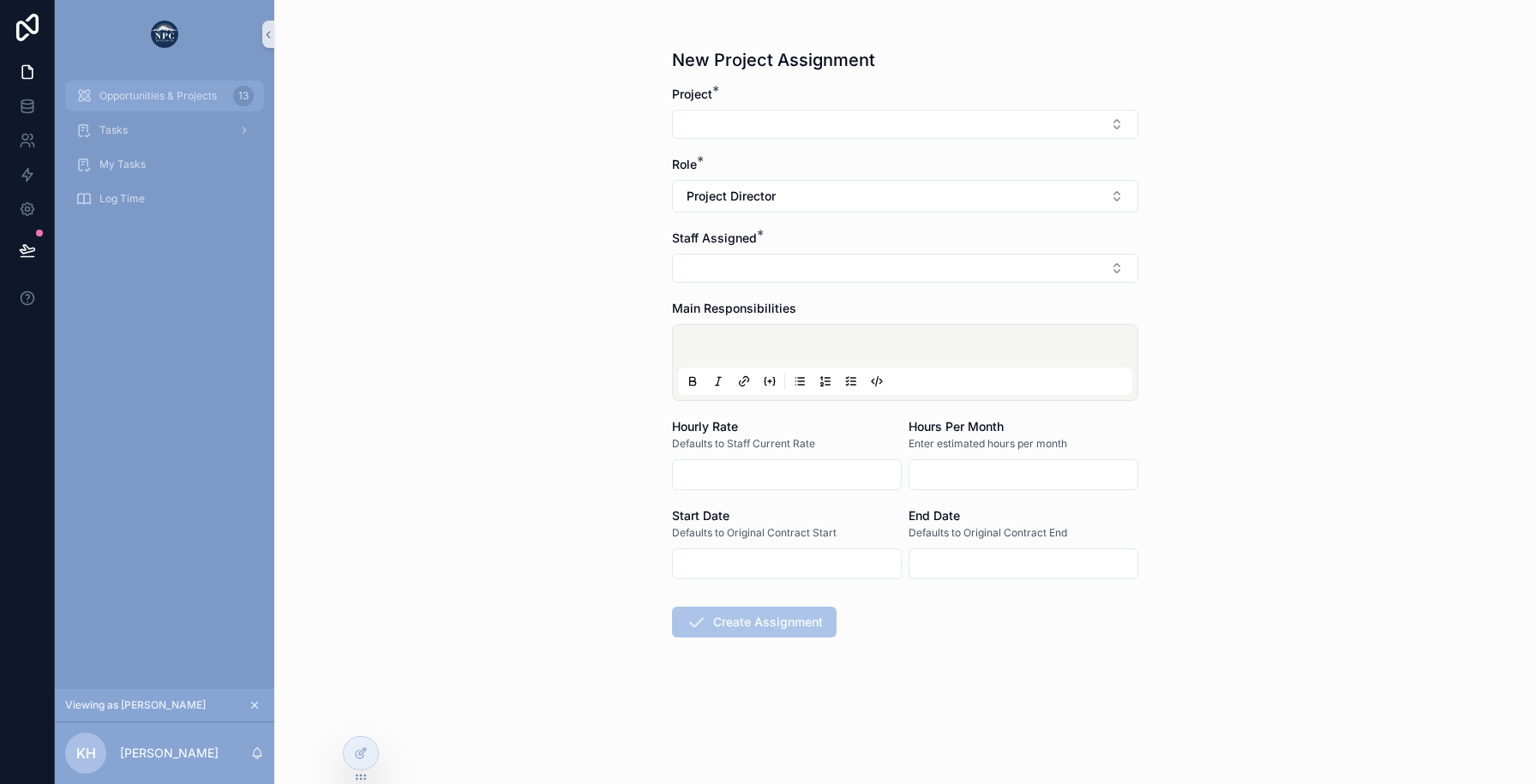
click at [160, 94] on span "Opportunities & Projects" at bounding box center [157, 95] width 117 height 13
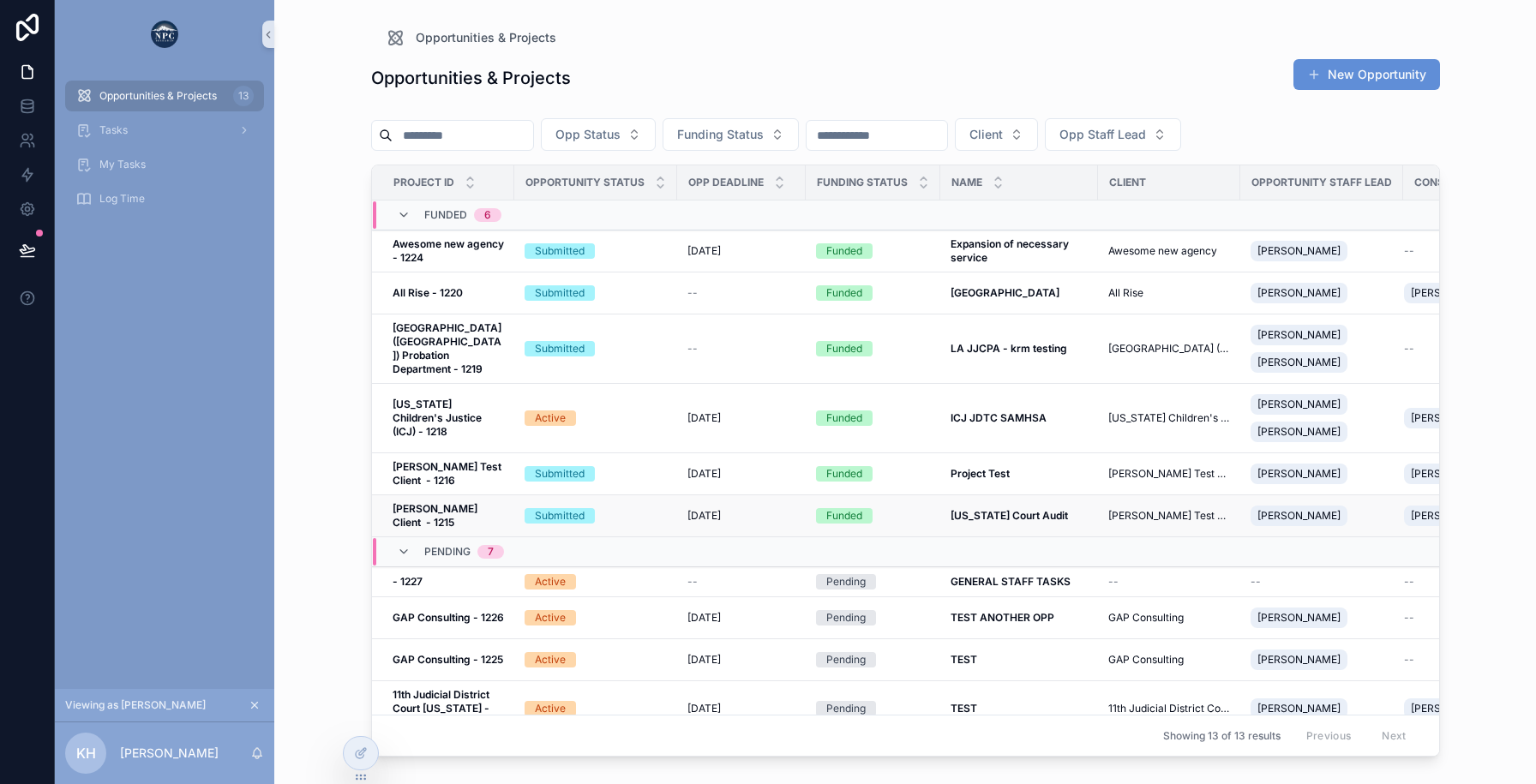
click at [633, 519] on div "Submitted" at bounding box center [595, 516] width 142 height 15
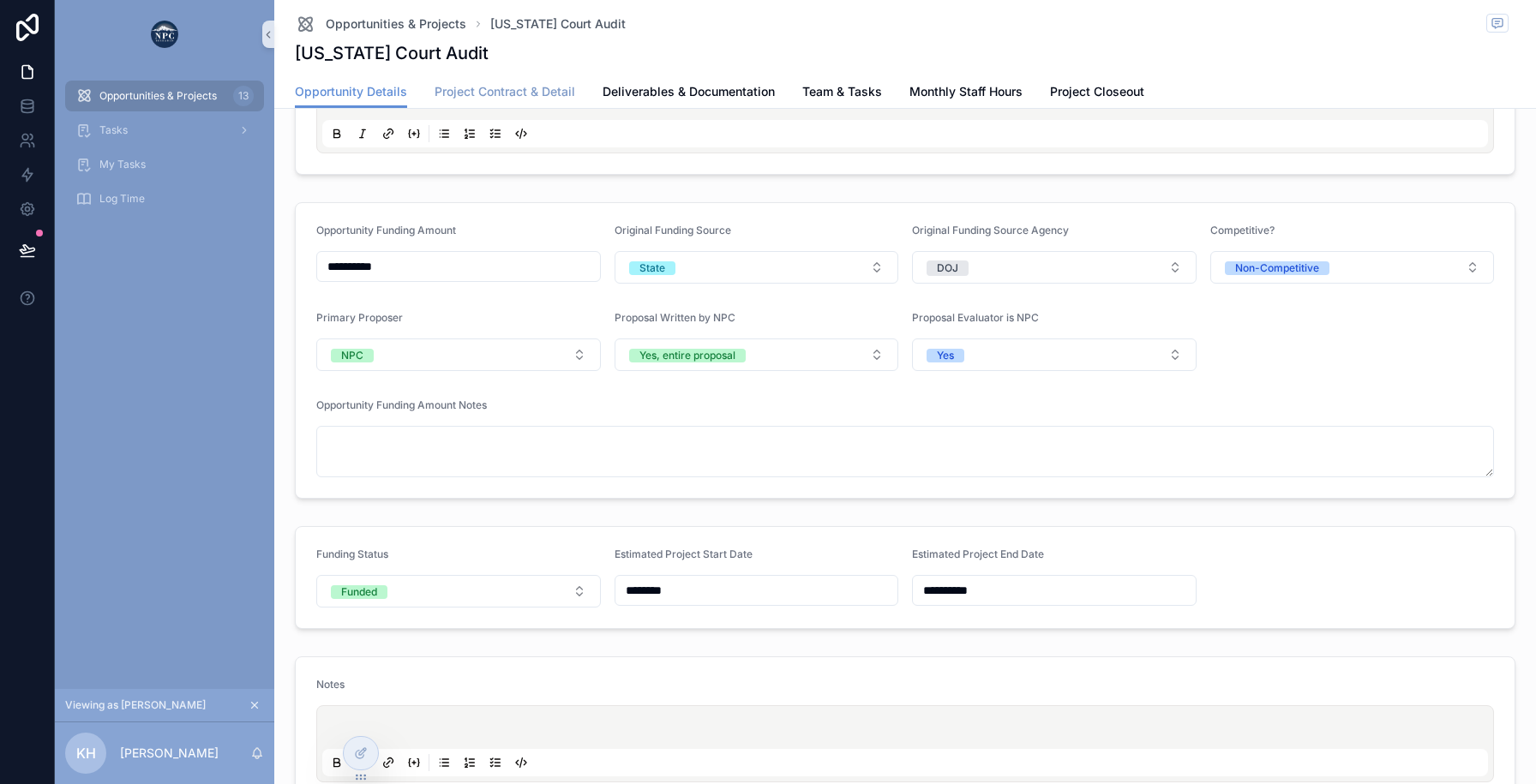
scroll to position [456, 0]
click at [825, 86] on span "Team & Tasks" at bounding box center [842, 92] width 80 height 17
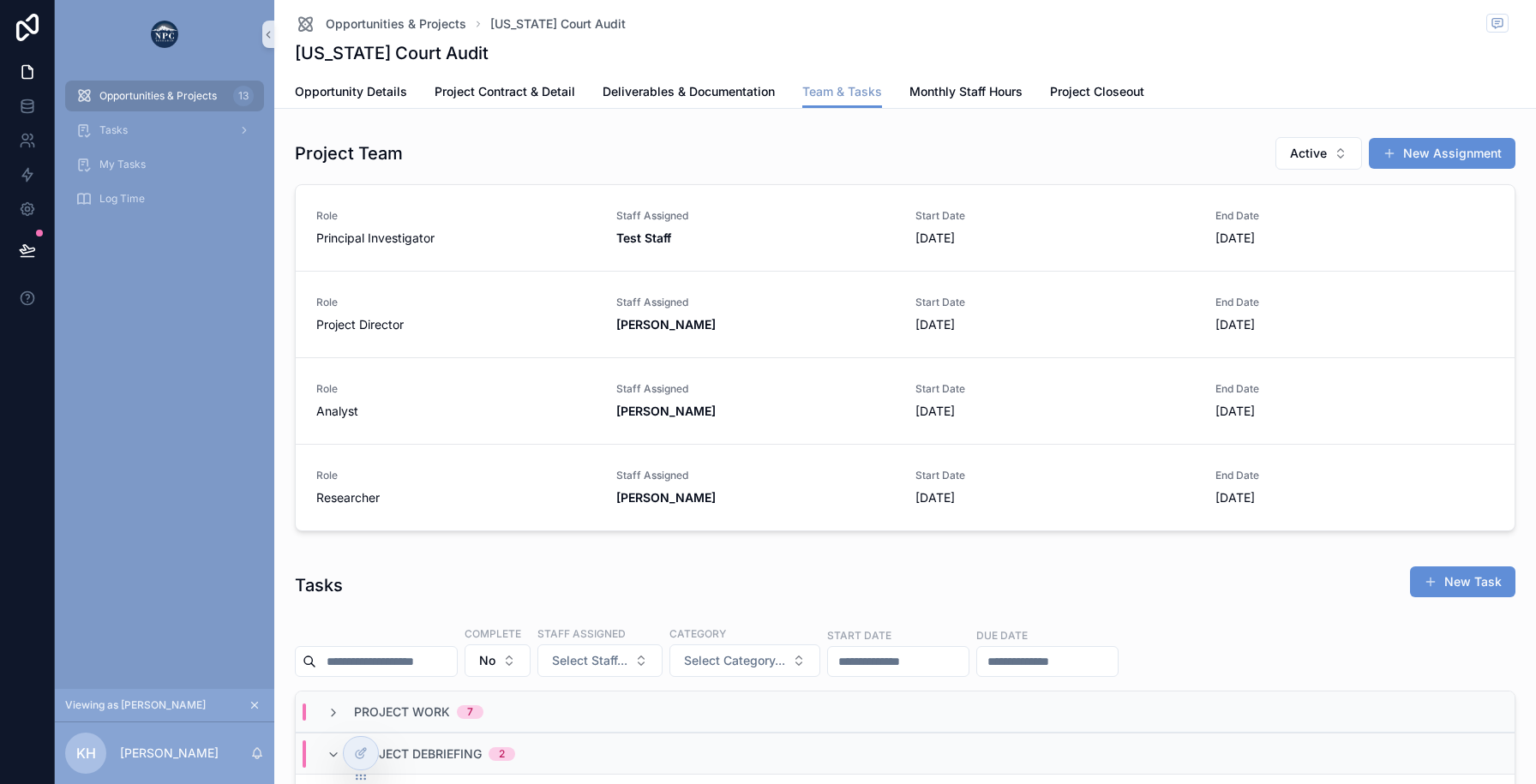
scroll to position [0, 1092]
click at [540, 248] on link "Role Principal Investigator Staff Assigned Test Staff Start Date [DATE] End Dat…" at bounding box center [905, 228] width 1219 height 86
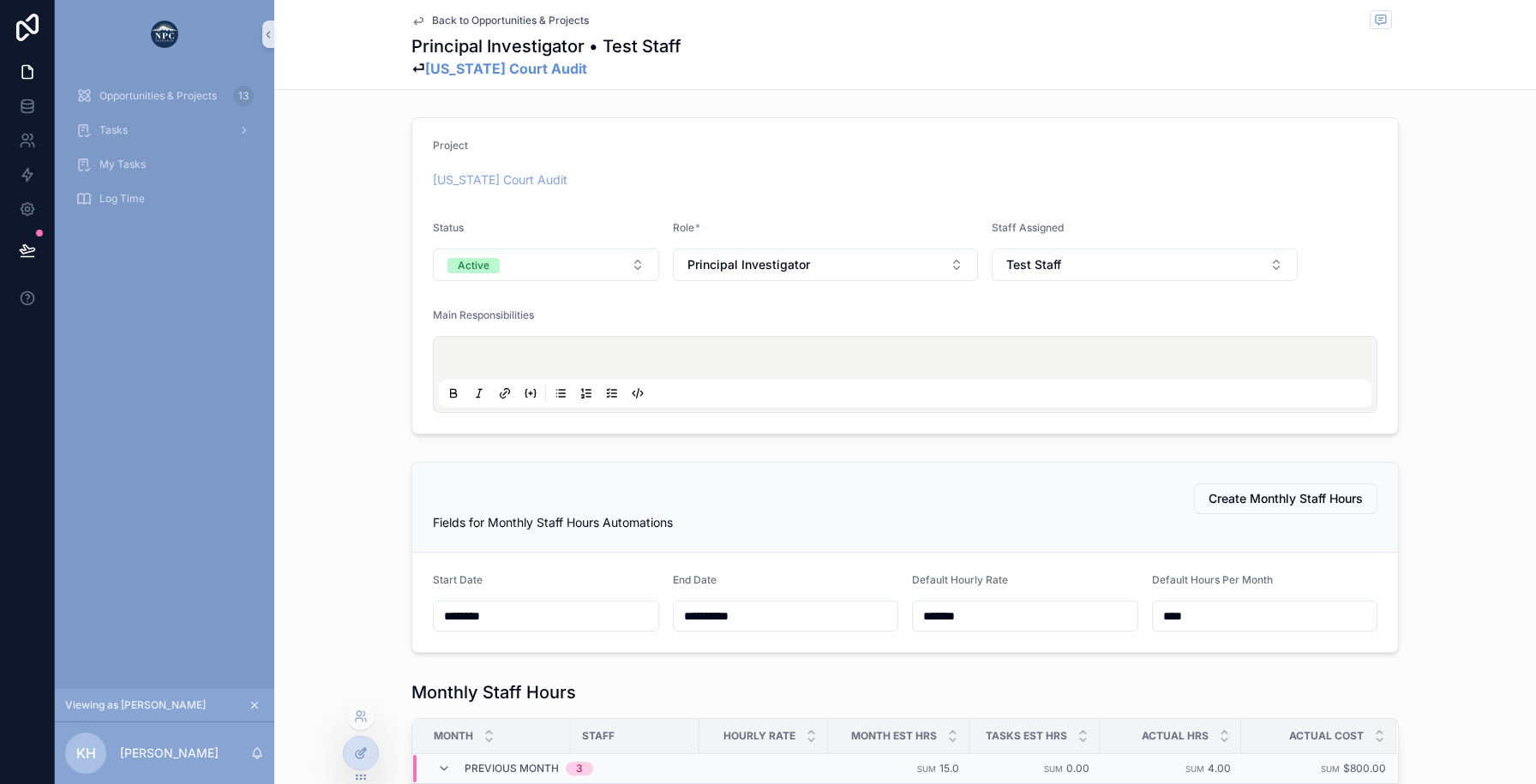
click at [372, 755] on div at bounding box center [361, 753] width 34 height 32
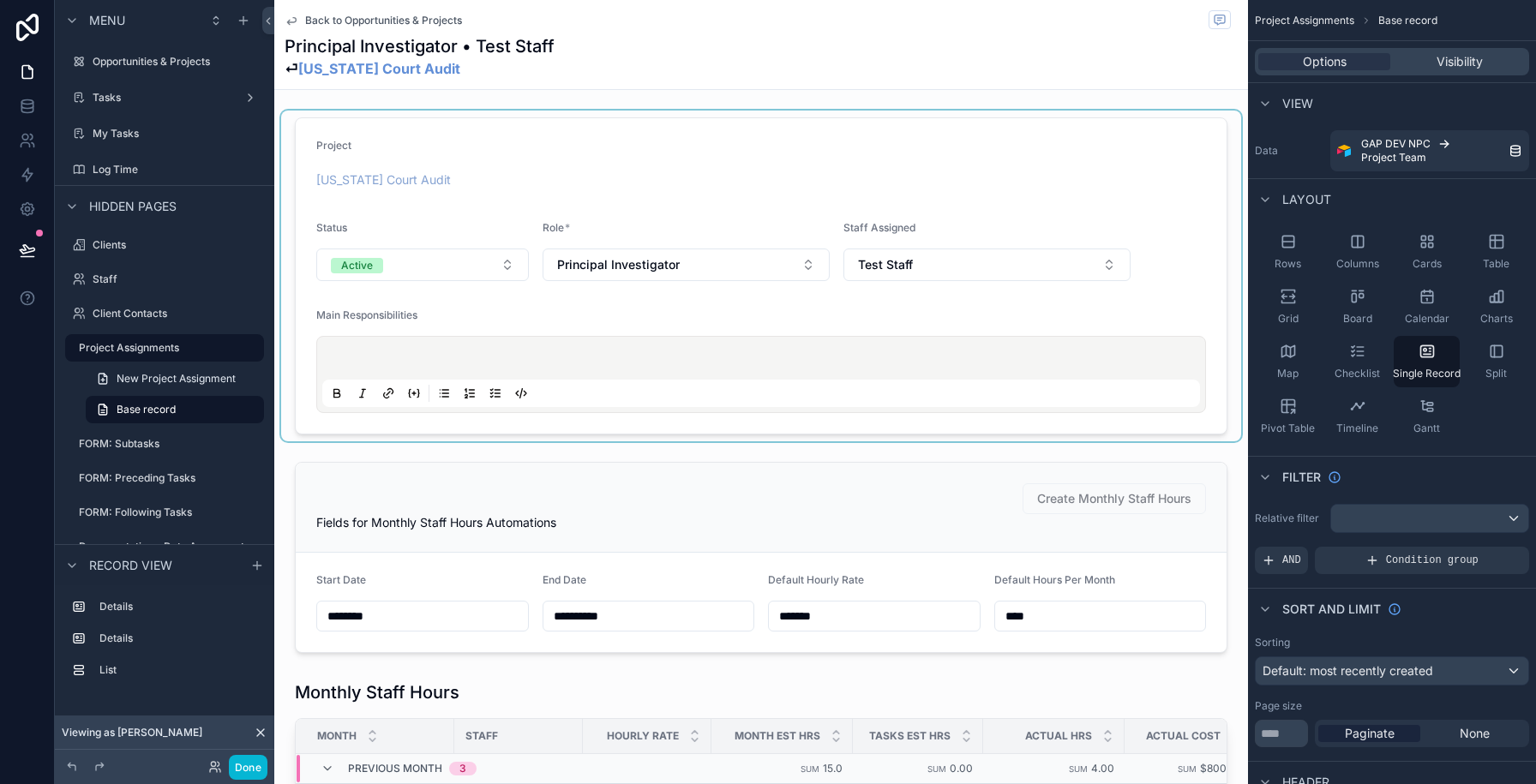
click at [497, 139] on div "scrollable content" at bounding box center [761, 276] width 960 height 331
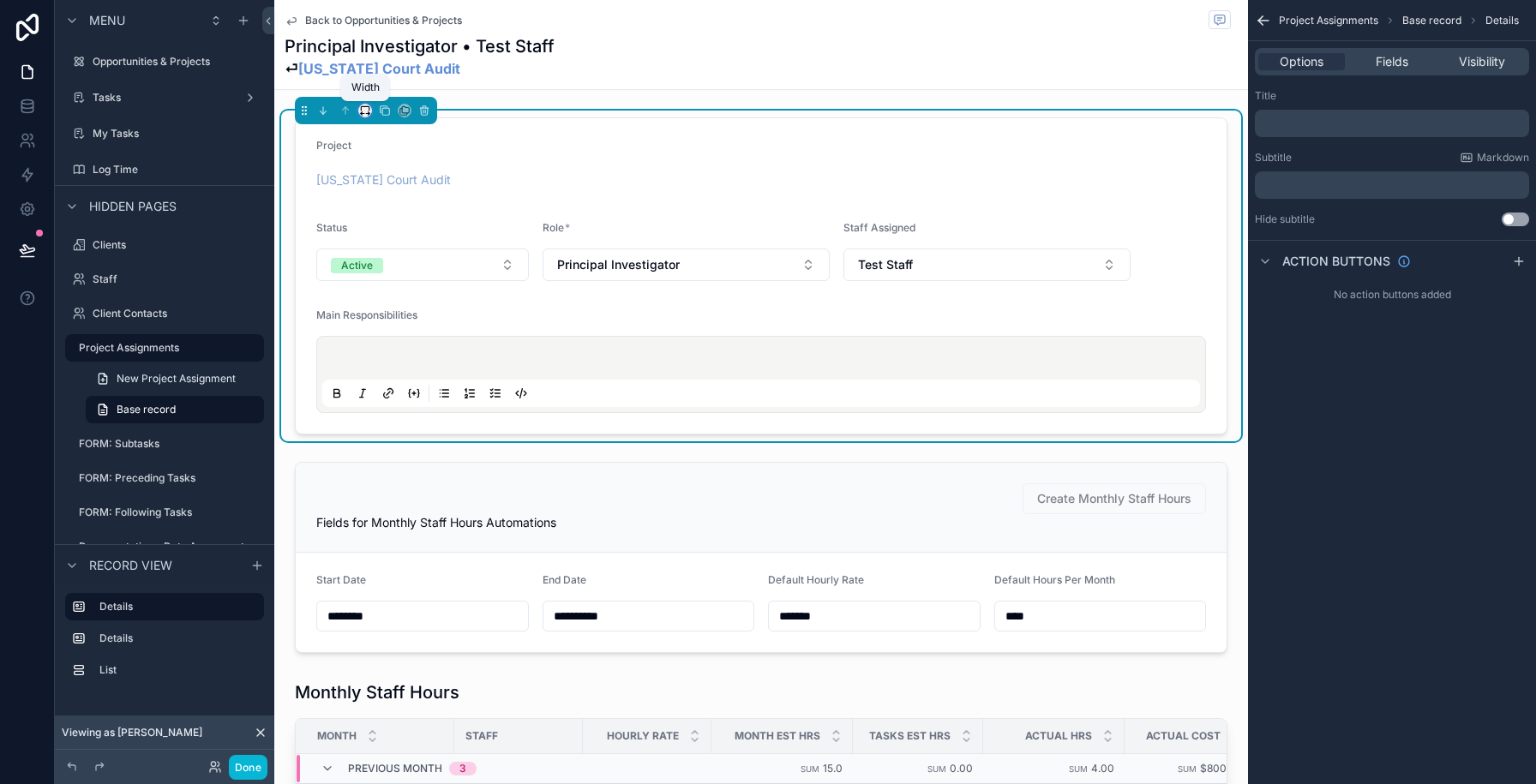
click at [367, 113] on icon "scrollable content" at bounding box center [364, 111] width 12 height 12
click at [384, 332] on span "Full width" at bounding box center [400, 338] width 53 height 21
click at [580, 275] on button "Principal Investigator" at bounding box center [686, 265] width 287 height 32
click at [524, 197] on form "Project [US_STATE] Court Audit Status Active Role * Principal Investigator Staf…" at bounding box center [761, 276] width 931 height 316
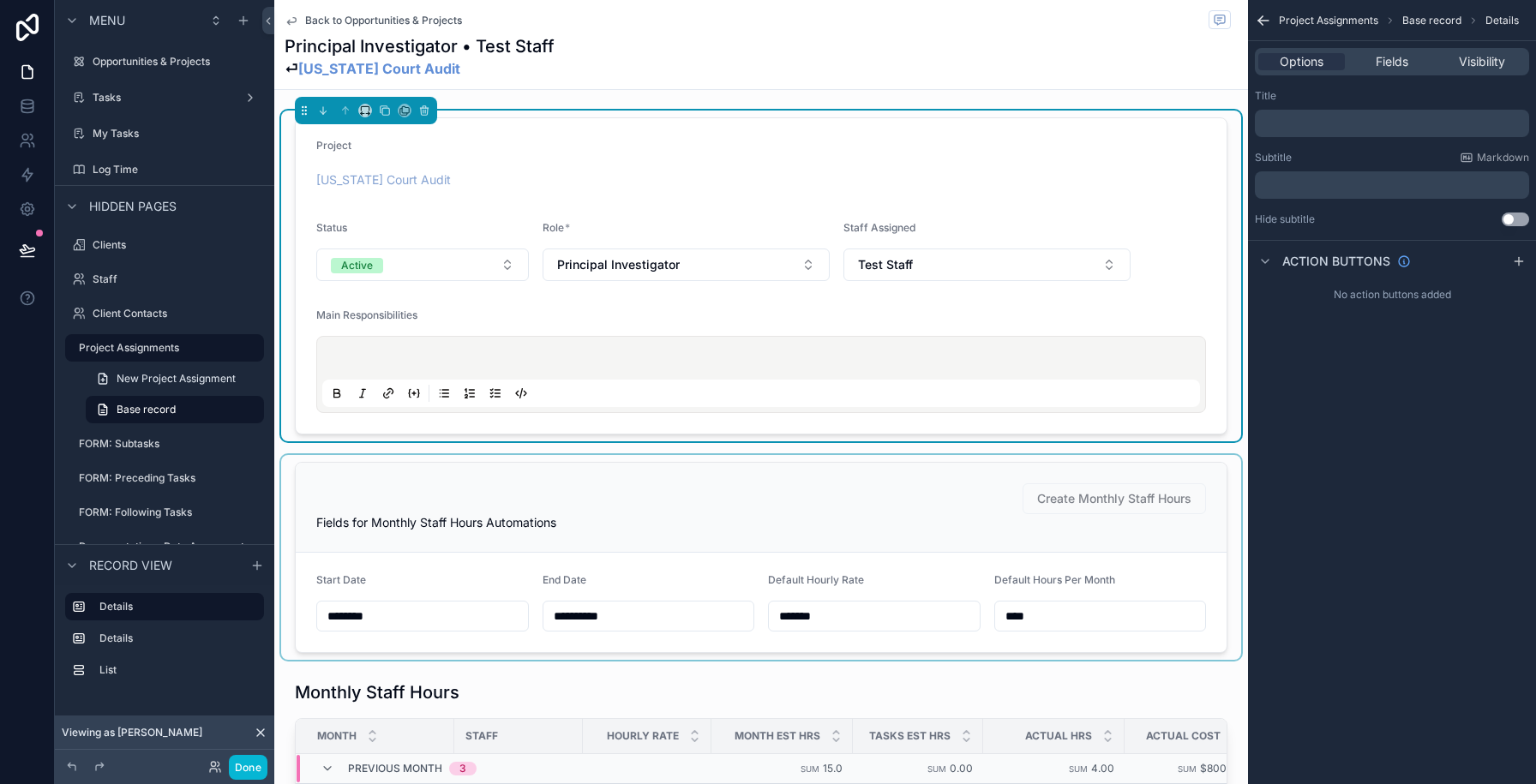
click at [451, 485] on div "scrollable content" at bounding box center [761, 557] width 960 height 205
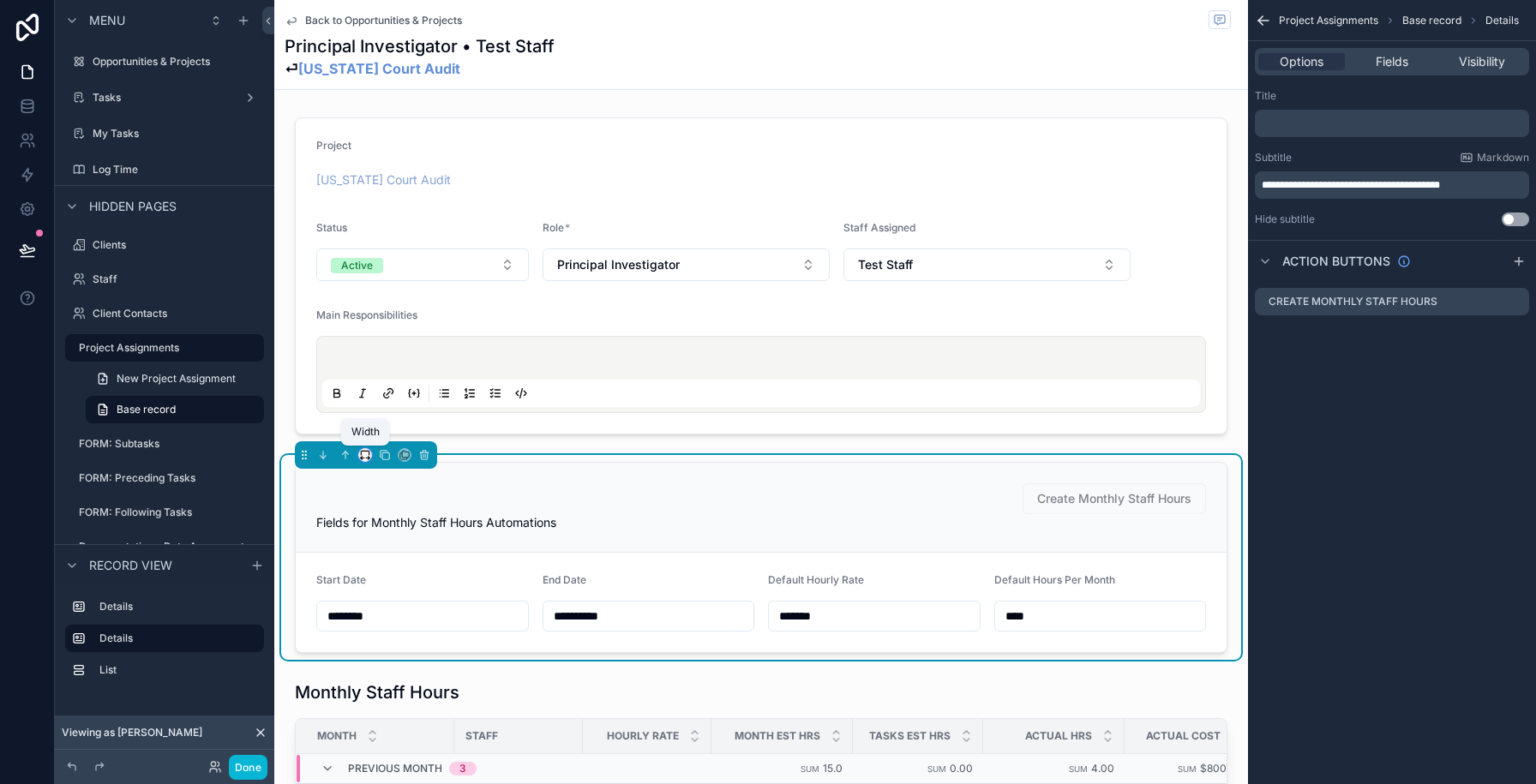
click at [363, 456] on icon "scrollable content" at bounding box center [364, 455] width 12 height 12
click at [384, 671] on div "Full width" at bounding box center [399, 682] width 73 height 31
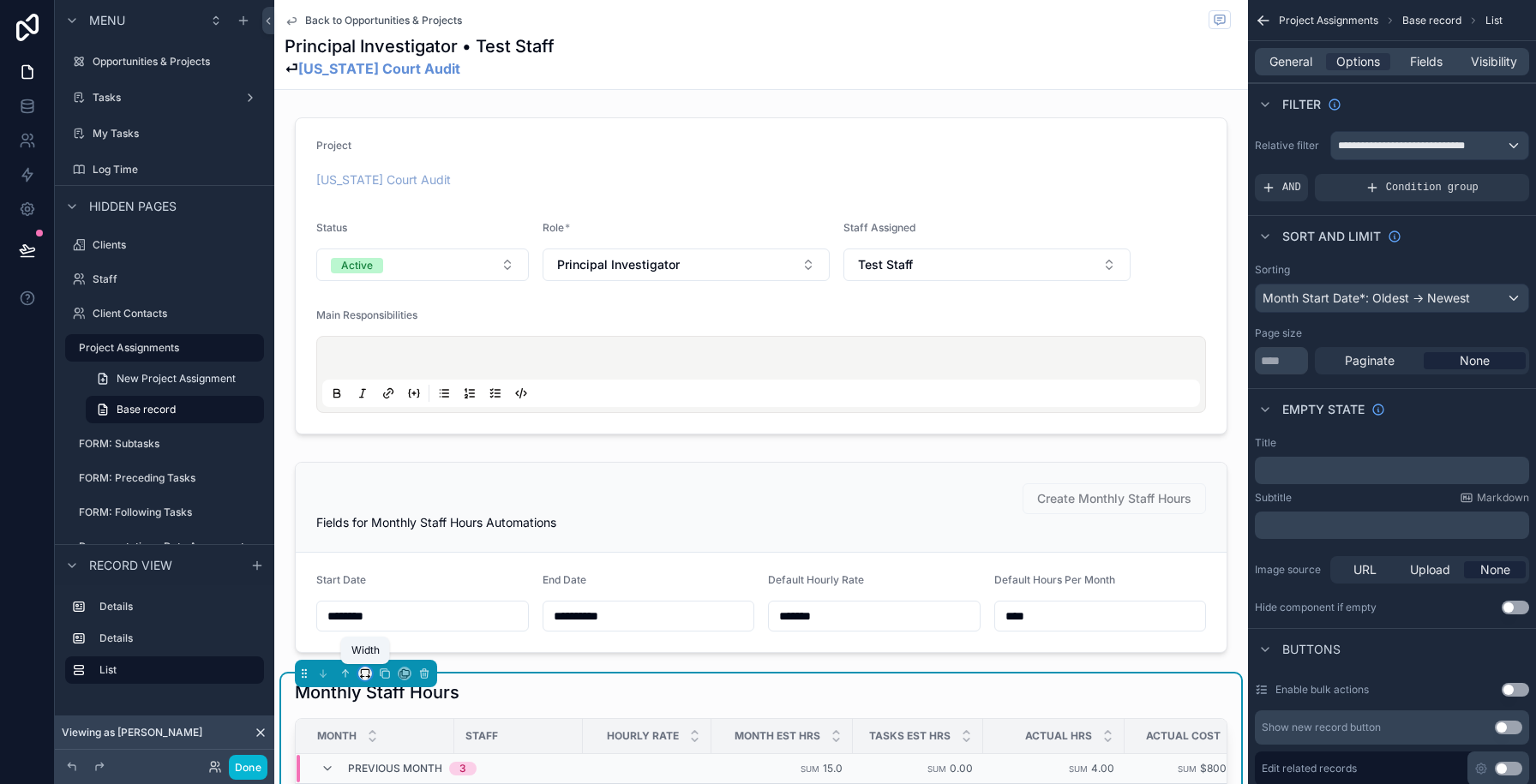
click at [367, 673] on icon "scrollable content" at bounding box center [364, 673] width 12 height 12
click at [391, 653] on span "Full width" at bounding box center [400, 659] width 53 height 21
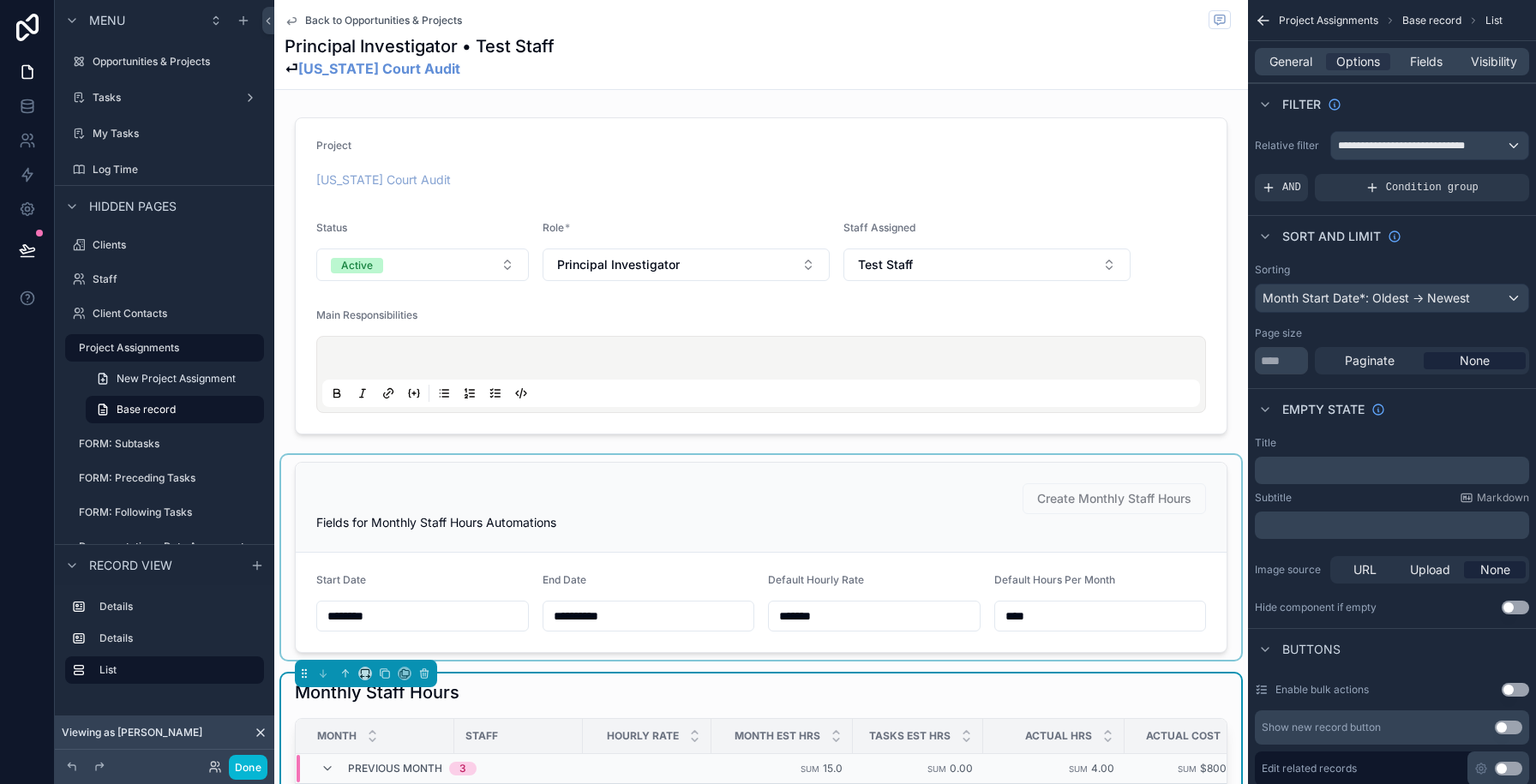
click at [727, 545] on div "scrollable content" at bounding box center [761, 557] width 960 height 205
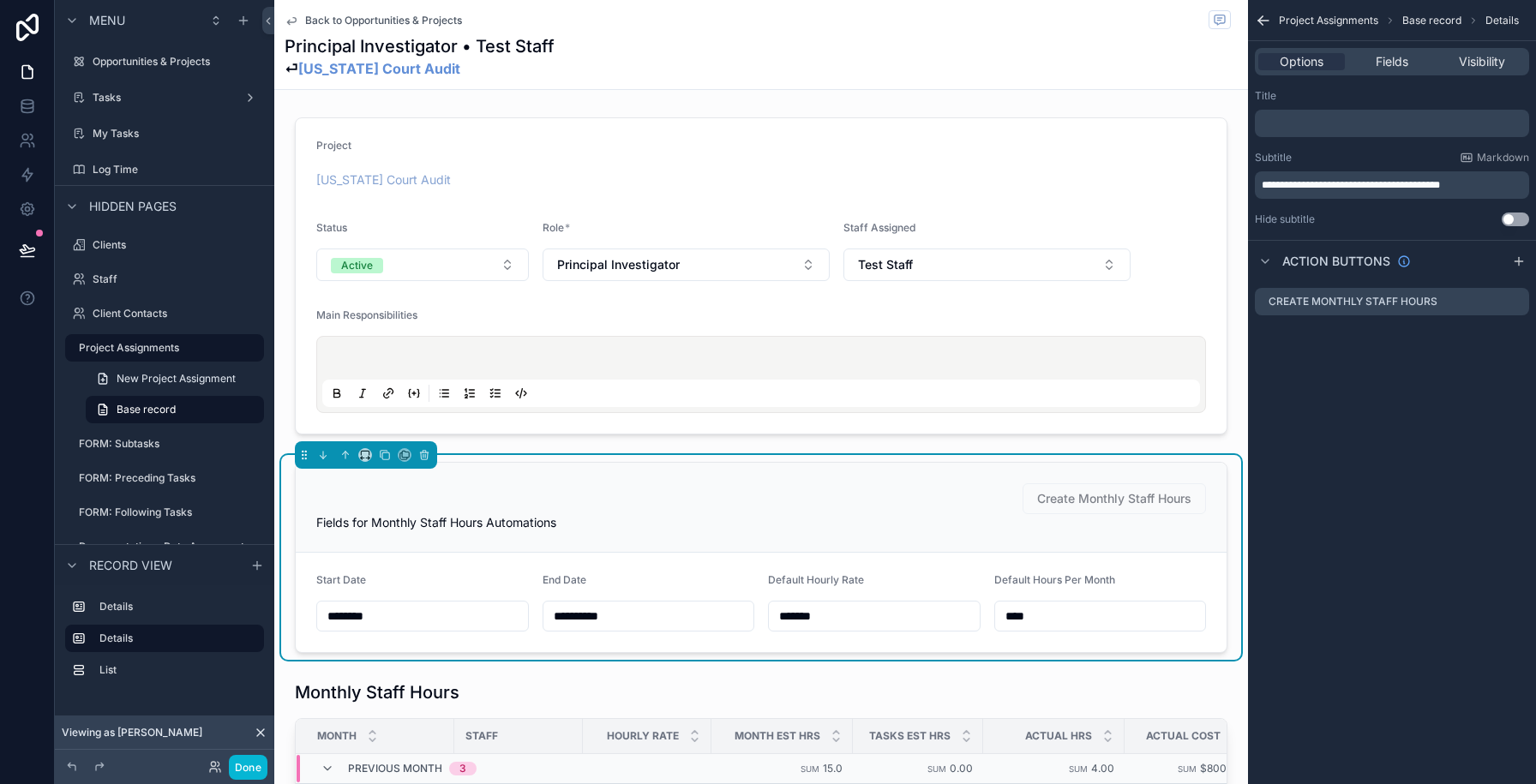
click at [587, 623] on input "**********" at bounding box center [649, 615] width 211 height 24
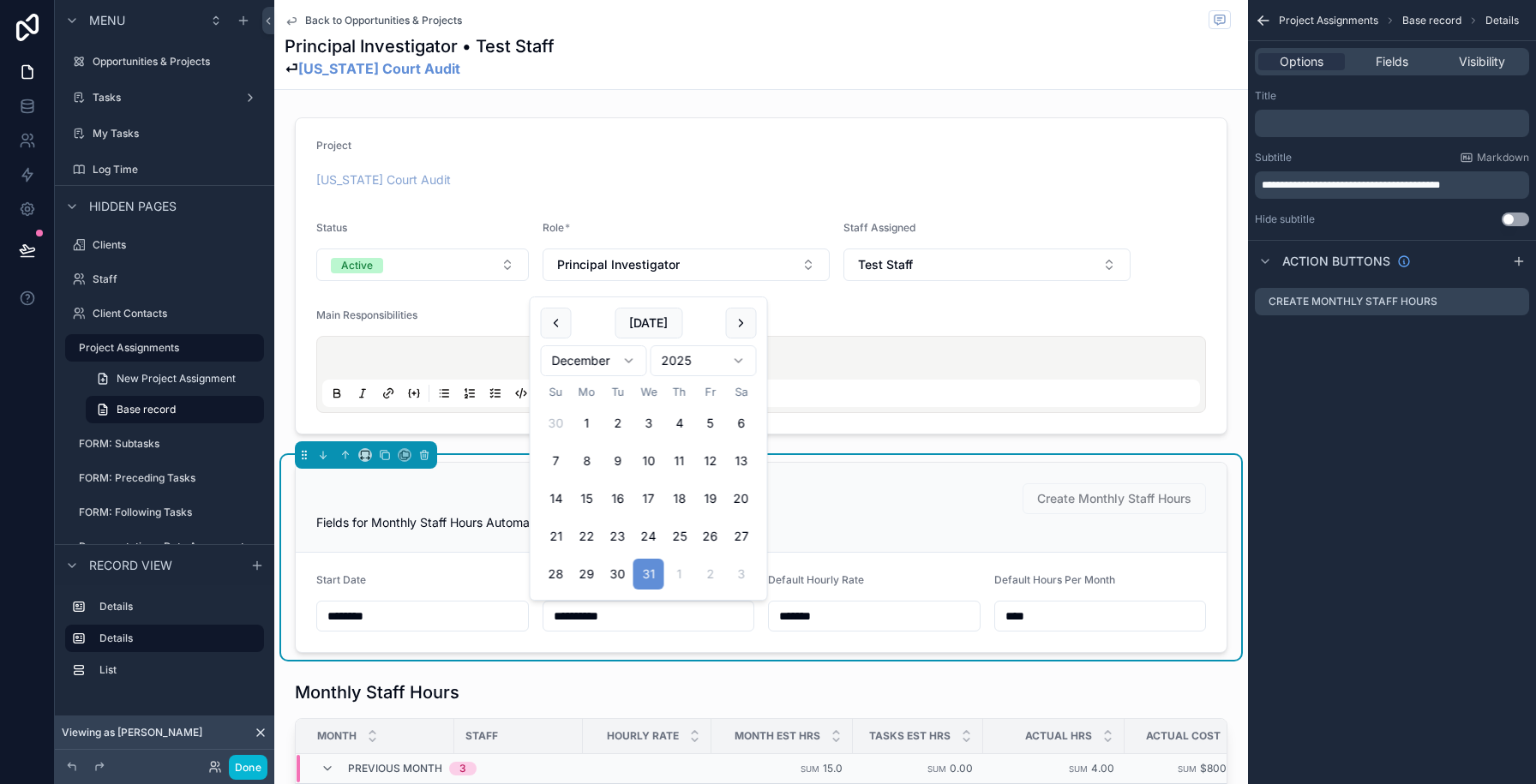
click at [830, 528] on div "Fields for Monthly Staff Hours Automations" at bounding box center [761, 523] width 890 height 17
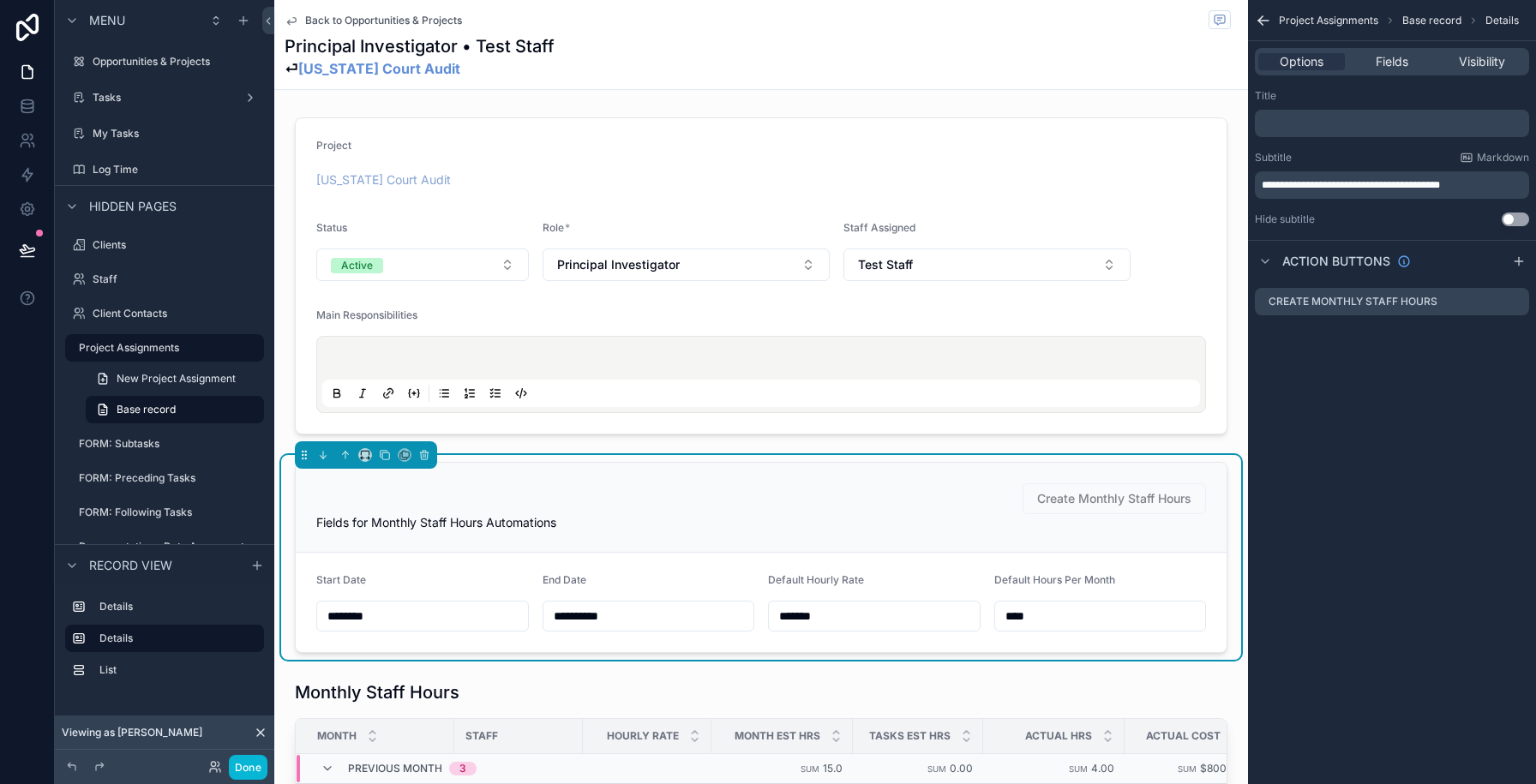
click at [328, 18] on span "Back to Opportunities & Projects" at bounding box center [384, 20] width 156 height 13
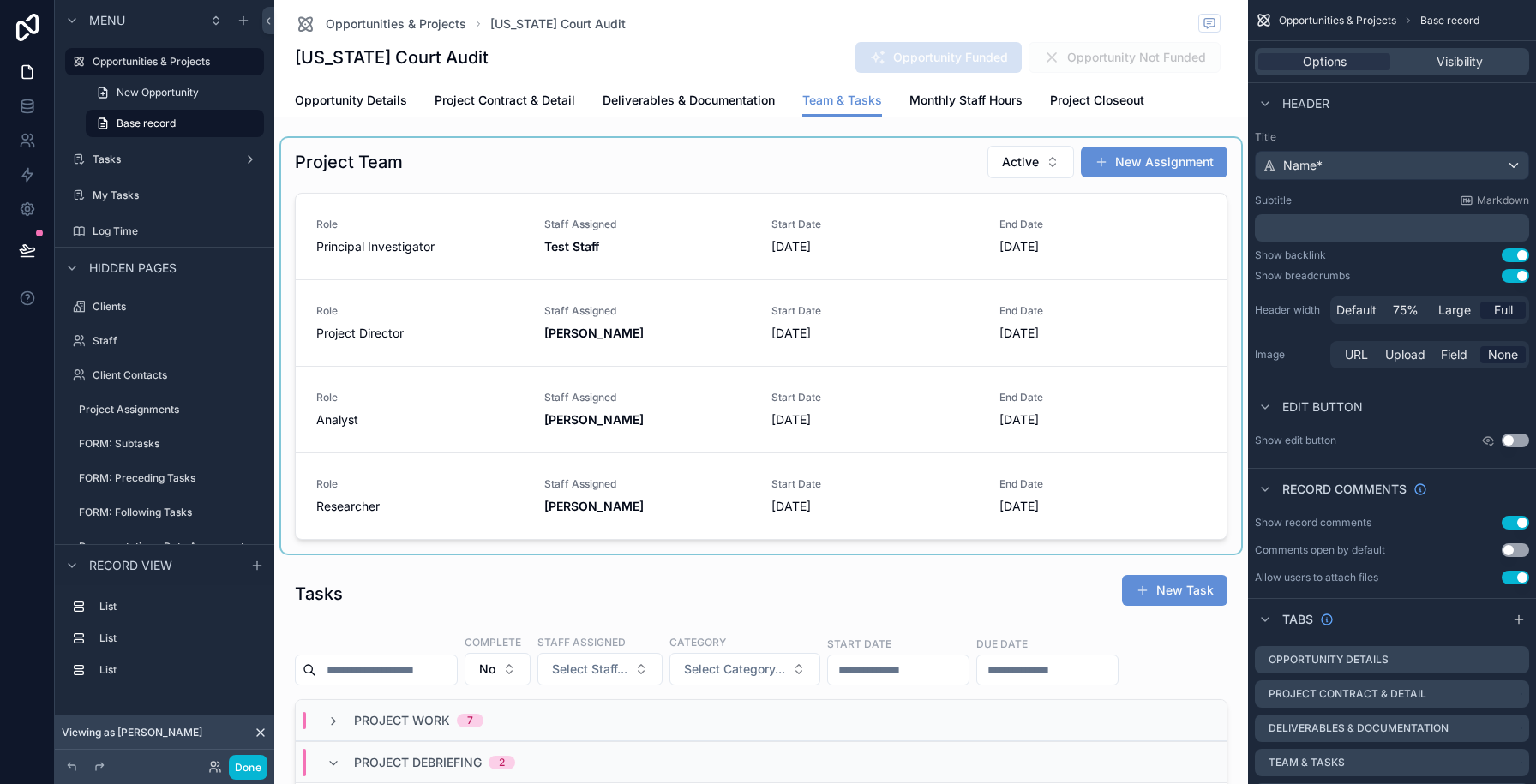
scroll to position [0, 804]
click at [908, 173] on div "scrollable content" at bounding box center [761, 346] width 960 height 416
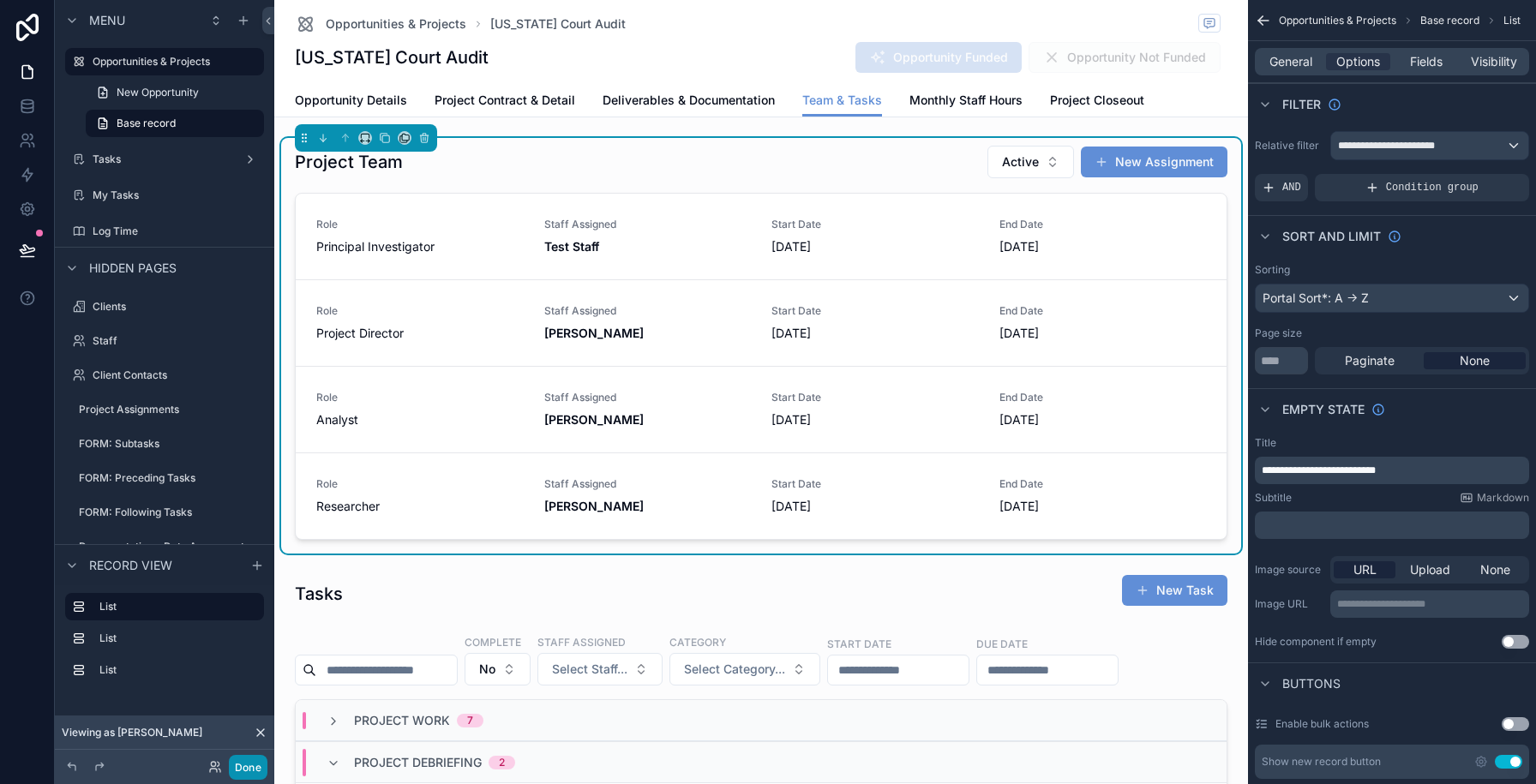
click at [239, 761] on button "Done" at bounding box center [248, 768] width 38 height 25
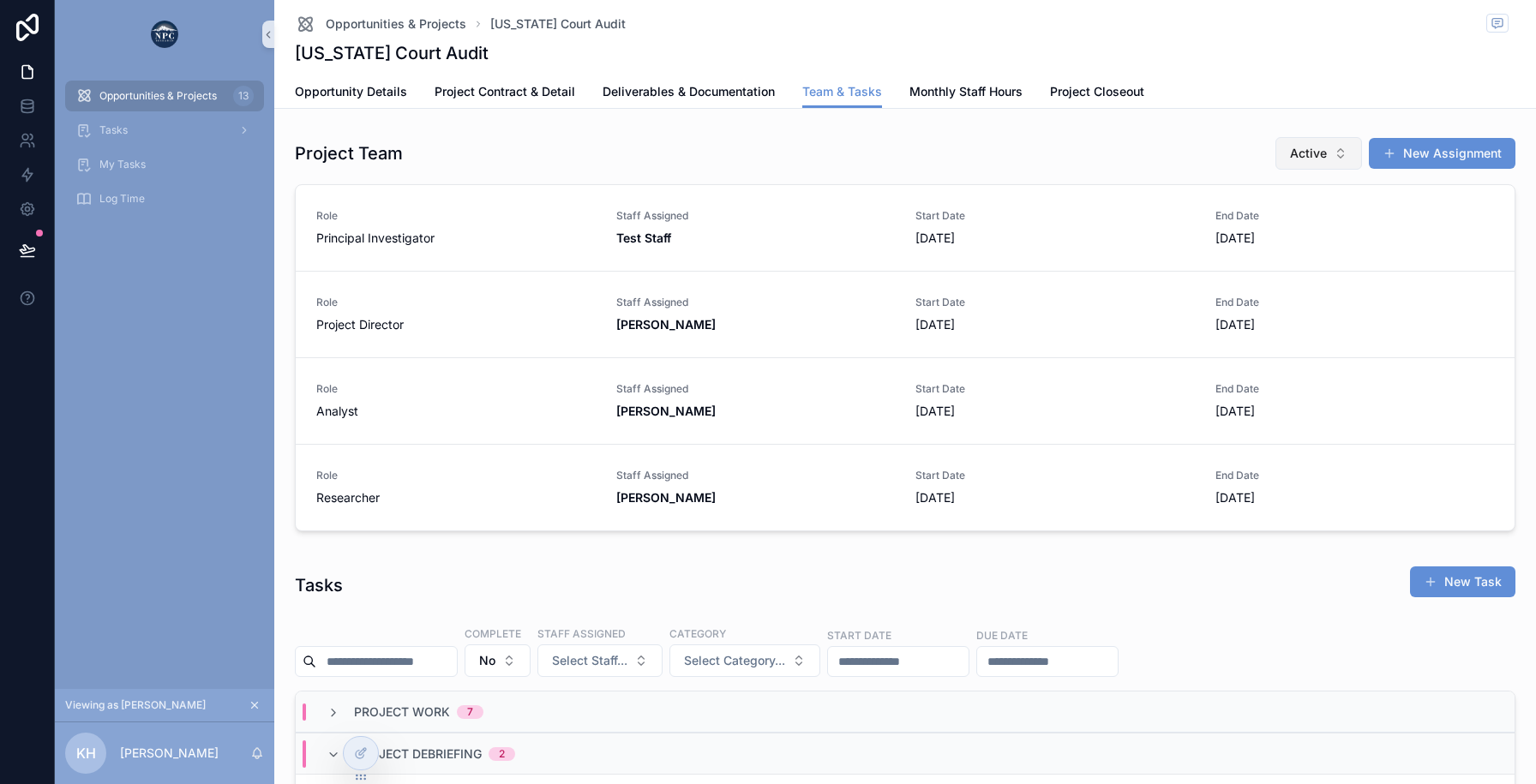
scroll to position [0, 1092]
click at [1443, 162] on button "New Assignment" at bounding box center [1443, 154] width 147 height 31
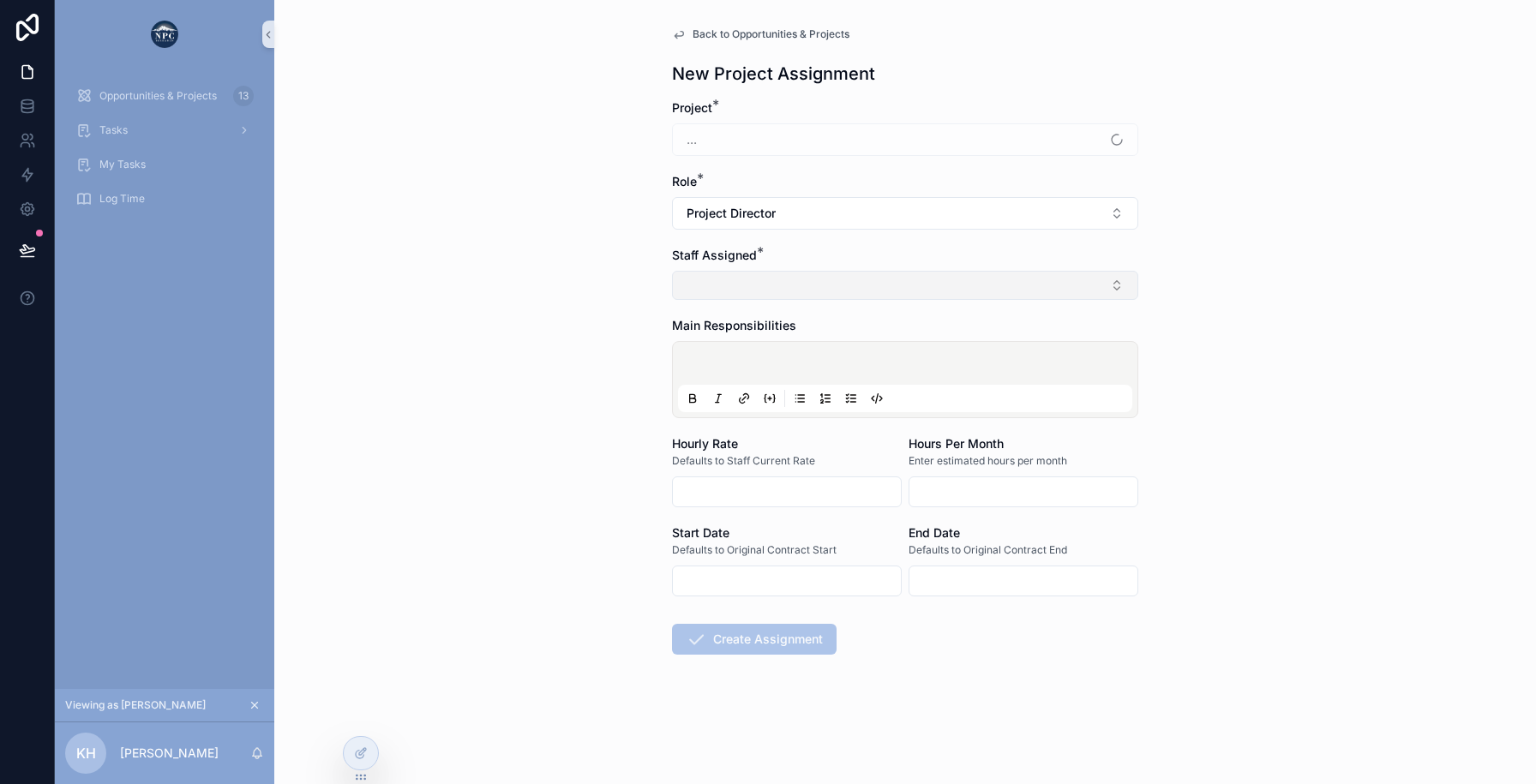
type input "********"
type input "**********"
click at [691, 284] on button "Select Button" at bounding box center [904, 285] width 467 height 30
type input "**"
click at [700, 347] on span "[PERSON_NAME]" at bounding box center [732, 353] width 98 height 17
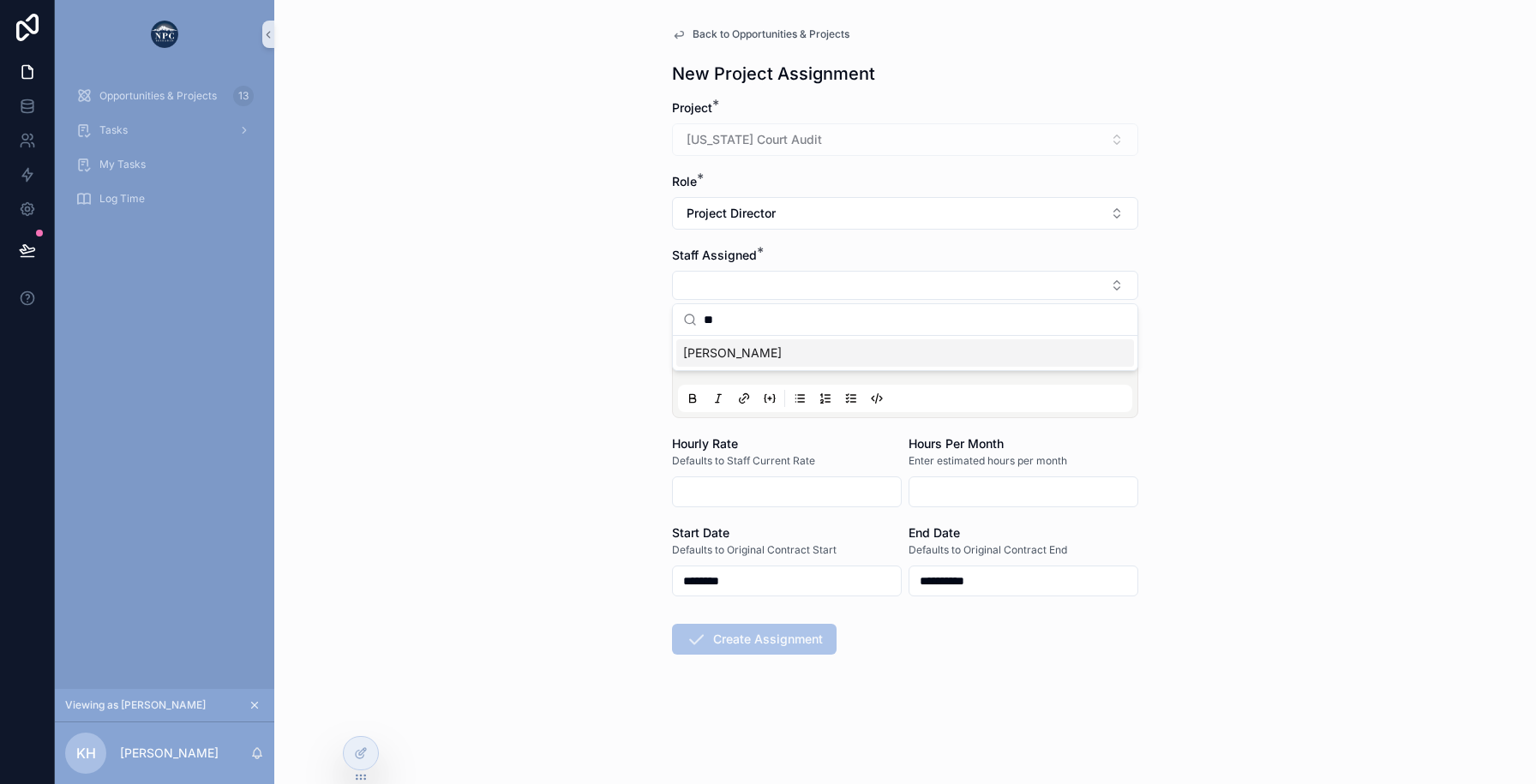
type input "*******"
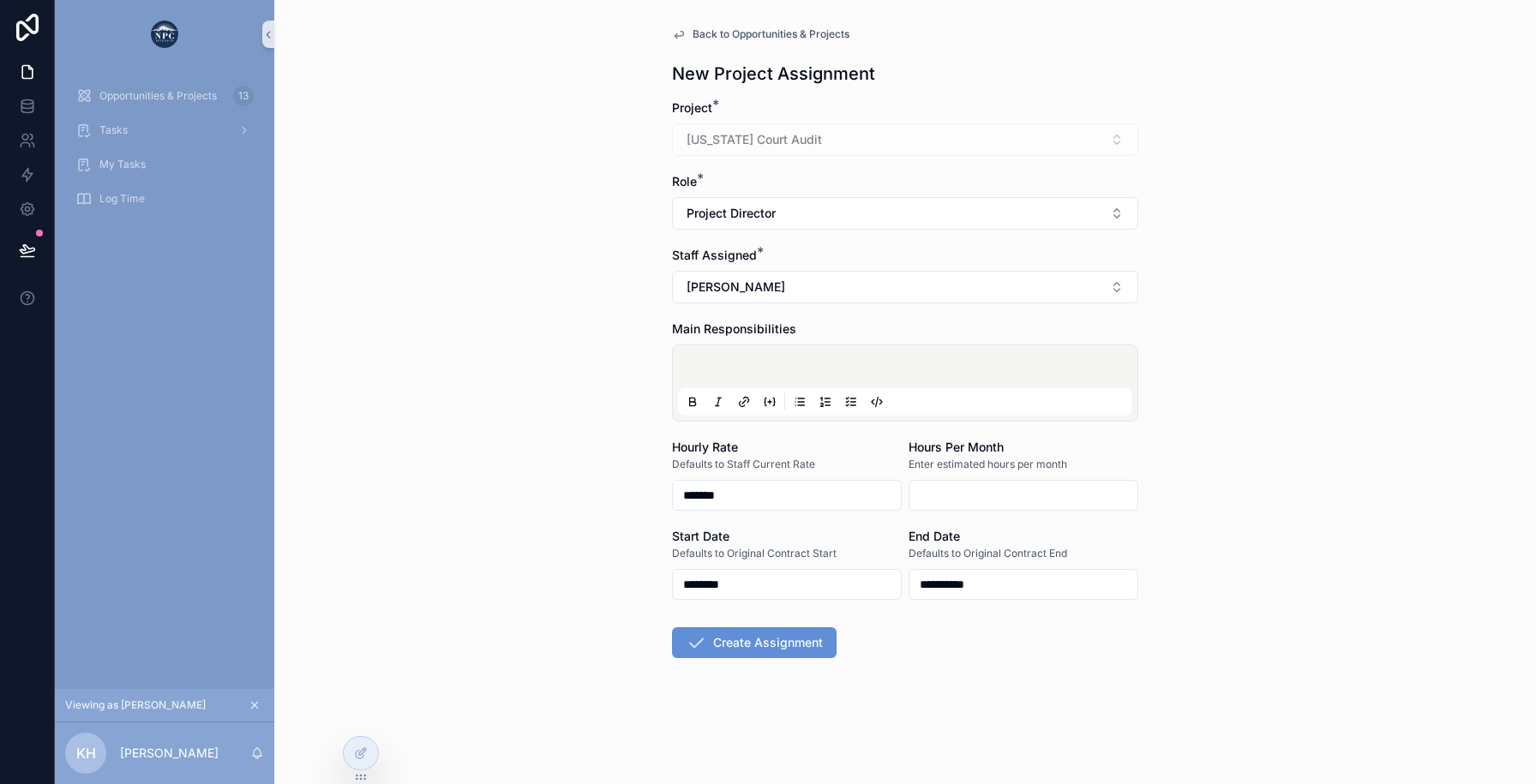
click at [921, 498] on input "scrollable content" at bounding box center [1023, 495] width 228 height 24
type input "****"
drag, startPoint x: 580, startPoint y: 569, endPoint x: 675, endPoint y: 571, distance: 95.0
click at [580, 569] on div "**********" at bounding box center [905, 392] width 1262 height 784
click at [731, 585] on input "********" at bounding box center [786, 584] width 228 height 24
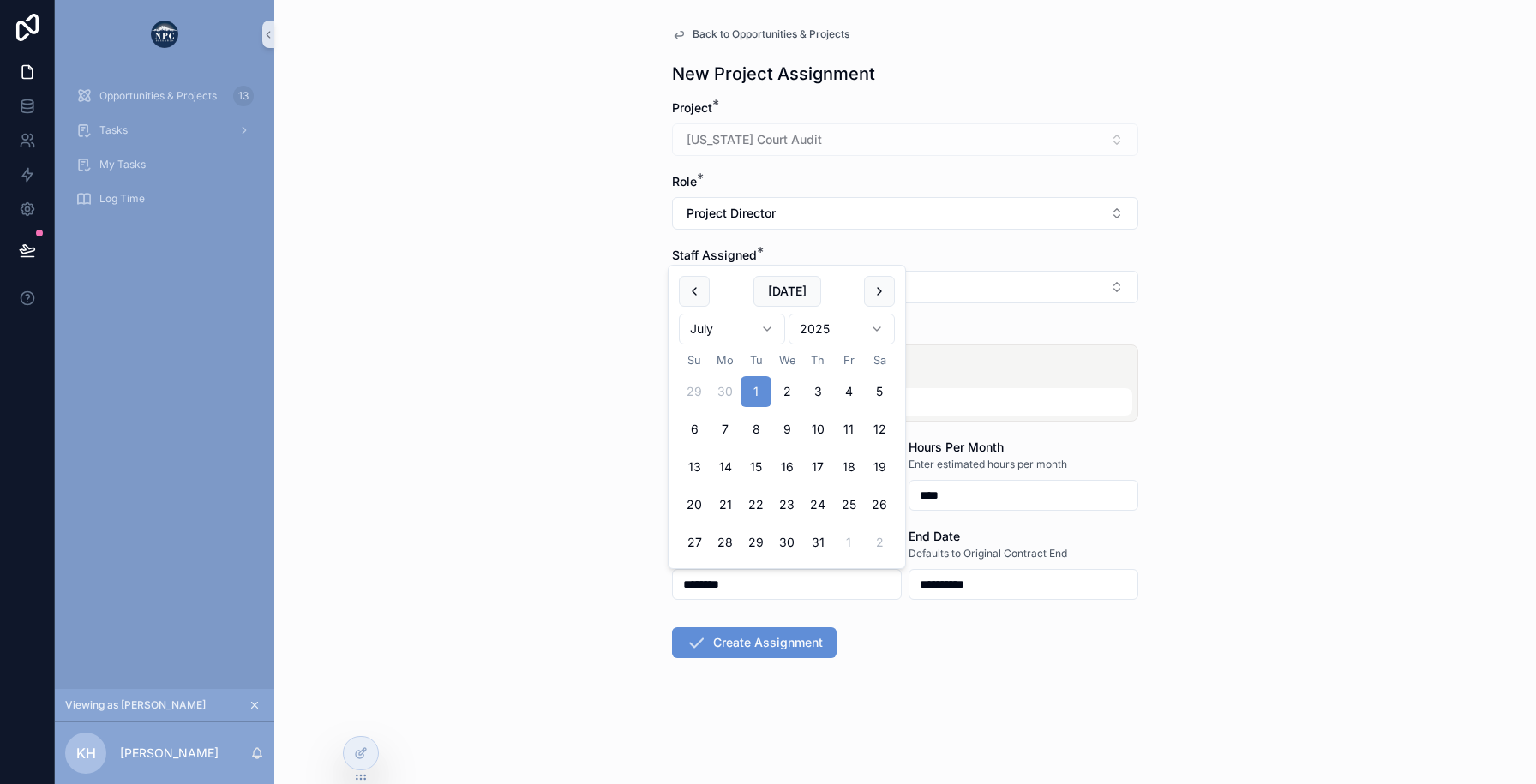
click at [933, 631] on form "**********" at bounding box center [904, 433] width 467 height 669
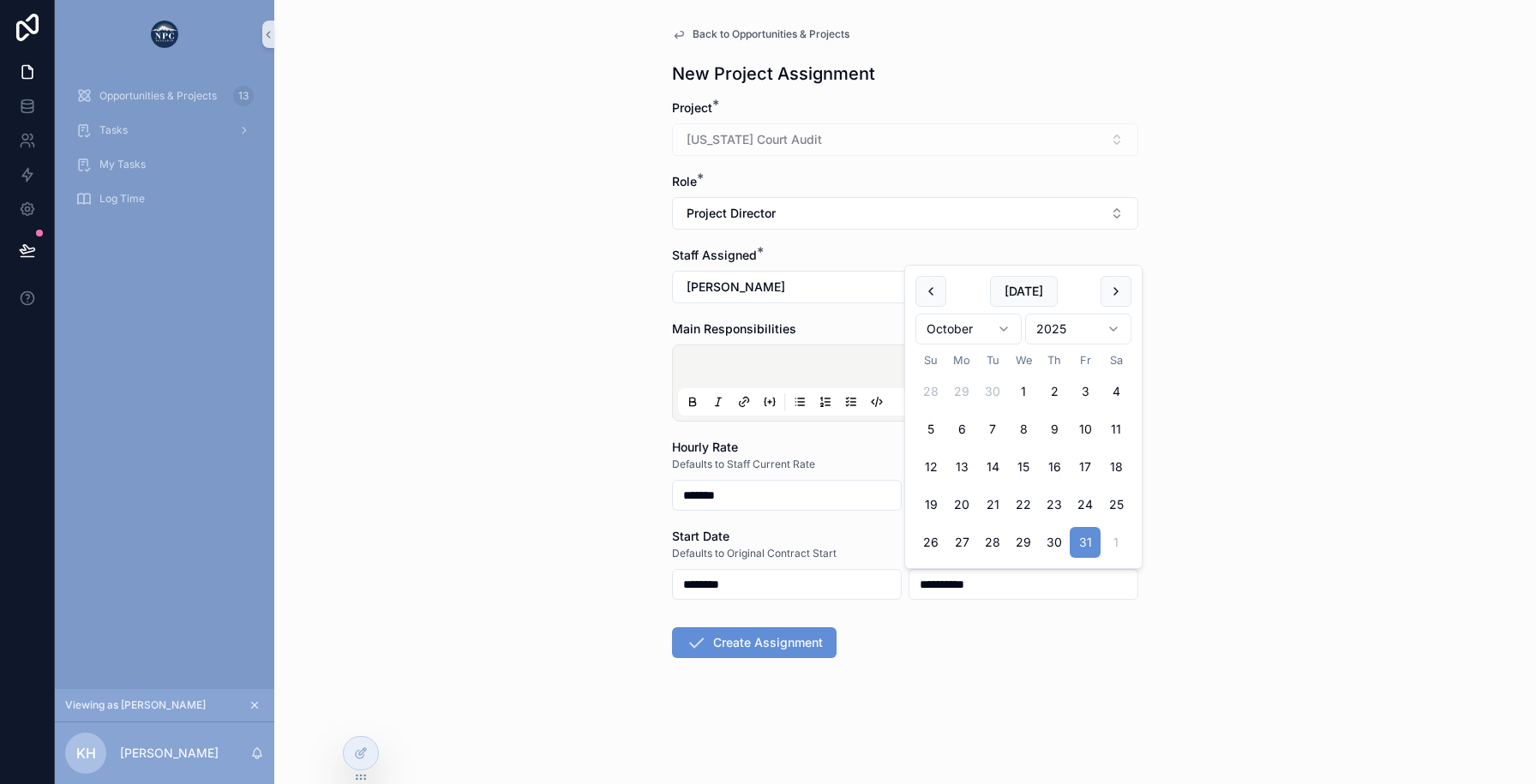
drag, startPoint x: 1009, startPoint y: 578, endPoint x: 919, endPoint y: 584, distance: 90.2
click at [919, 584] on input "**********" at bounding box center [1023, 584] width 228 height 24
click at [939, 656] on form "Project * [US_STATE] Court Audit Role * Project Director Staff Assigned * [PERS…" at bounding box center [904, 444] width 467 height 691
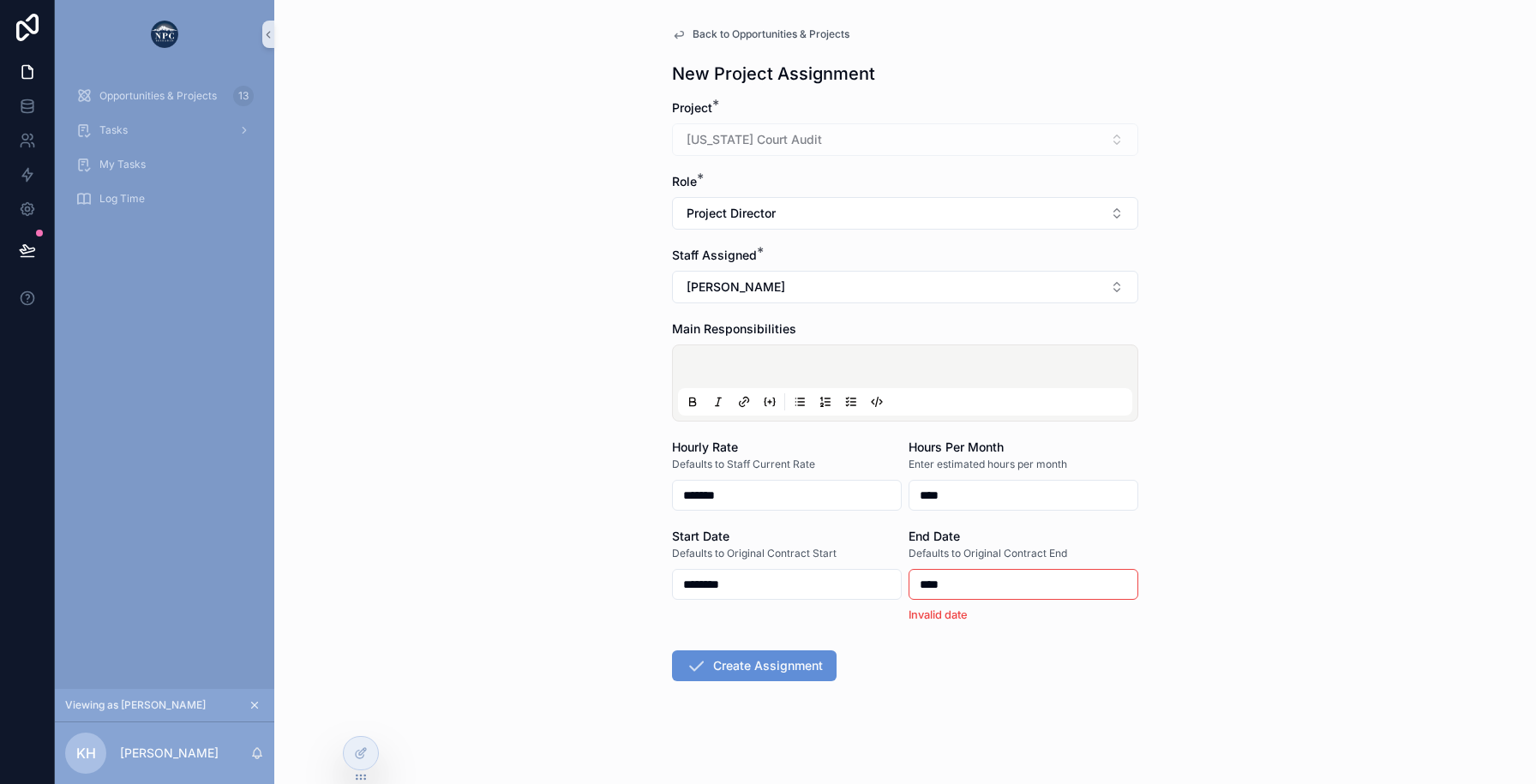
click at [951, 597] on div "****" at bounding box center [1023, 585] width 230 height 31
click at [953, 587] on input "****" at bounding box center [1023, 584] width 228 height 24
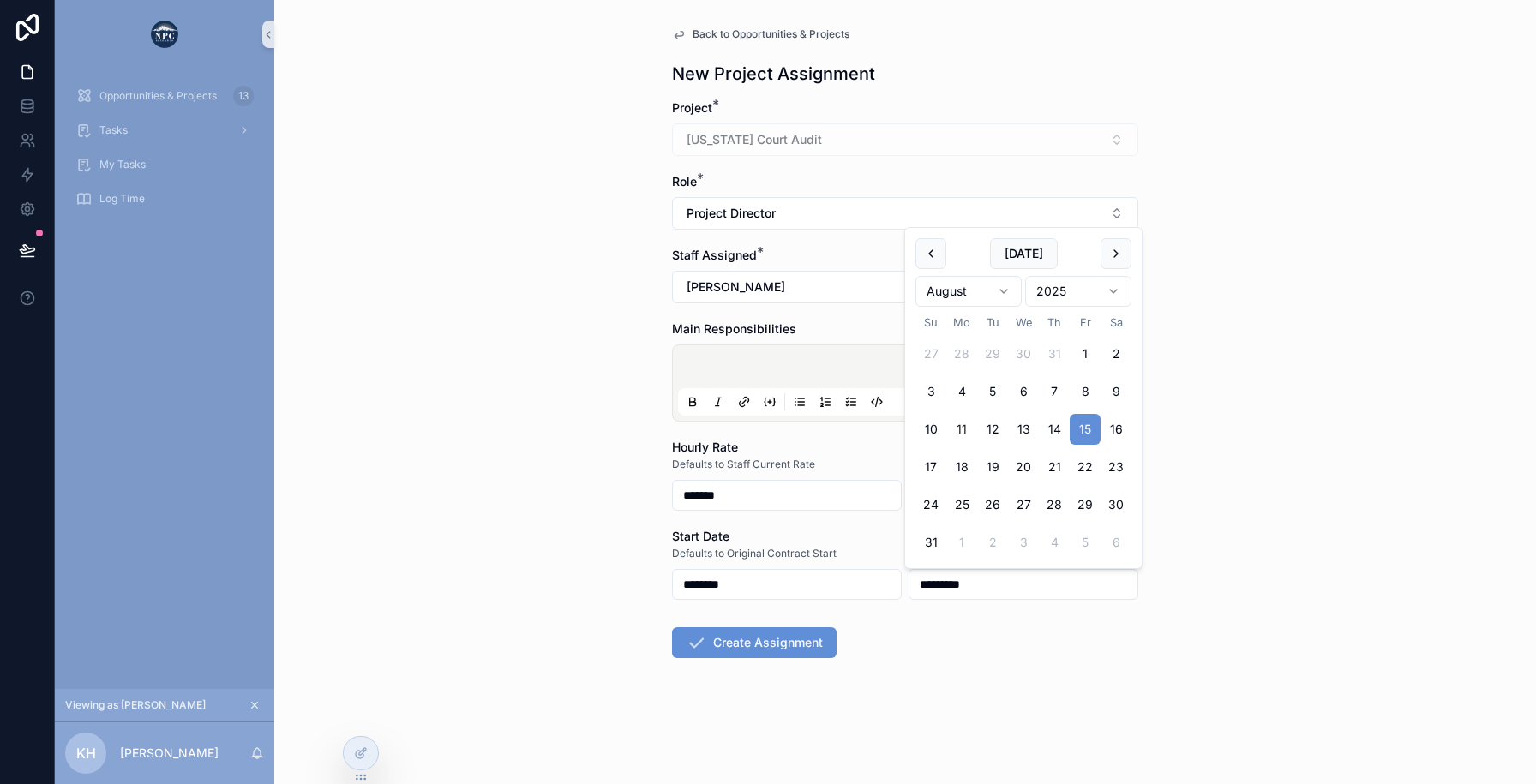
type input "*********"
click at [944, 671] on form "Project * [US_STATE] Court Audit Role * Project Director Staff Assigned * [PERS…" at bounding box center [904, 433] width 467 height 669
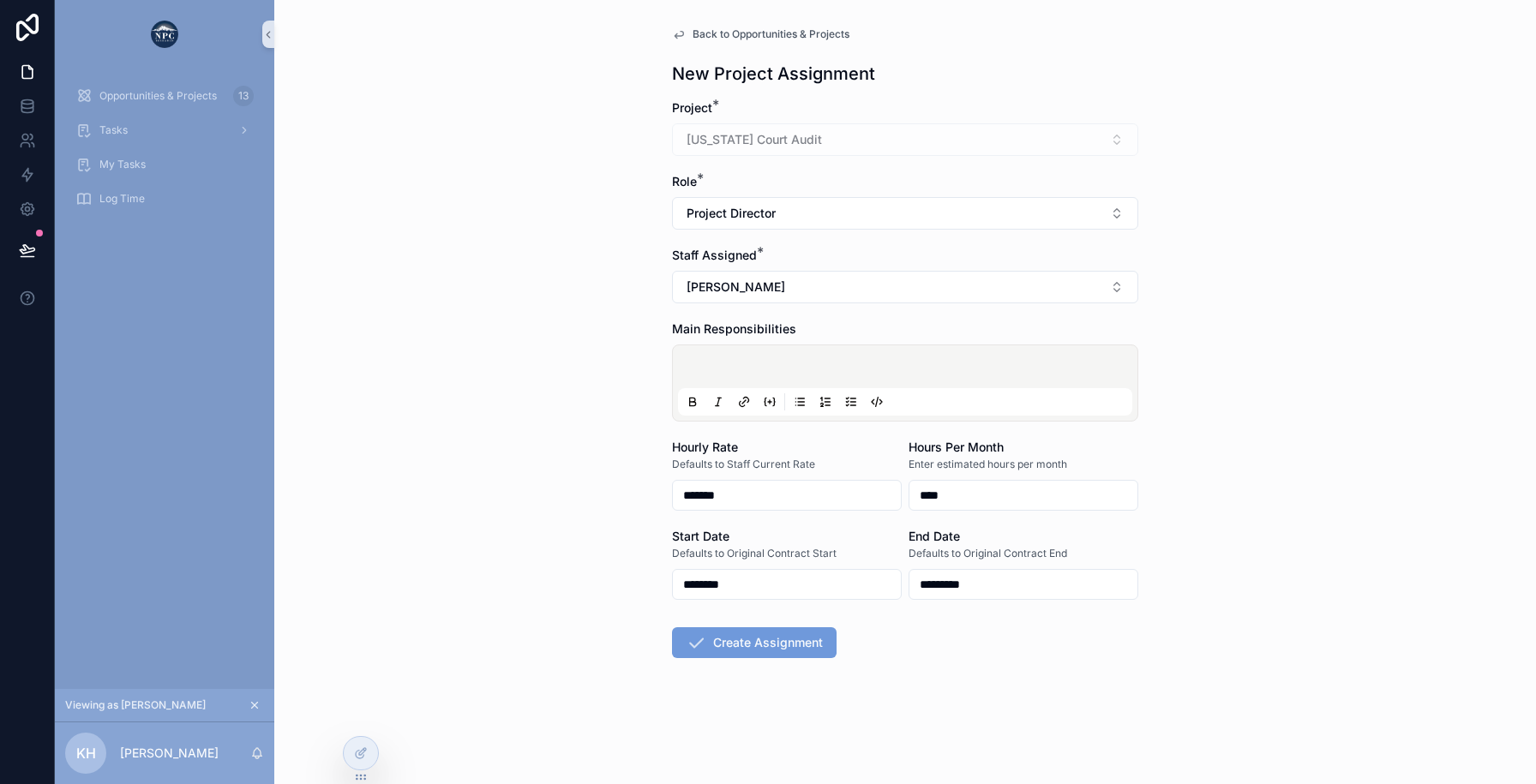
click at [755, 642] on button "Create Assignment" at bounding box center [754, 643] width 165 height 31
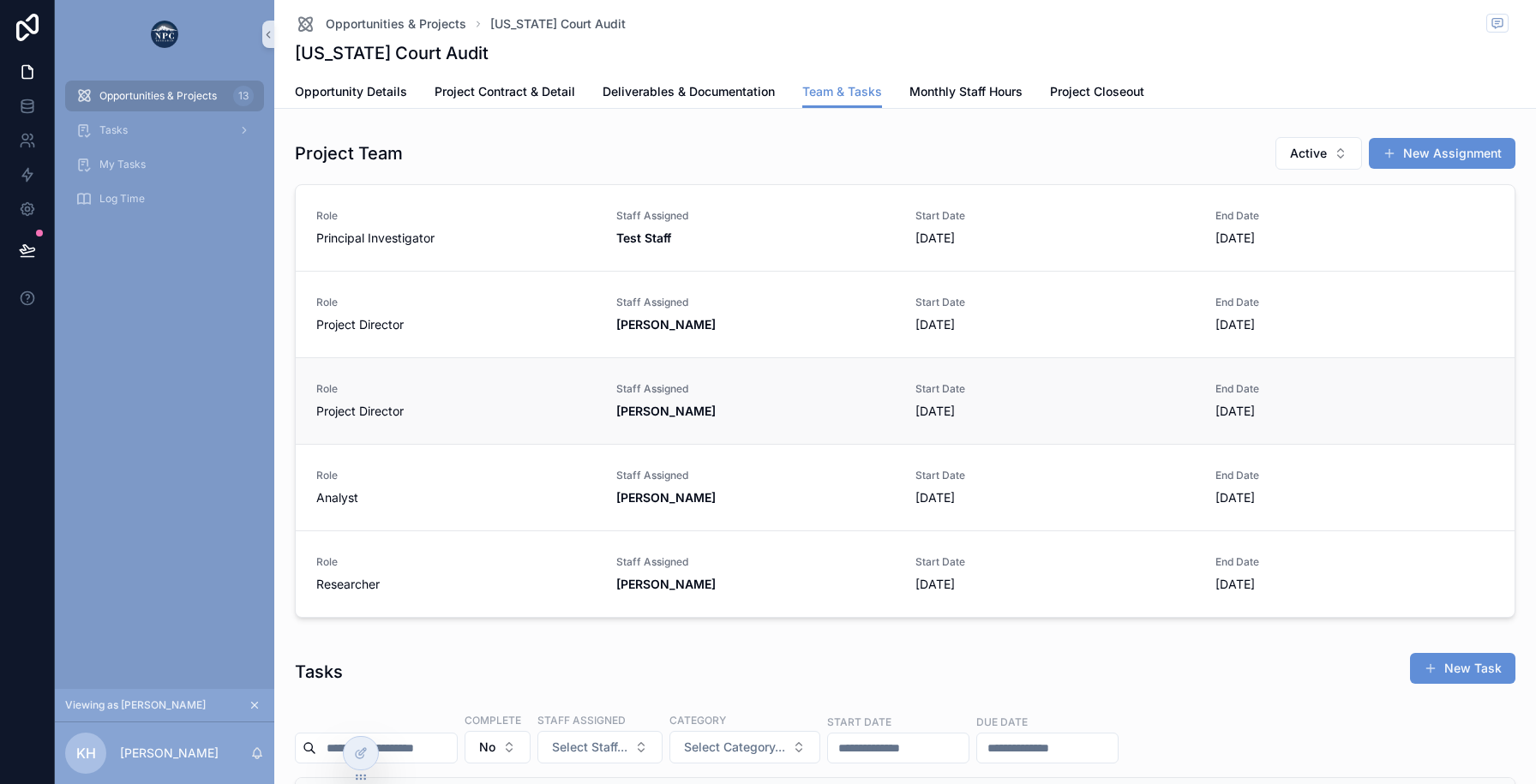
click at [1118, 393] on span "Start Date" at bounding box center [1055, 389] width 280 height 13
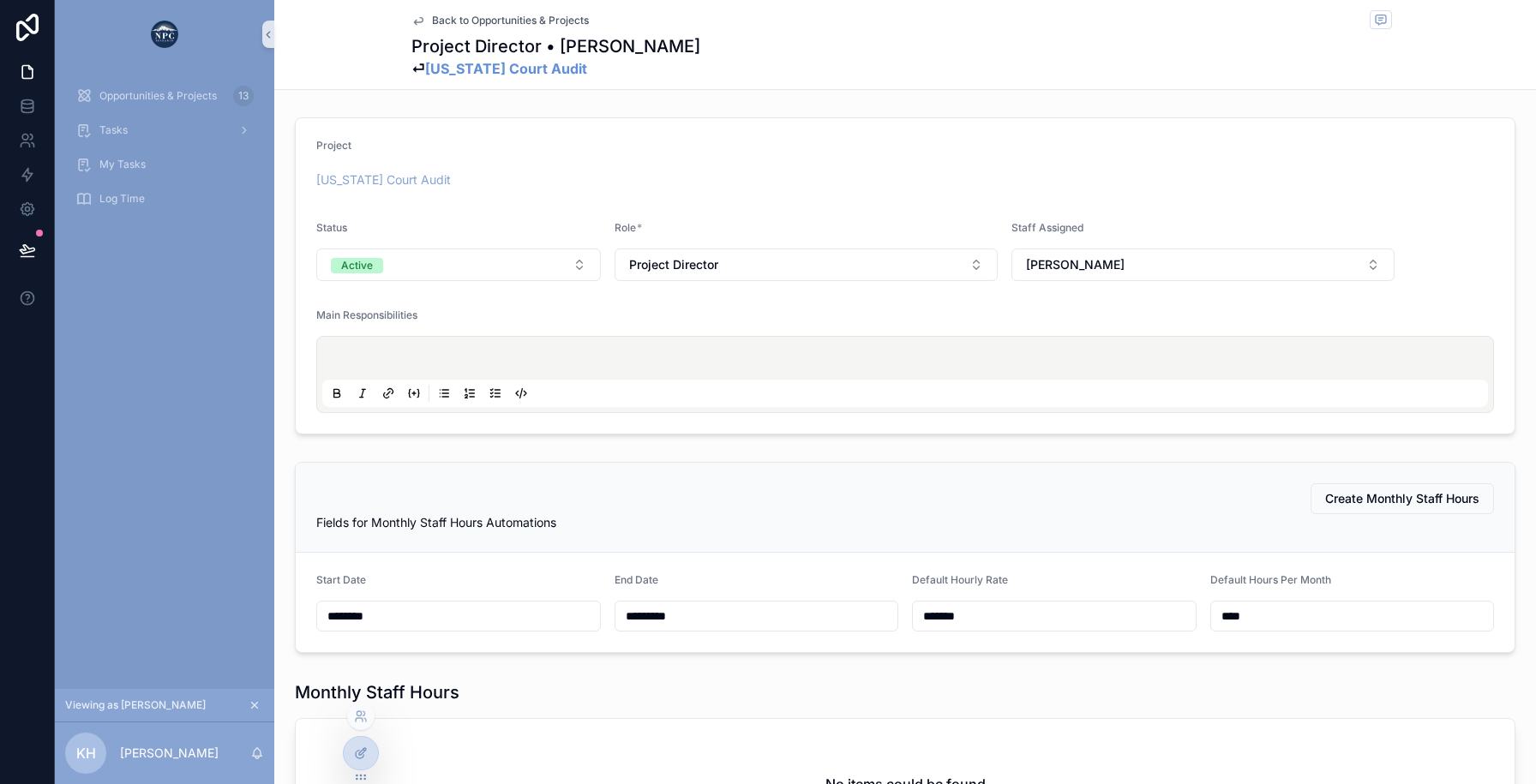
click at [358, 756] on icon at bounding box center [361, 753] width 13 height 13
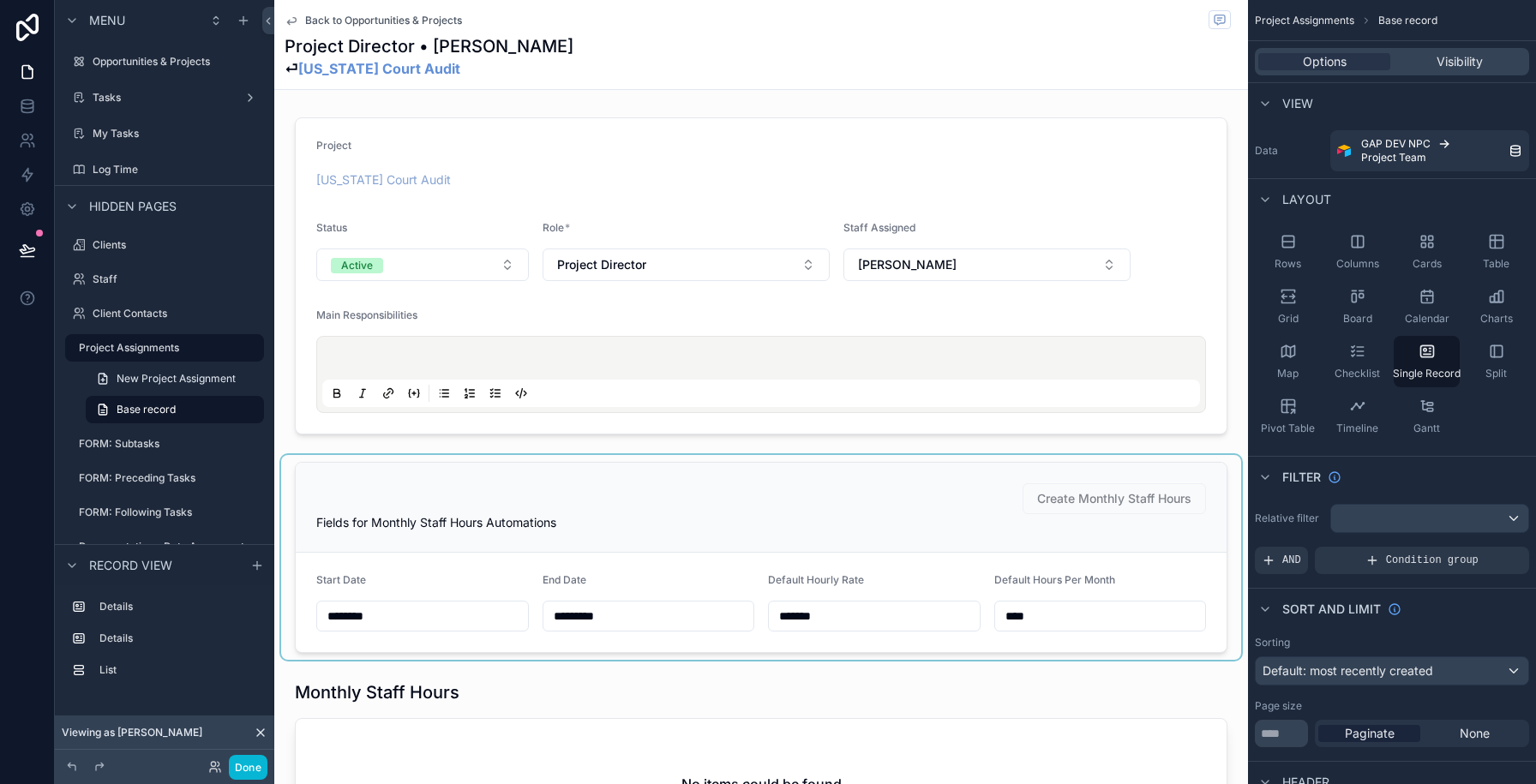
click at [334, 485] on div "scrollable content" at bounding box center [761, 557] width 960 height 205
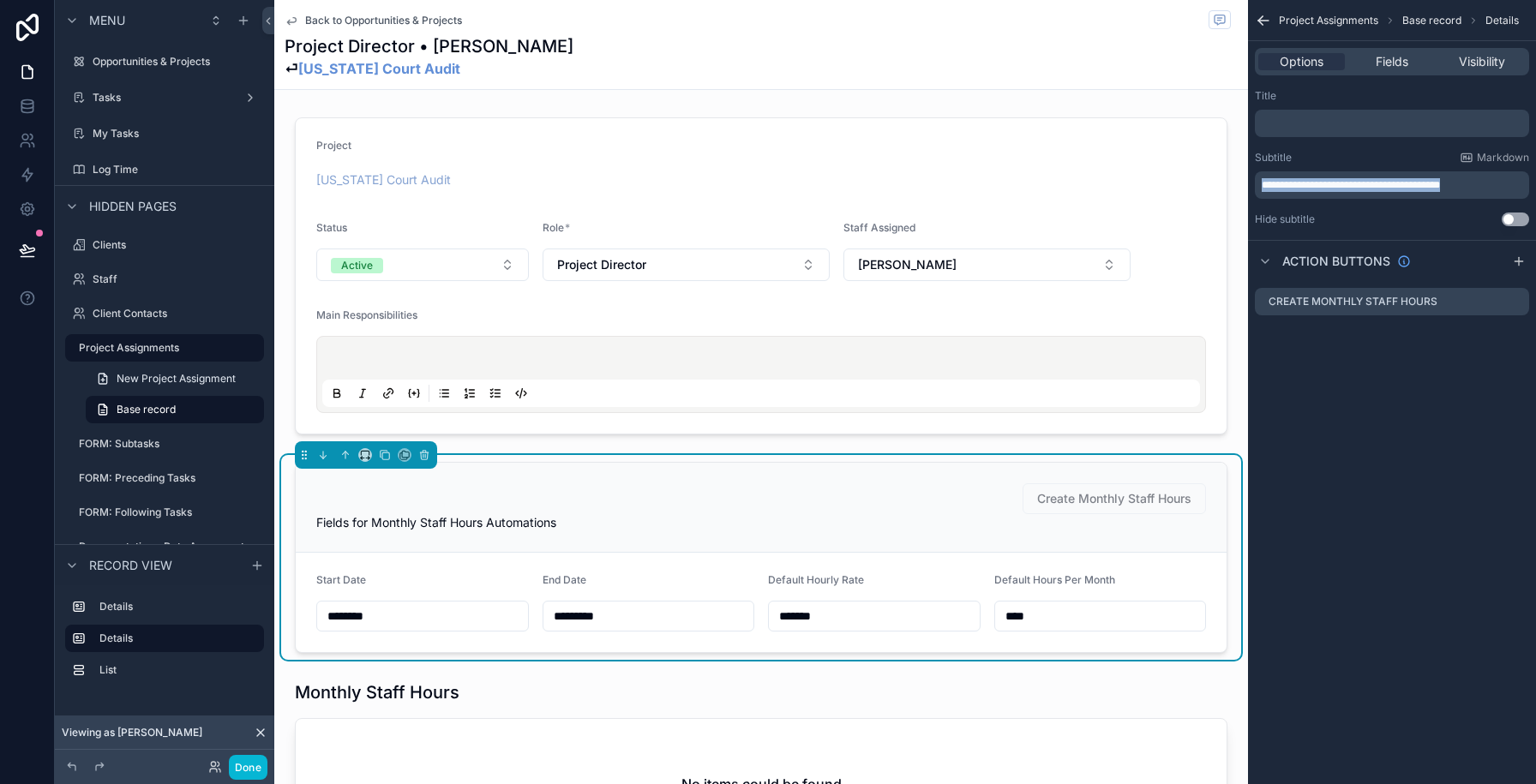
drag, startPoint x: 1487, startPoint y: 185, endPoint x: 1250, endPoint y: 183, distance: 237.0
click at [1250, 183] on div "**********" at bounding box center [1392, 157] width 288 height 151
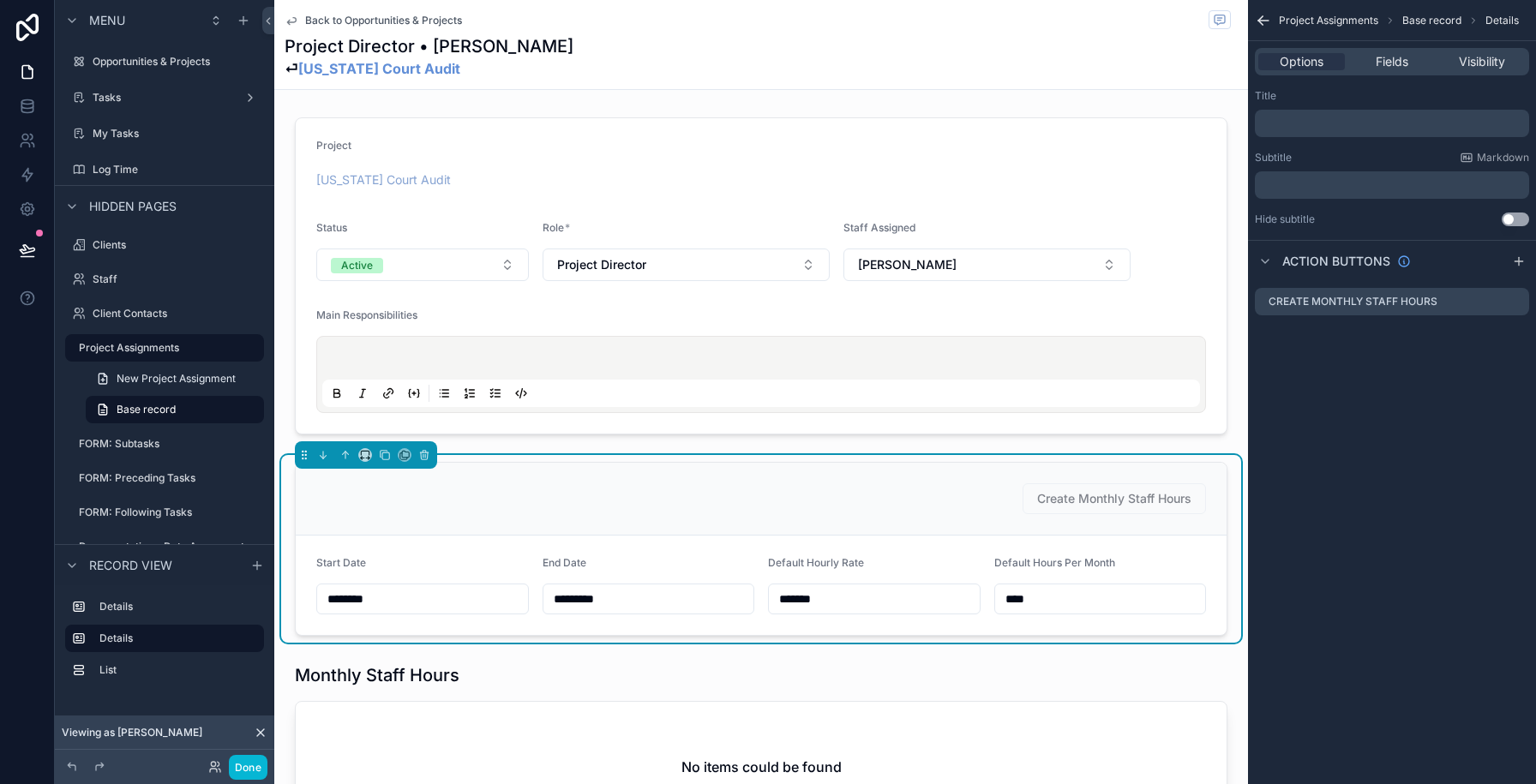
click at [1273, 126] on p "﻿" at bounding box center [1394, 123] width 264 height 13
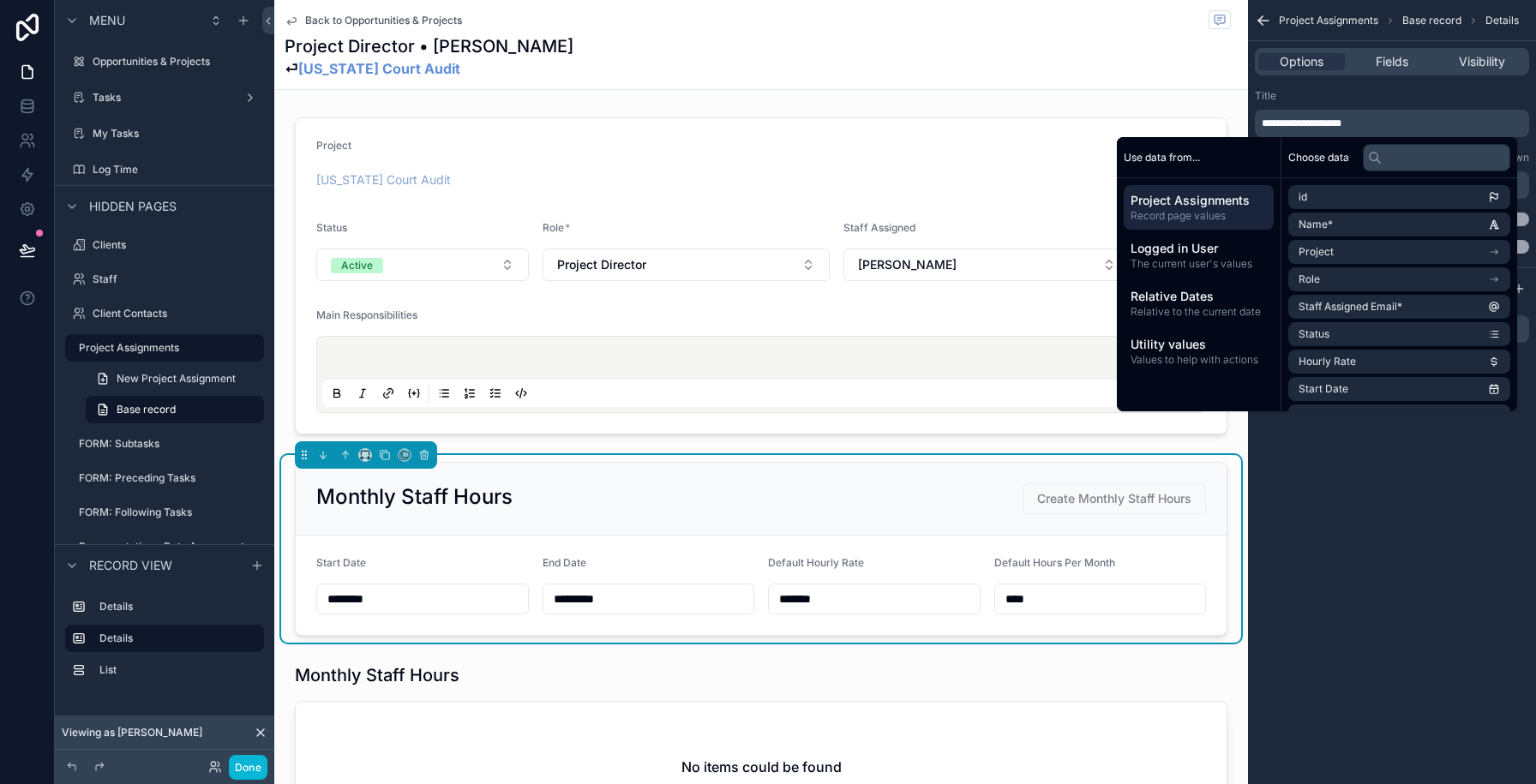
click at [1303, 97] on div "Title" at bounding box center [1392, 95] width 275 height 13
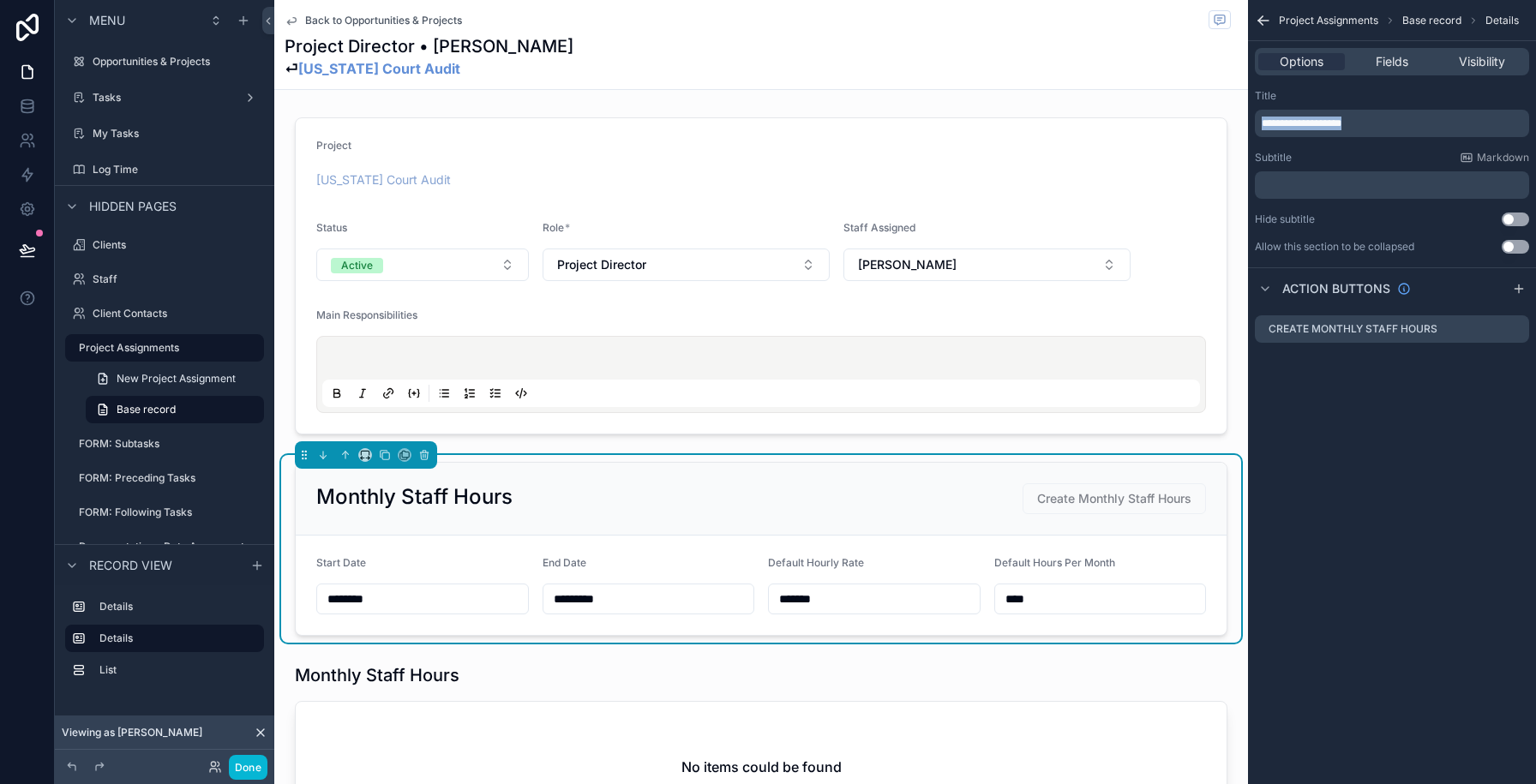
drag, startPoint x: 1370, startPoint y: 125, endPoint x: 1257, endPoint y: 122, distance: 113.0
click at [1257, 122] on div "**********" at bounding box center [1392, 123] width 275 height 28
click at [1520, 327] on icon "scrollable content" at bounding box center [1515, 329] width 13 height 13
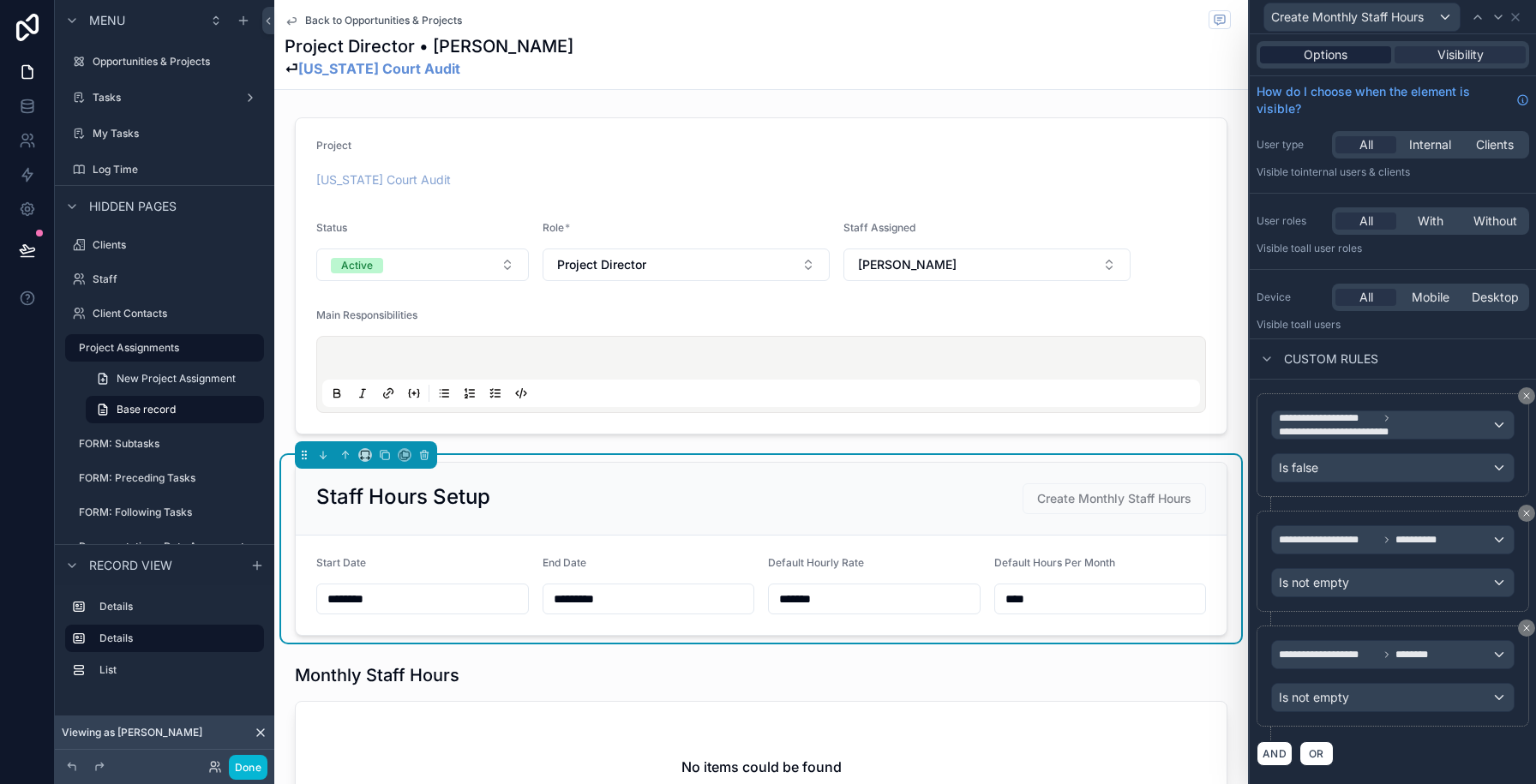
click at [1318, 57] on span "Options" at bounding box center [1326, 55] width 44 height 17
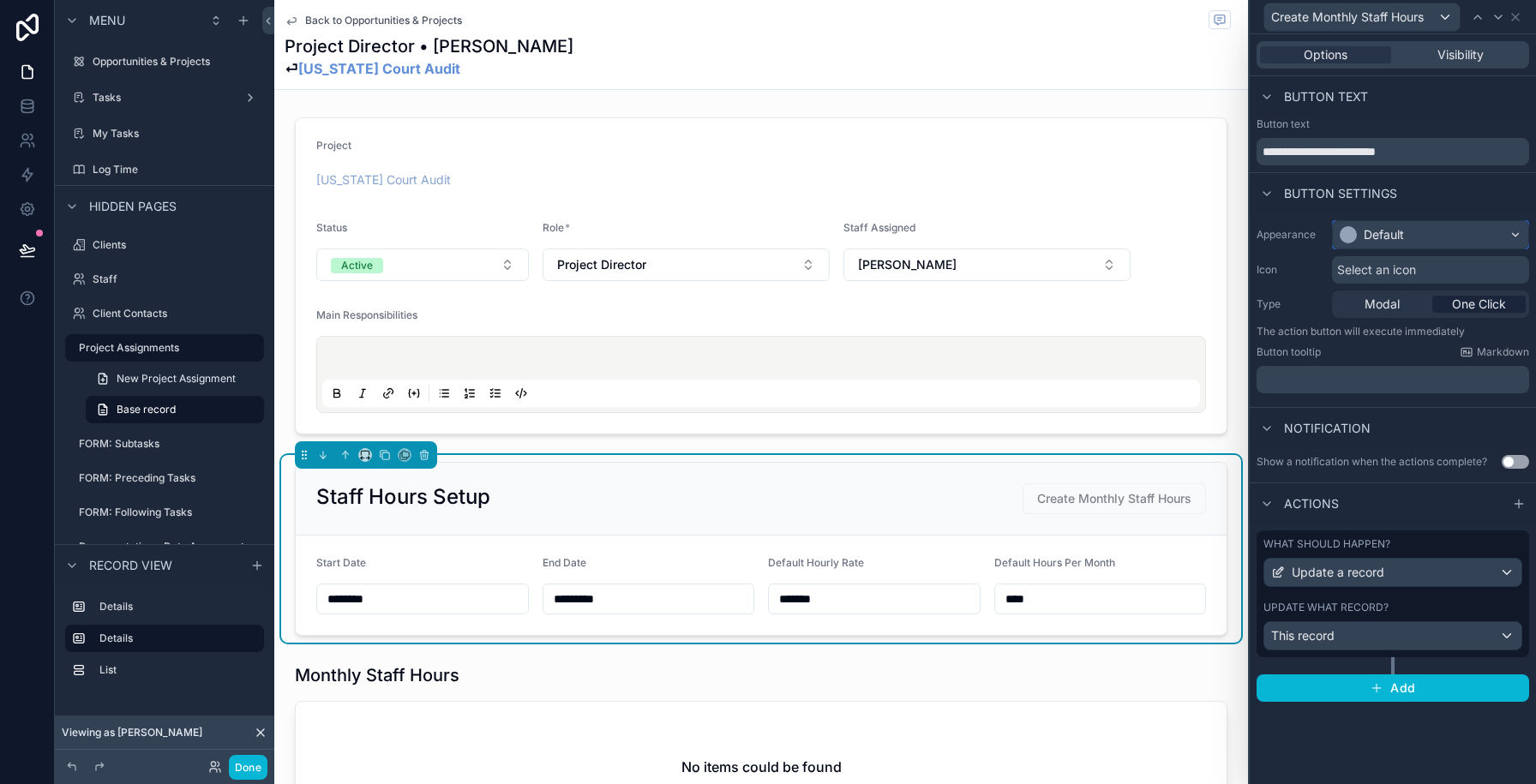
click at [1422, 235] on div "Default" at bounding box center [1430, 235] width 196 height 28
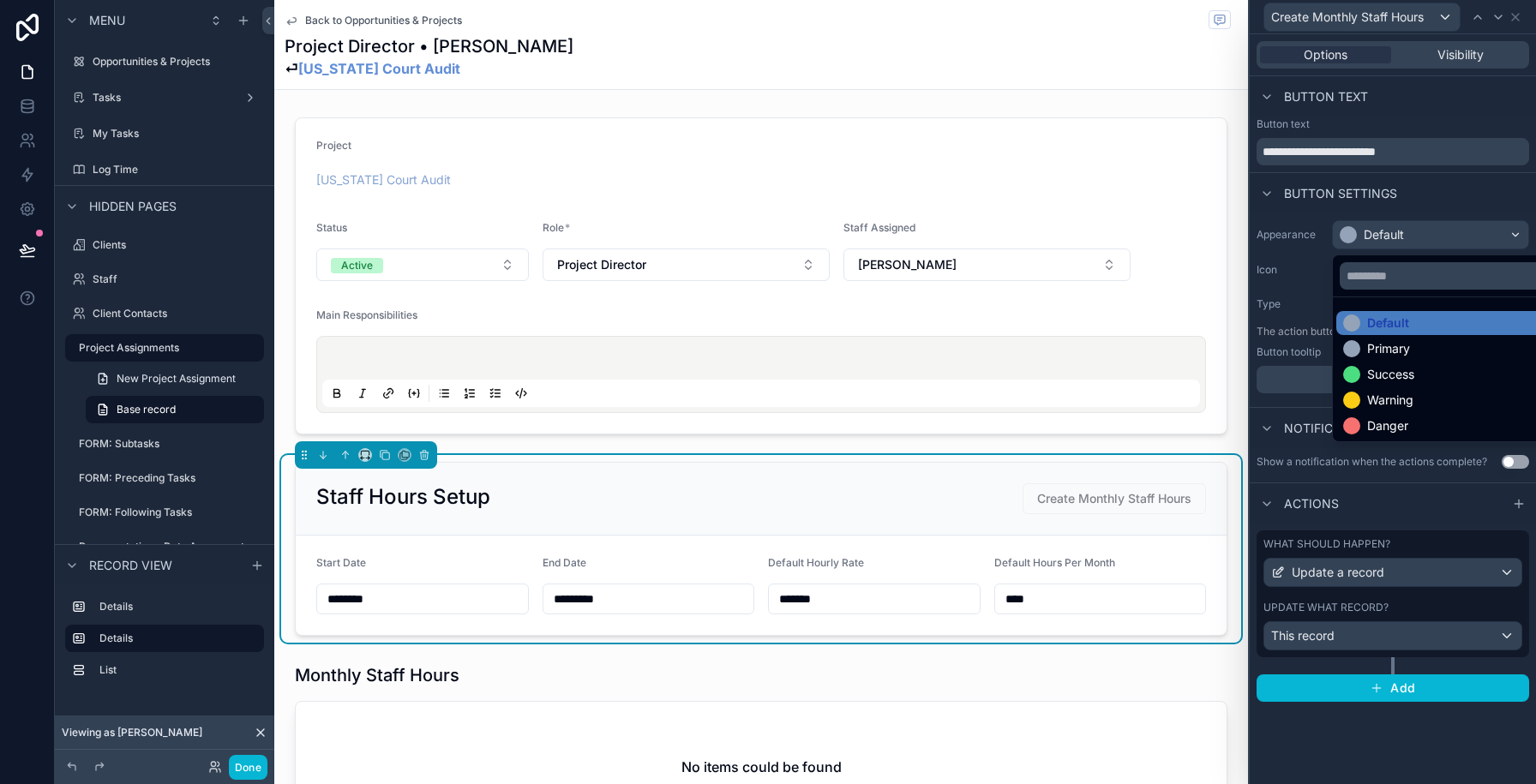
click at [1402, 374] on div "Success" at bounding box center [1390, 375] width 47 height 17
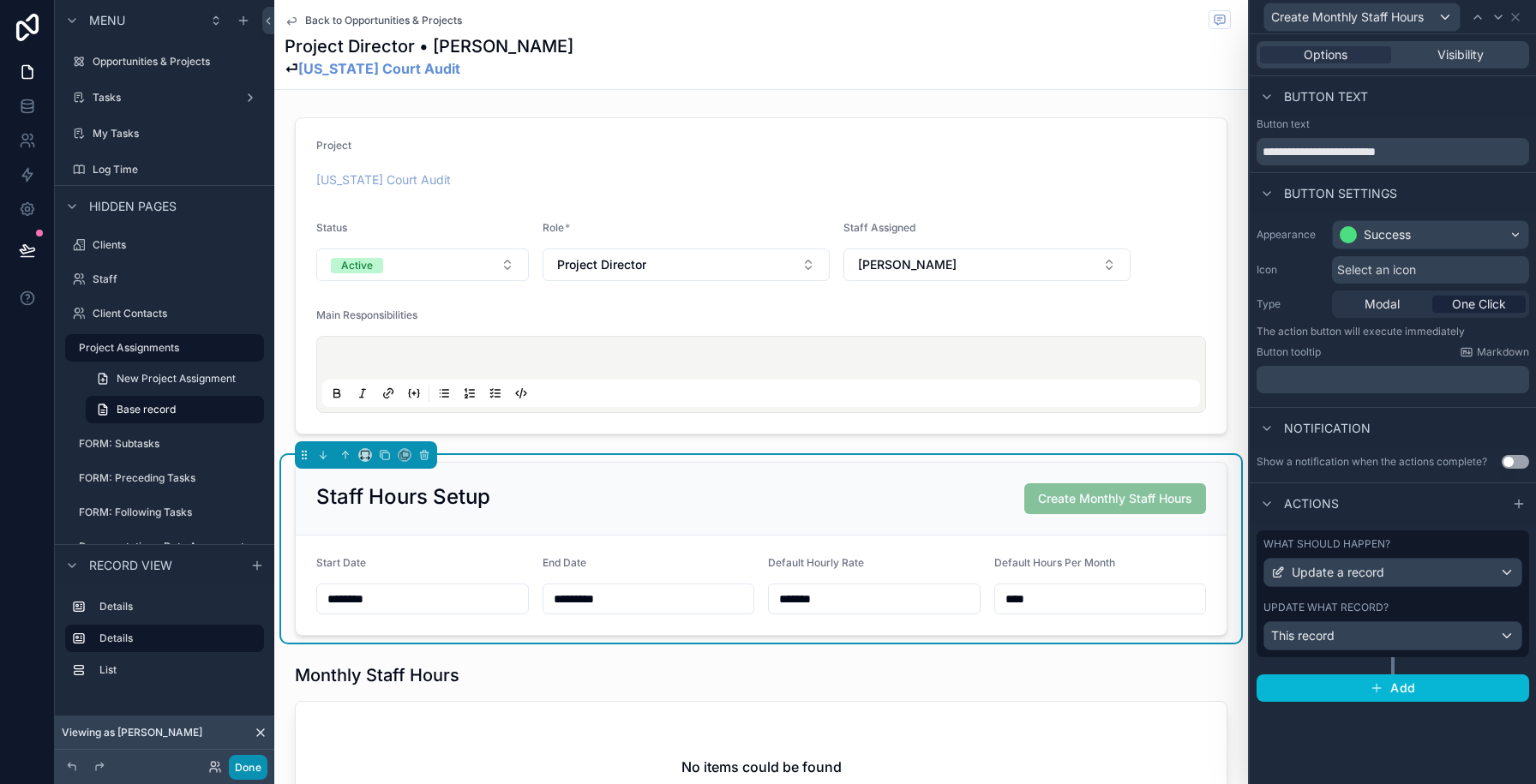
click at [256, 768] on button "Done" at bounding box center [248, 768] width 38 height 25
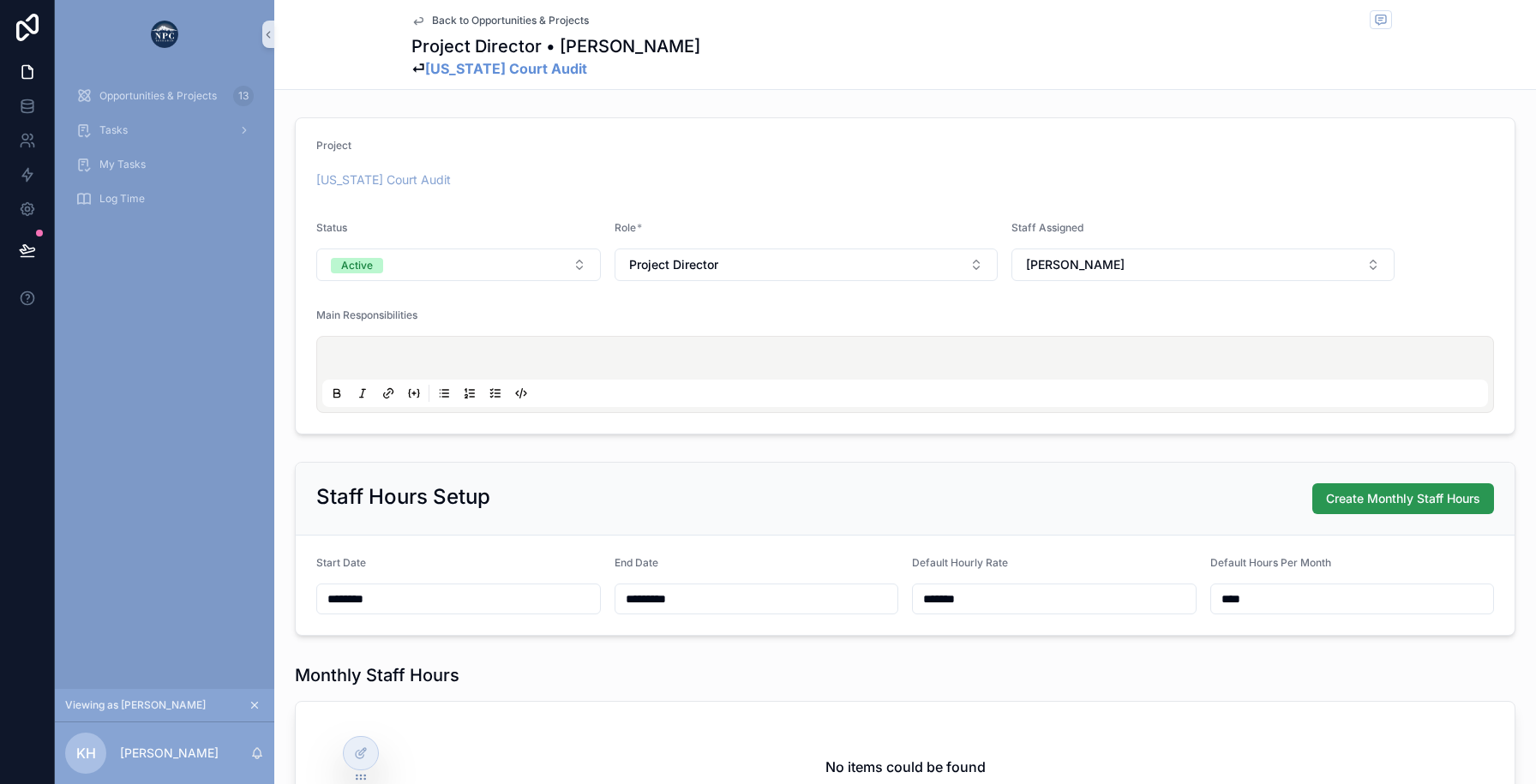
click at [1348, 495] on span "Create Monthly Staff Hours" at bounding box center [1403, 499] width 155 height 17
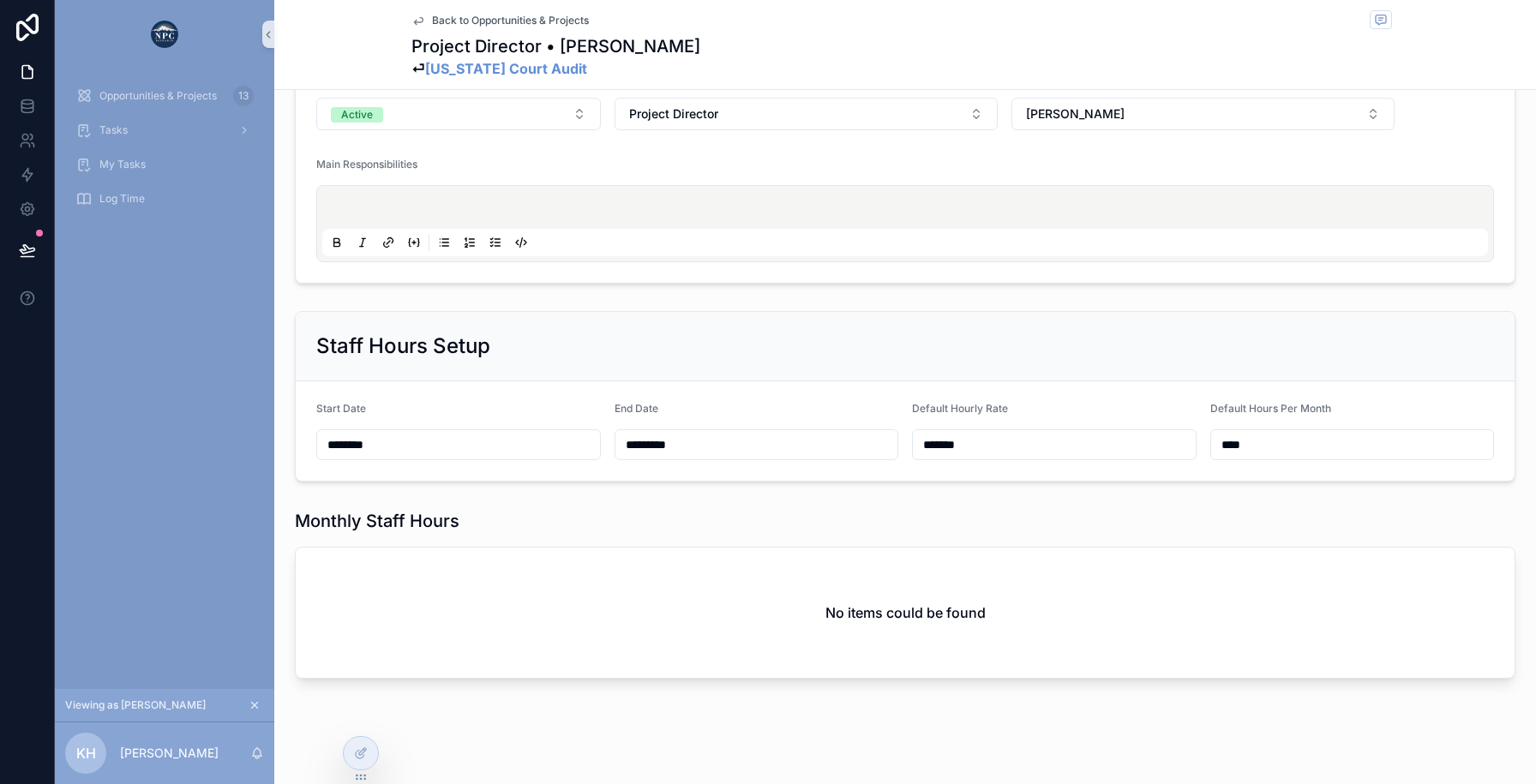
scroll to position [169, 0]
